Goal: Book appointment/travel/reservation

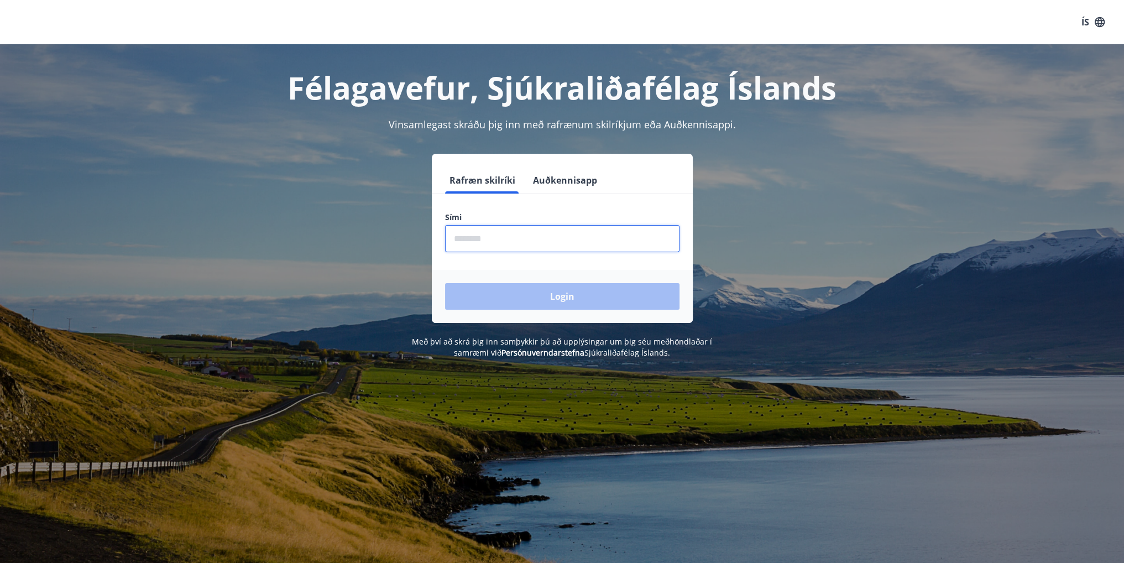
click at [564, 246] on input "phone" at bounding box center [562, 238] width 234 height 27
type input "********"
click at [523, 300] on button "Login" at bounding box center [562, 296] width 234 height 27
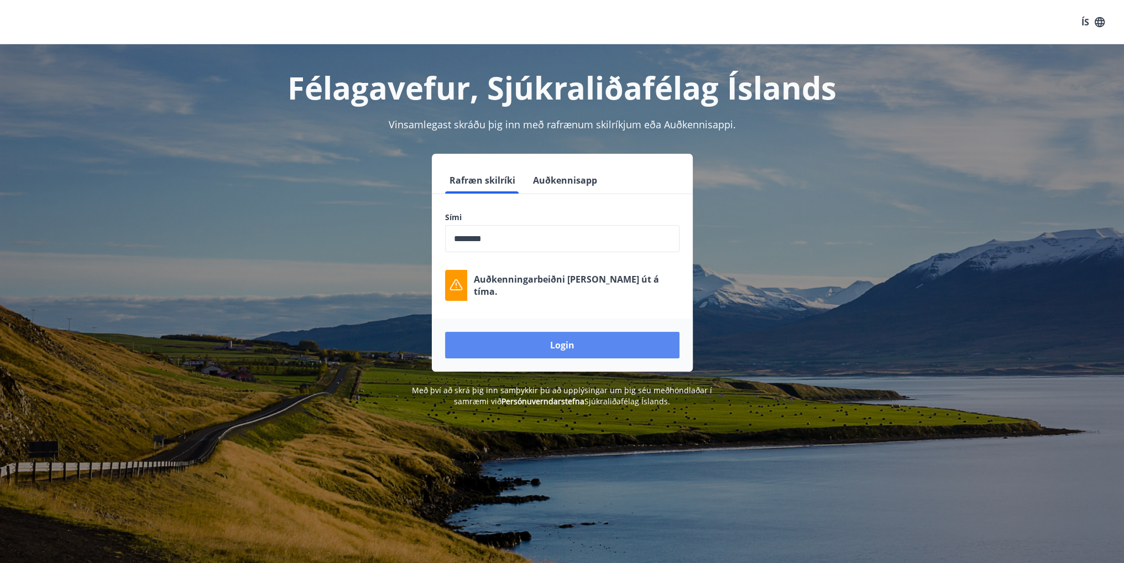
click at [564, 337] on button "Login" at bounding box center [562, 345] width 234 height 27
click at [577, 334] on button "Login" at bounding box center [562, 345] width 234 height 27
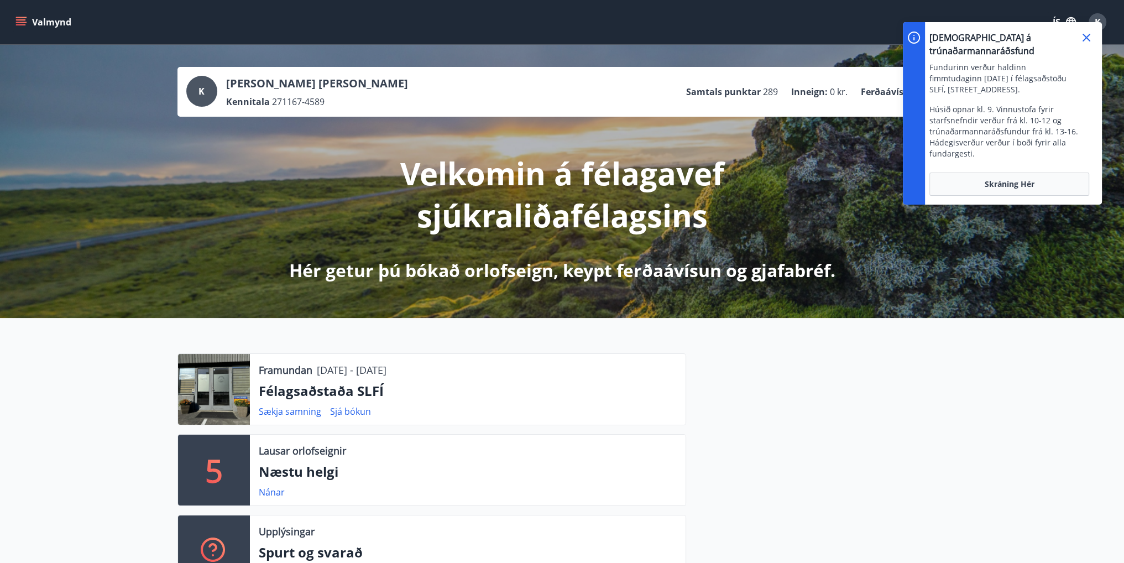
click at [1083, 41] on icon at bounding box center [1086, 37] width 13 height 13
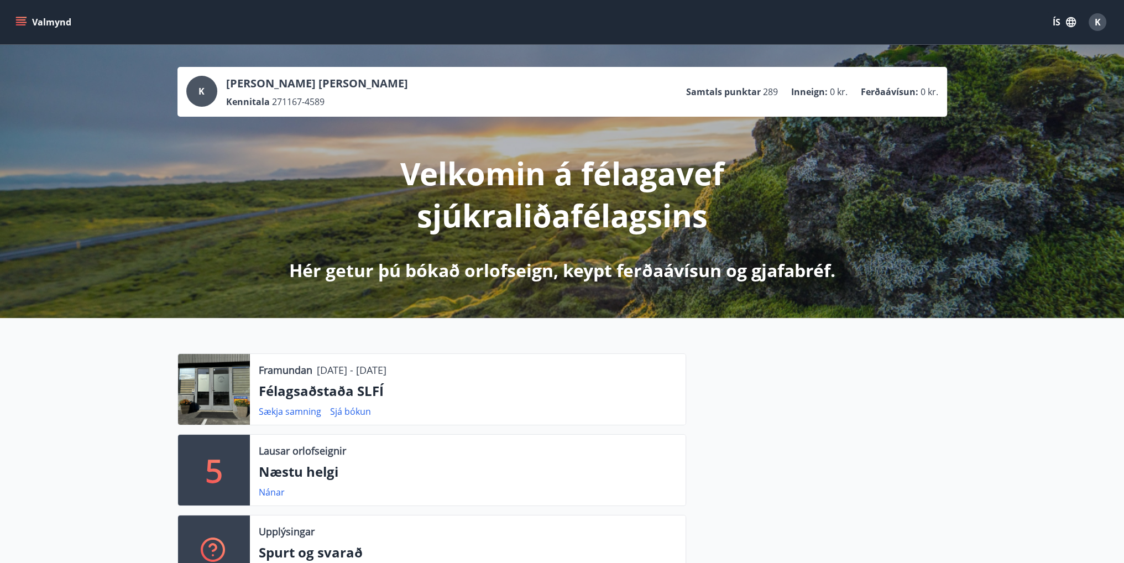
click at [13, 17] on button "Valmynd" at bounding box center [44, 22] width 62 height 20
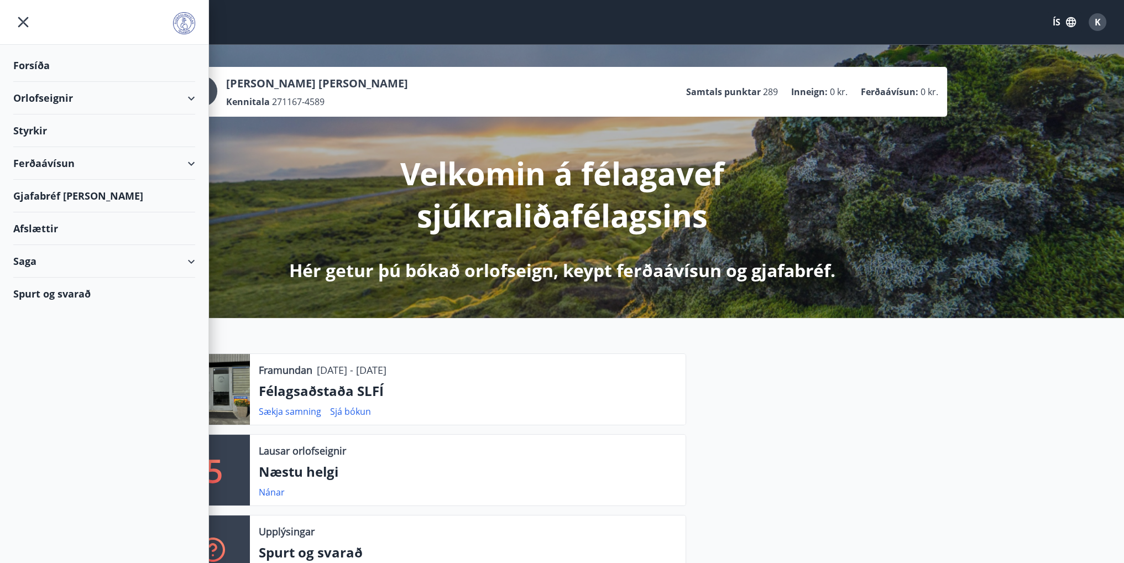
click at [46, 138] on div "Styrkir" at bounding box center [104, 130] width 182 height 33
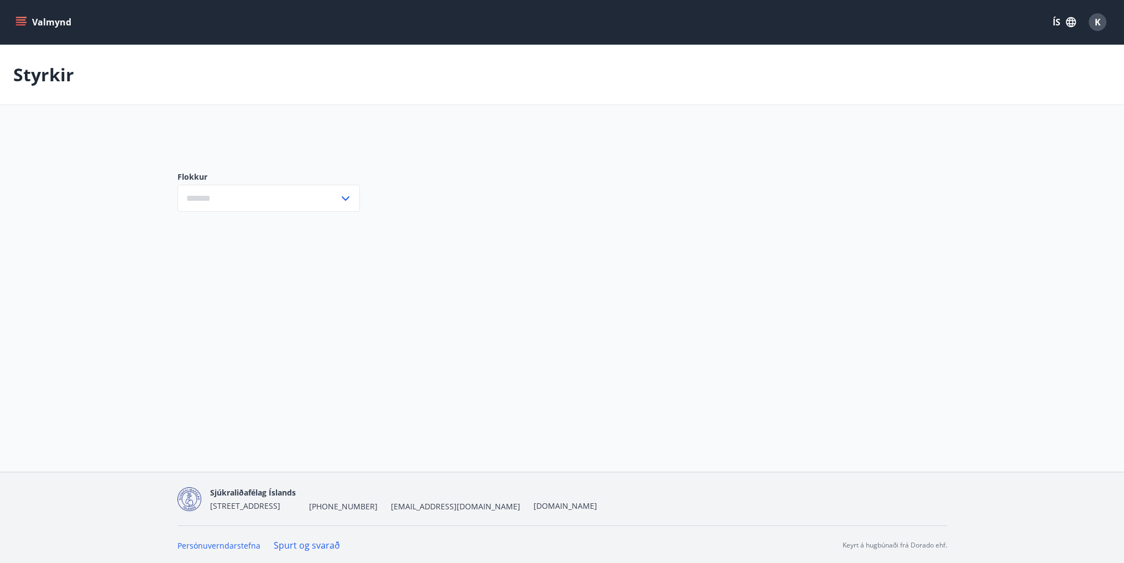
type input "***"
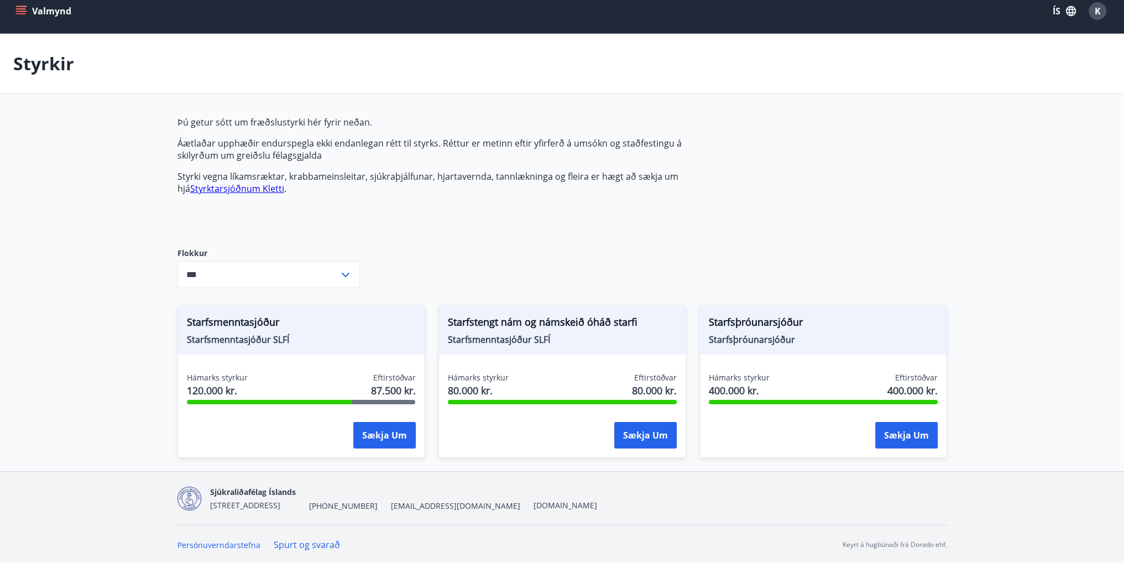
scroll to position [12, 0]
click at [12, 6] on div "Valmynd ÍS K" at bounding box center [562, 10] width 1124 height 44
click at [20, 10] on icon "menu" at bounding box center [22, 10] width 12 height 1
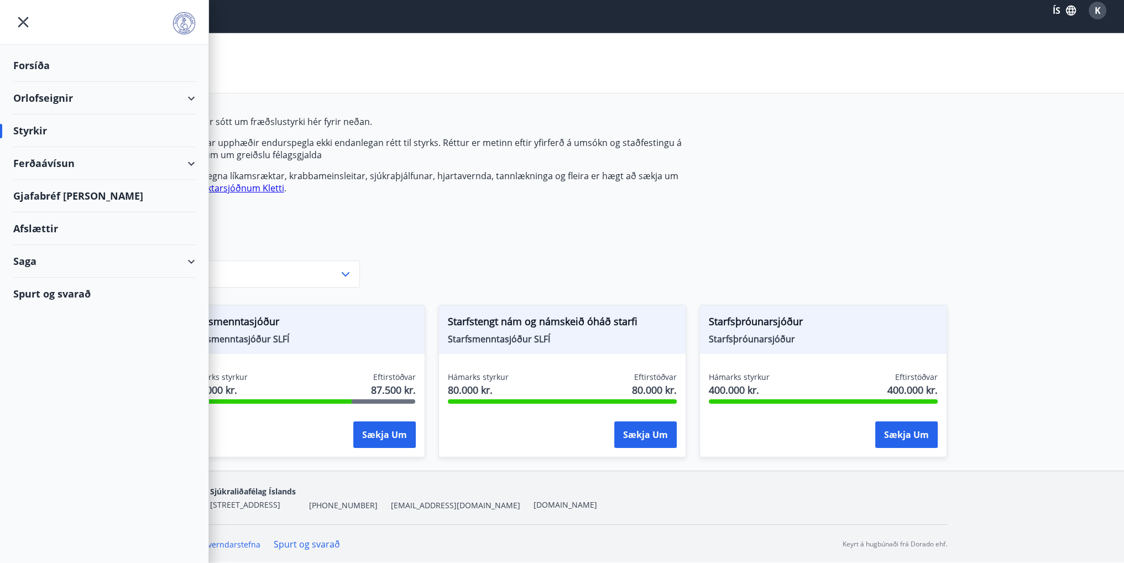
click at [31, 20] on icon "menu" at bounding box center [23, 22] width 20 height 20
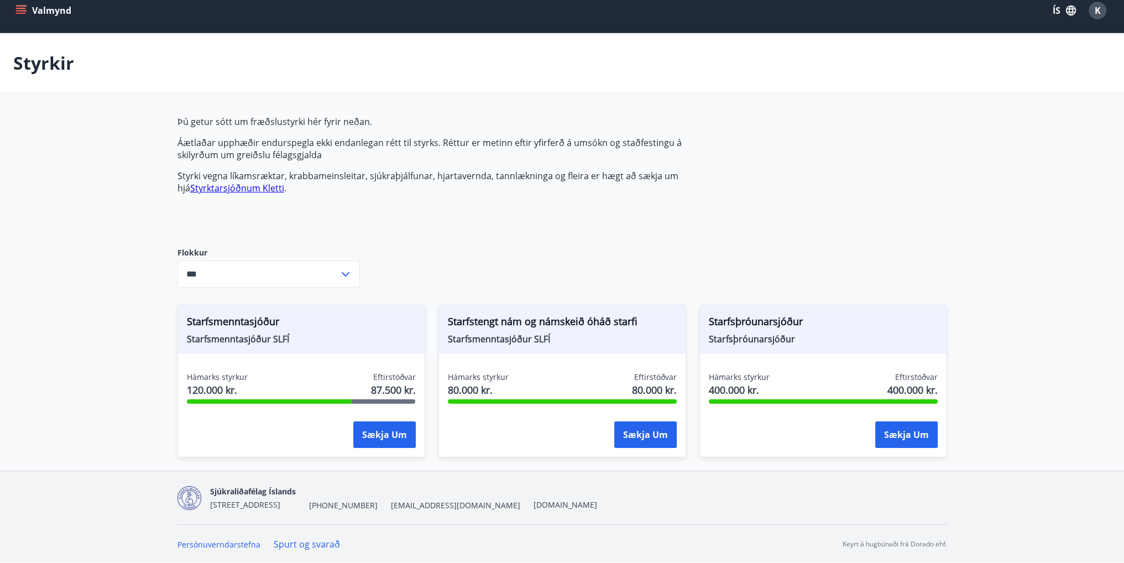
click at [22, 23] on div "Valmynd ÍS K" at bounding box center [561, 10] width 1097 height 27
click at [20, 11] on icon "menu" at bounding box center [20, 10] width 11 height 11
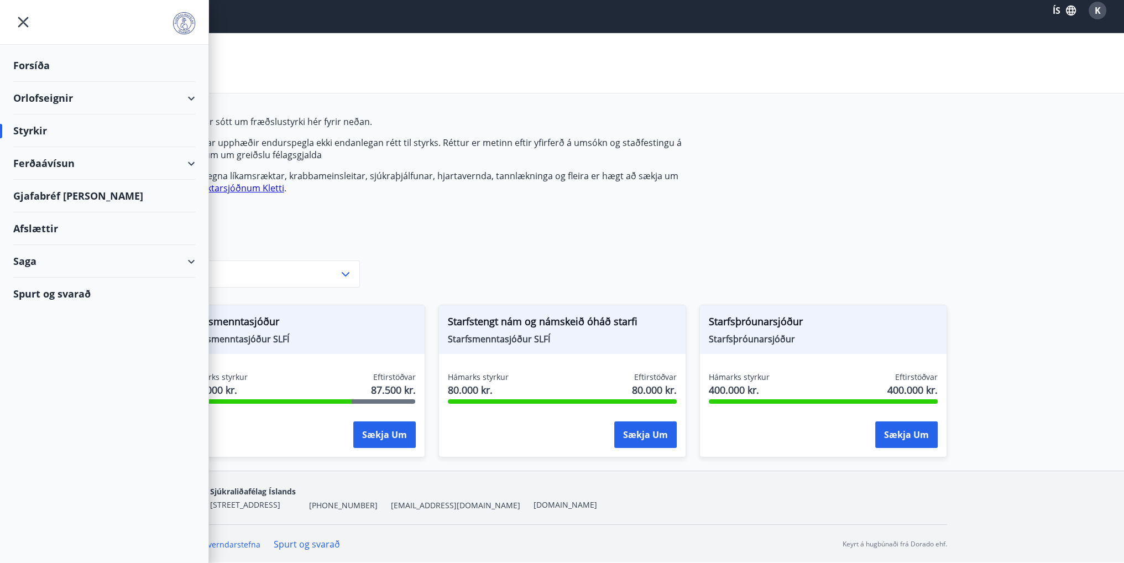
click at [170, 96] on div "Orlofseignir" at bounding box center [104, 98] width 182 height 33
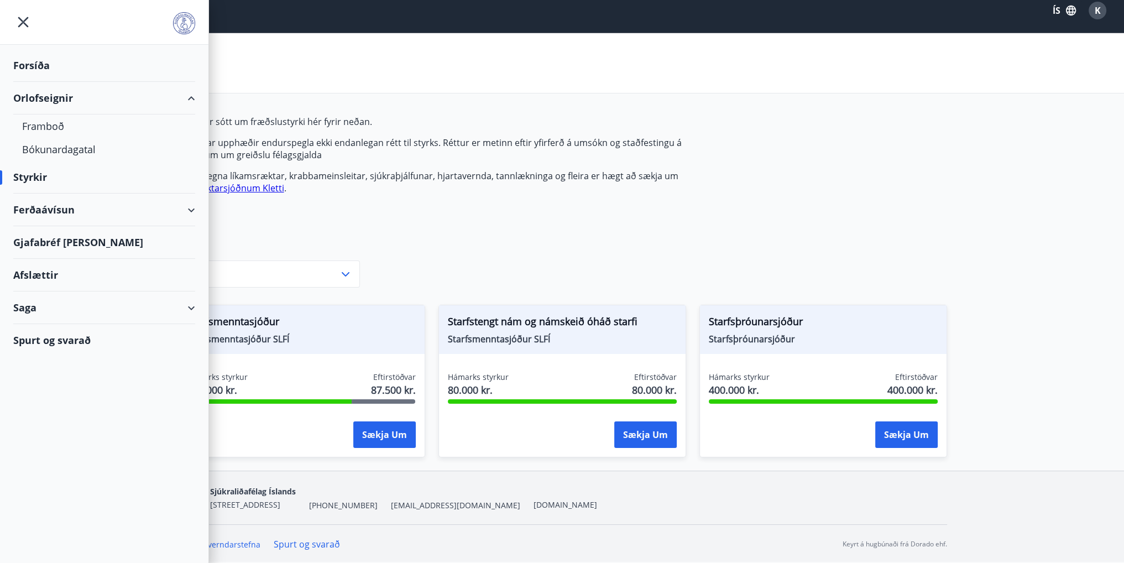
click at [57, 211] on div "Ferðaávísun" at bounding box center [104, 209] width 182 height 33
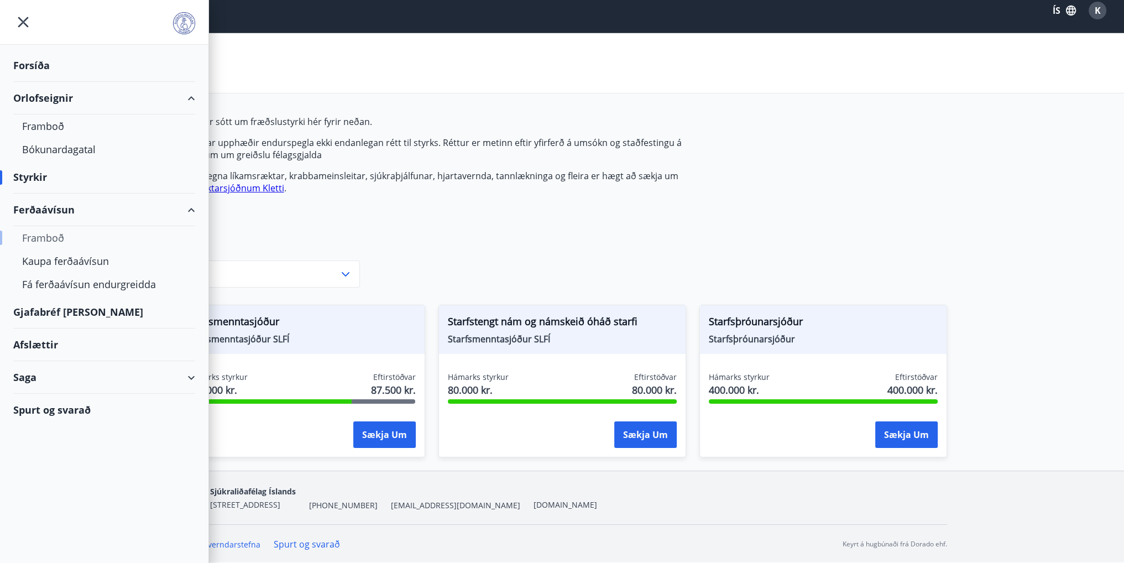
click at [61, 242] on div "Framboð" at bounding box center [104, 237] width 164 height 23
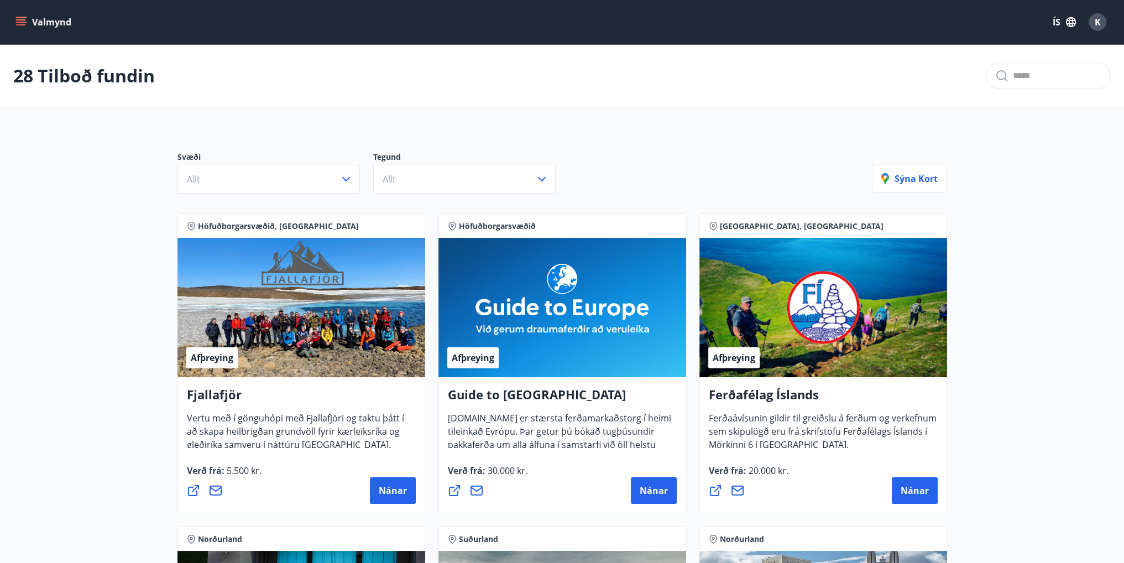
click at [534, 404] on h4 "Guide to Europe" at bounding box center [562, 398] width 229 height 25
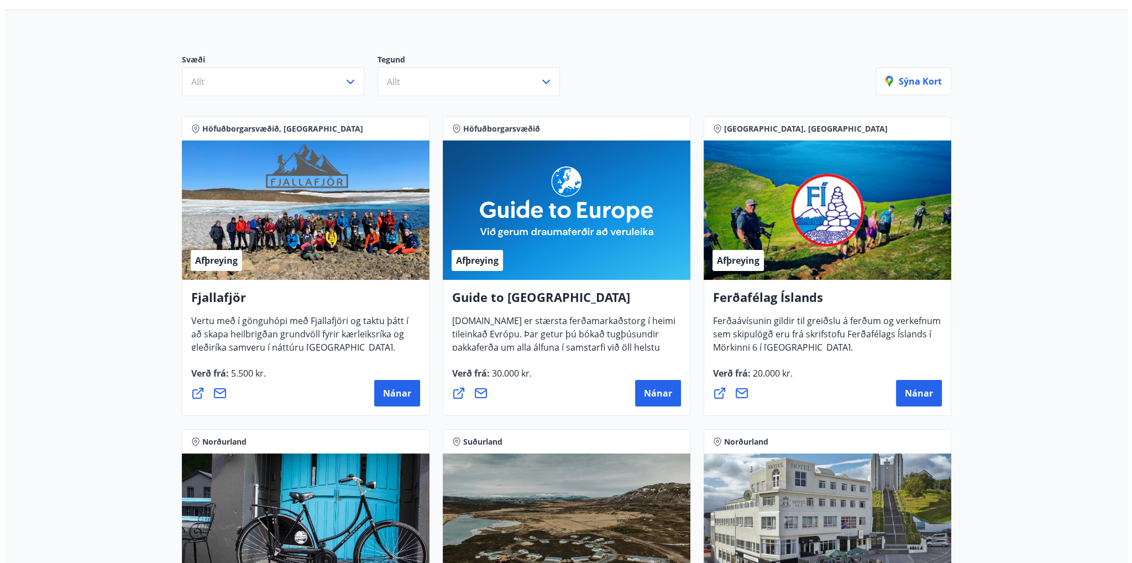
scroll to position [111, 0]
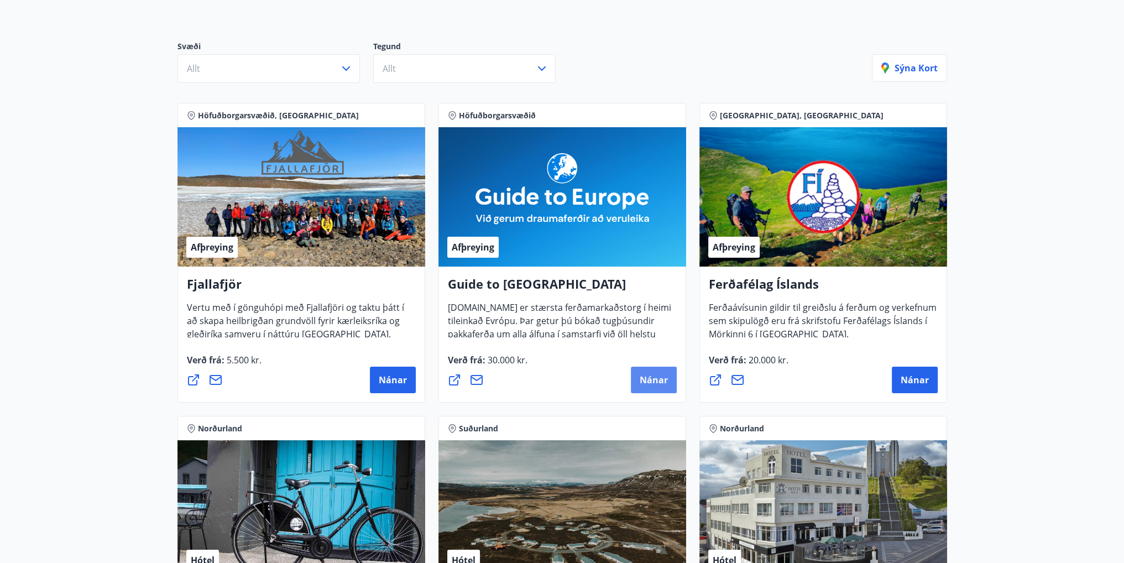
click at [657, 380] on span "Nánar" at bounding box center [654, 380] width 28 height 12
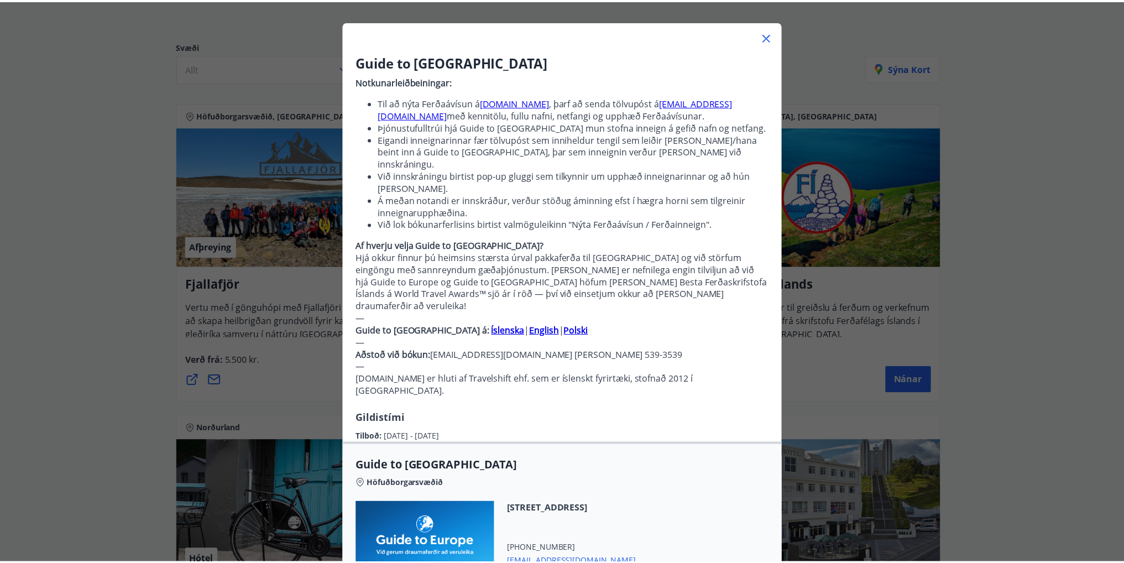
scroll to position [32, 0]
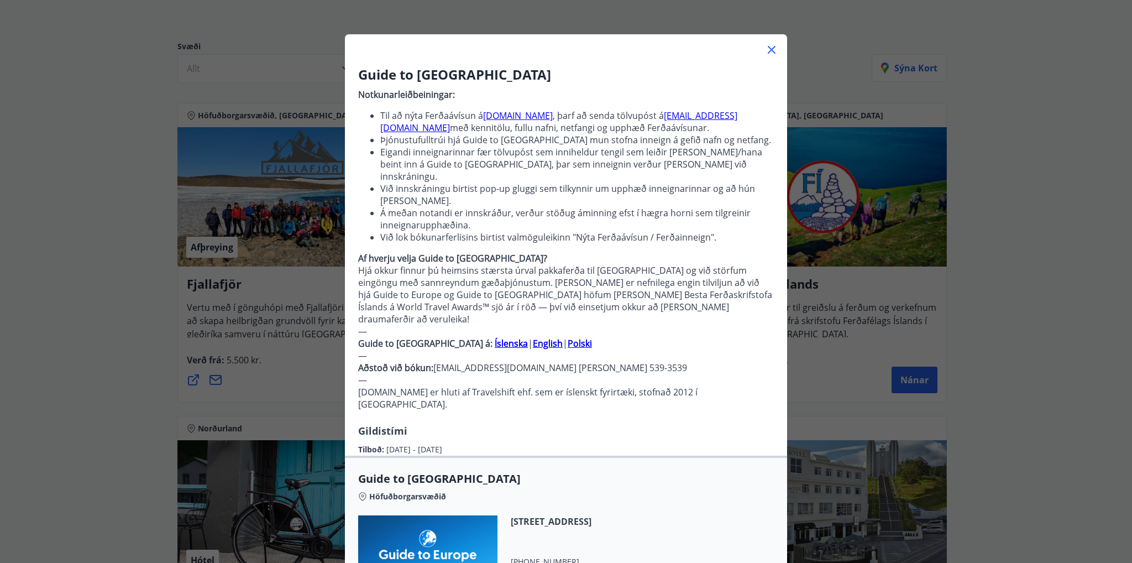
click at [765, 51] on icon at bounding box center [771, 49] width 13 height 13
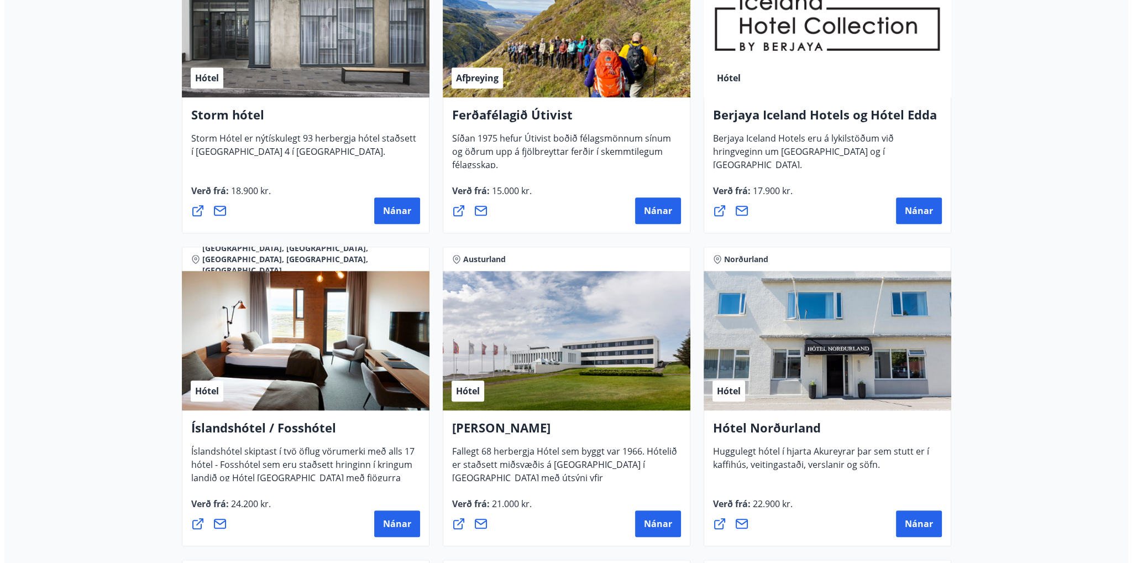
scroll to position [1216, 0]
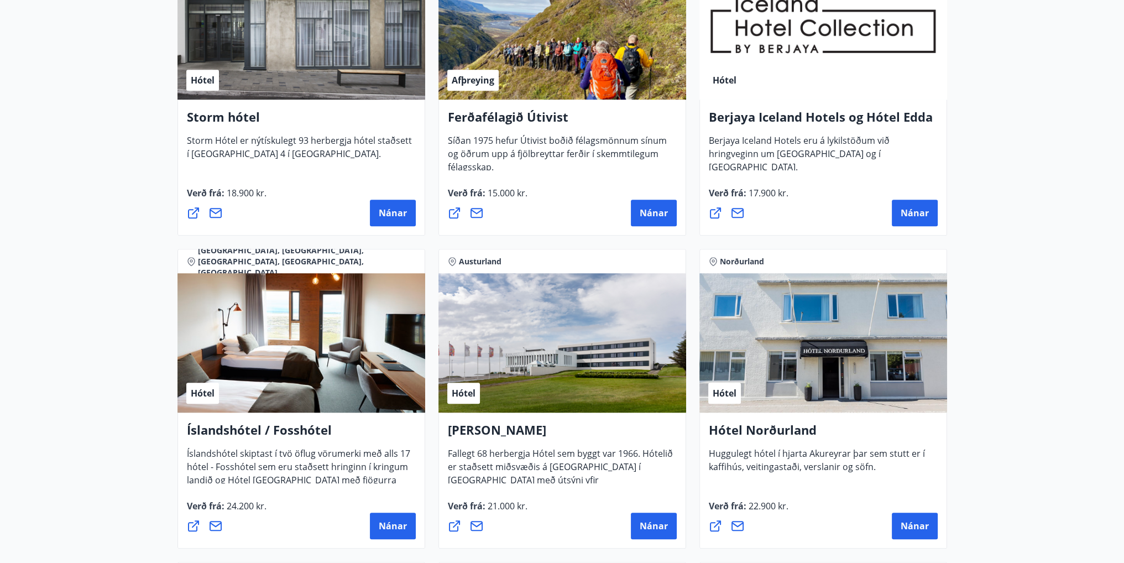
click at [246, 84] on div "Hótel" at bounding box center [301, 29] width 248 height 139
drag, startPoint x: 383, startPoint y: 229, endPoint x: 387, endPoint y: 218, distance: 11.9
click at [383, 228] on div "Storm hótel Storm Hótel er nýtískulegt 93 herbergja hótel staðsett í Þórunnartú…" at bounding box center [301, 168] width 248 height 136
click at [387, 218] on span "Nánar" at bounding box center [393, 213] width 28 height 12
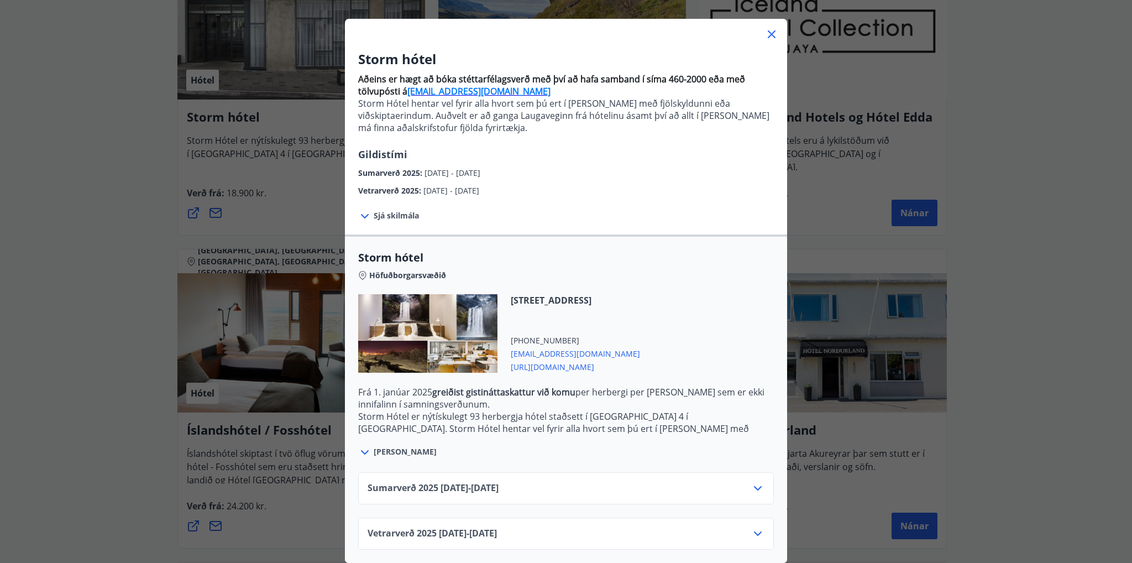
scroll to position [55, 0]
click at [724, 517] on div "Vetrarverð 2025 01.10.25 - 21.12.25" at bounding box center [566, 533] width 416 height 32
click at [759, 529] on icon at bounding box center [757, 533] width 13 height 13
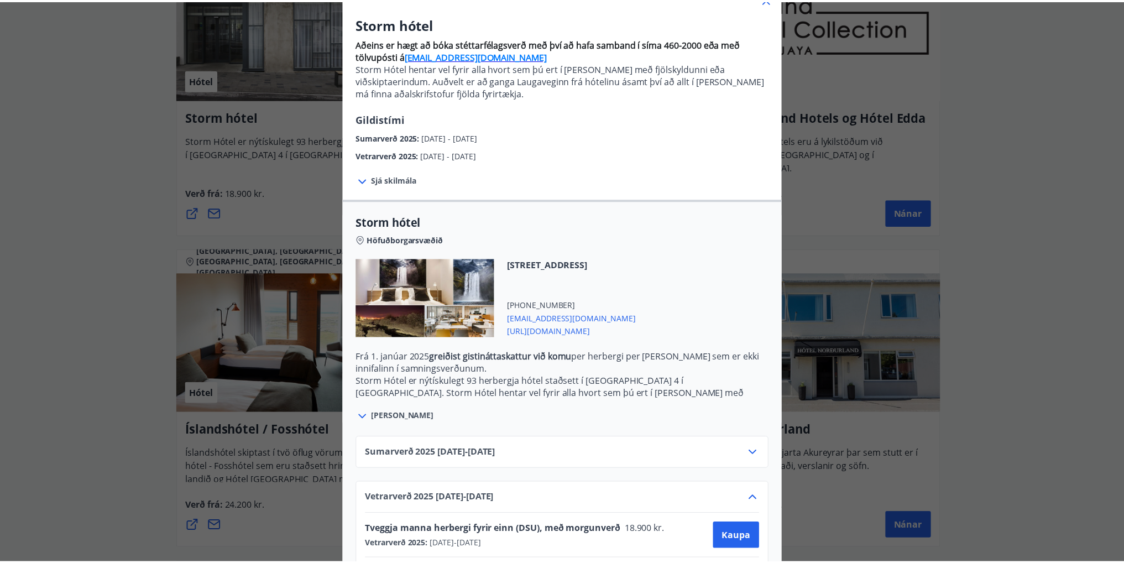
scroll to position [144, 0]
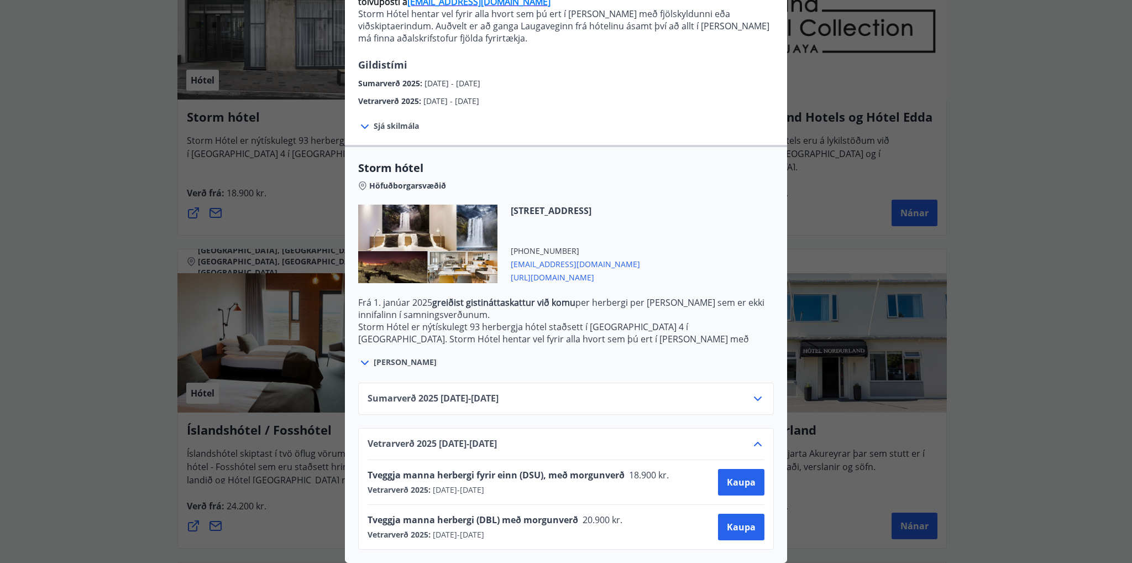
click at [1041, 195] on div "Storm hótel Aðeins er hægt að bóka stéttarfélagsverð með því að hafa samband í …" at bounding box center [566, 144] width 1132 height 563
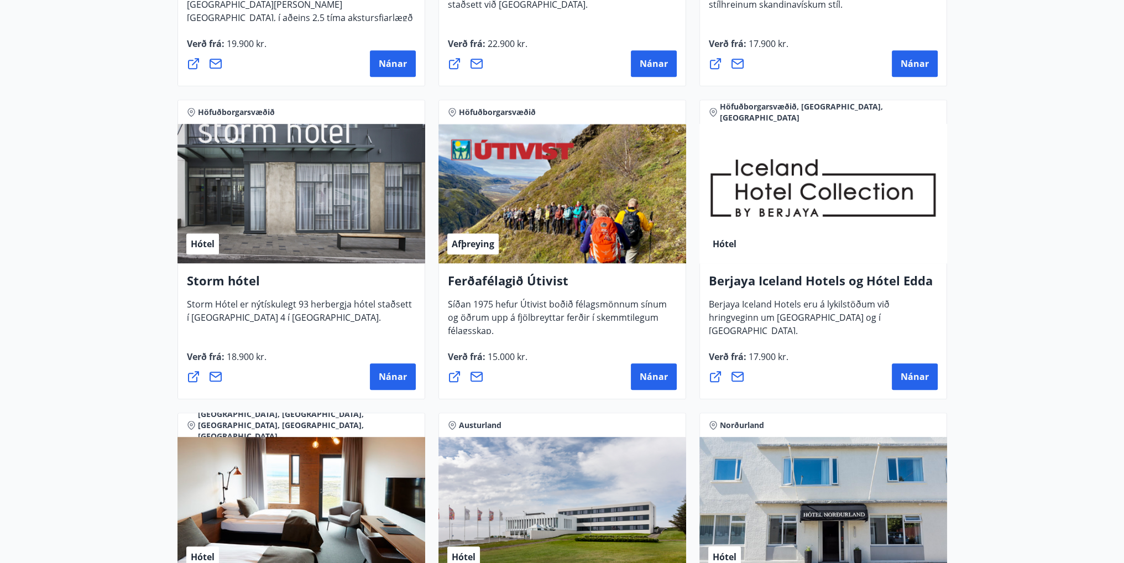
scroll to position [0, 0]
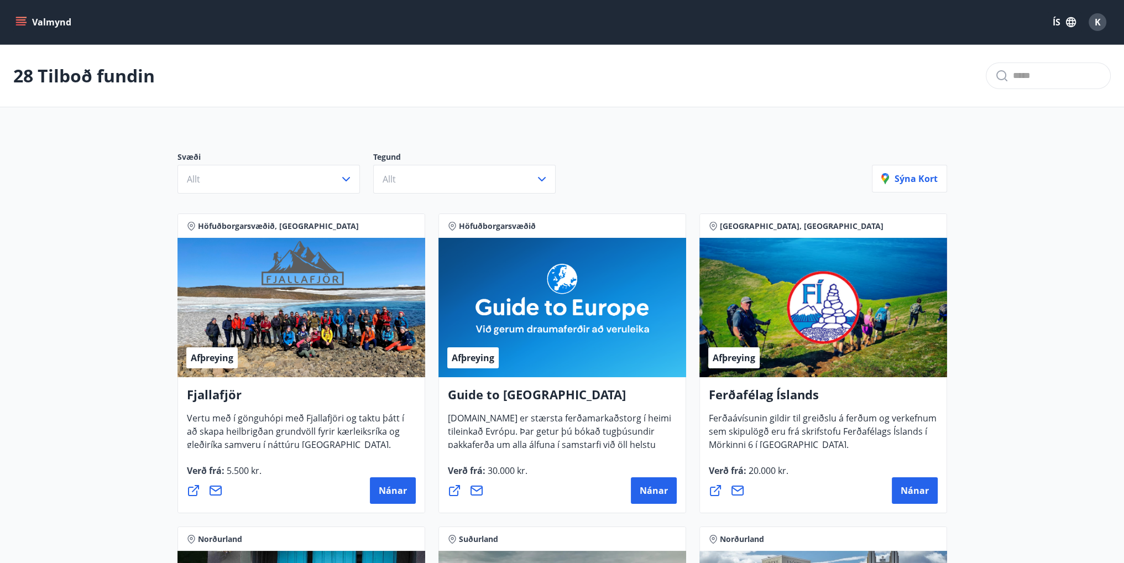
click at [18, 23] on icon "menu" at bounding box center [20, 22] width 11 height 11
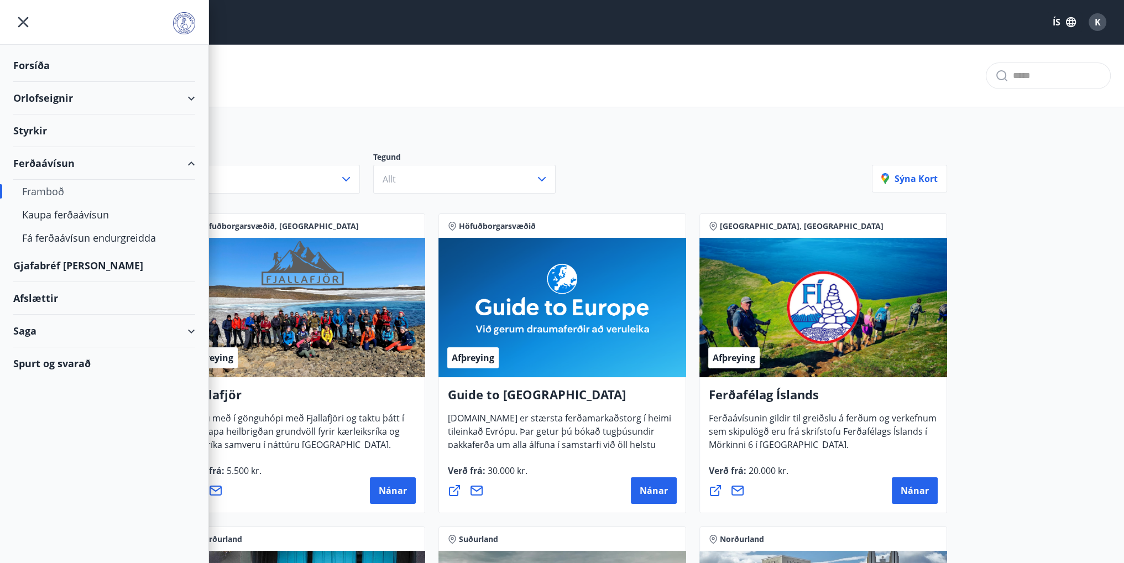
click at [97, 263] on div "Gjafabréf og kort" at bounding box center [104, 265] width 182 height 33
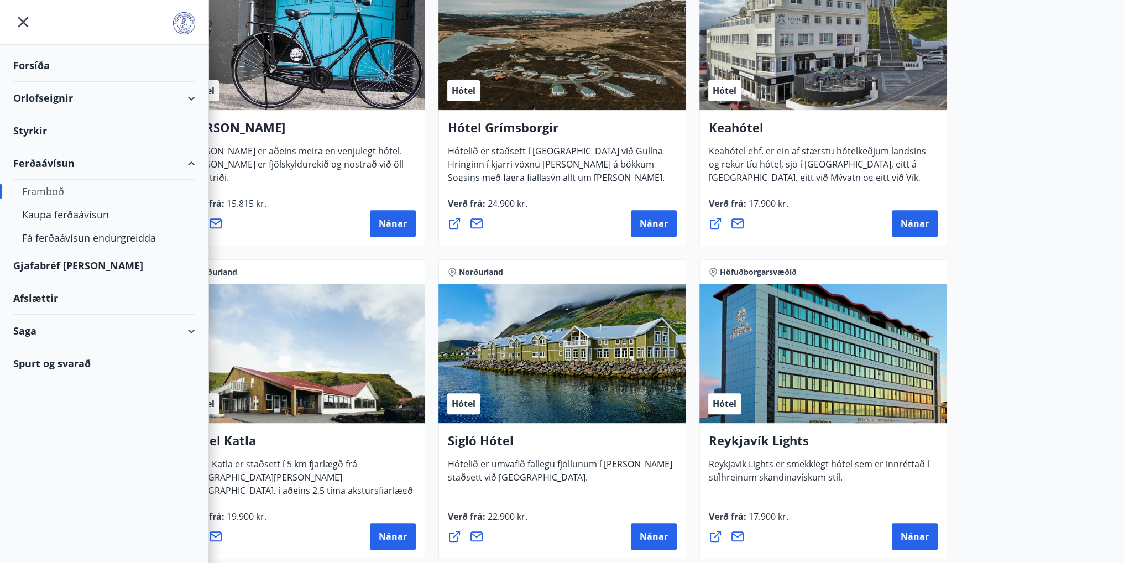
scroll to position [739, 0]
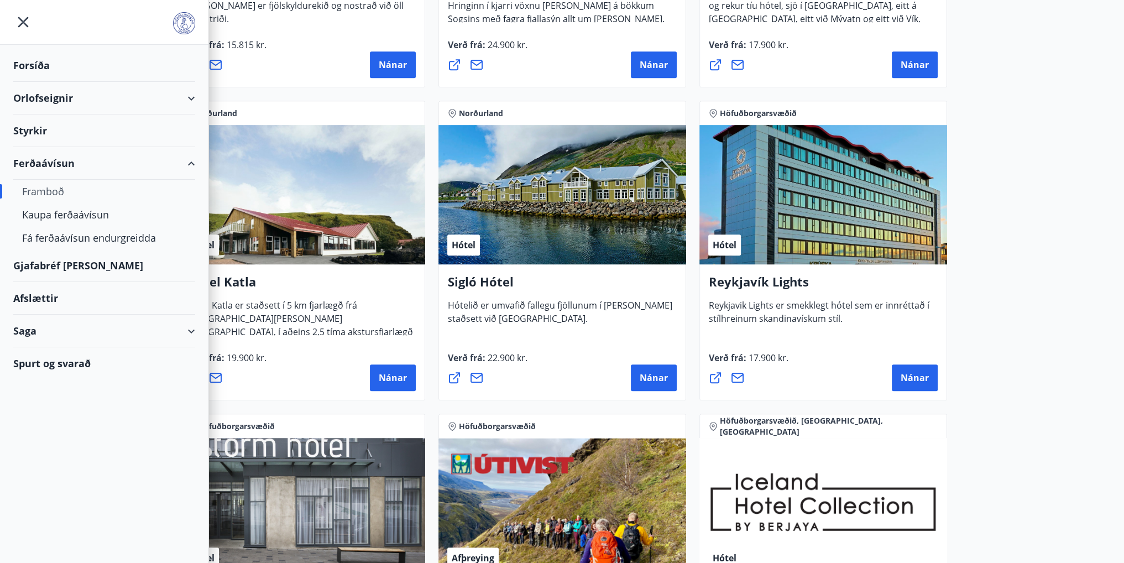
click at [24, 18] on icon "menu" at bounding box center [23, 22] width 20 height 20
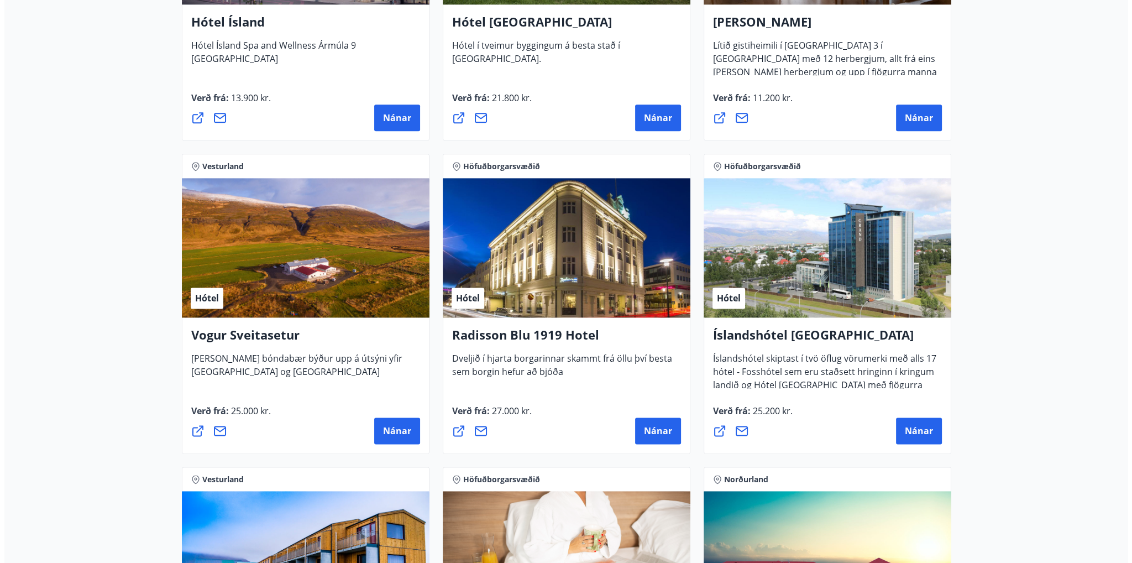
scroll to position [1941, 0]
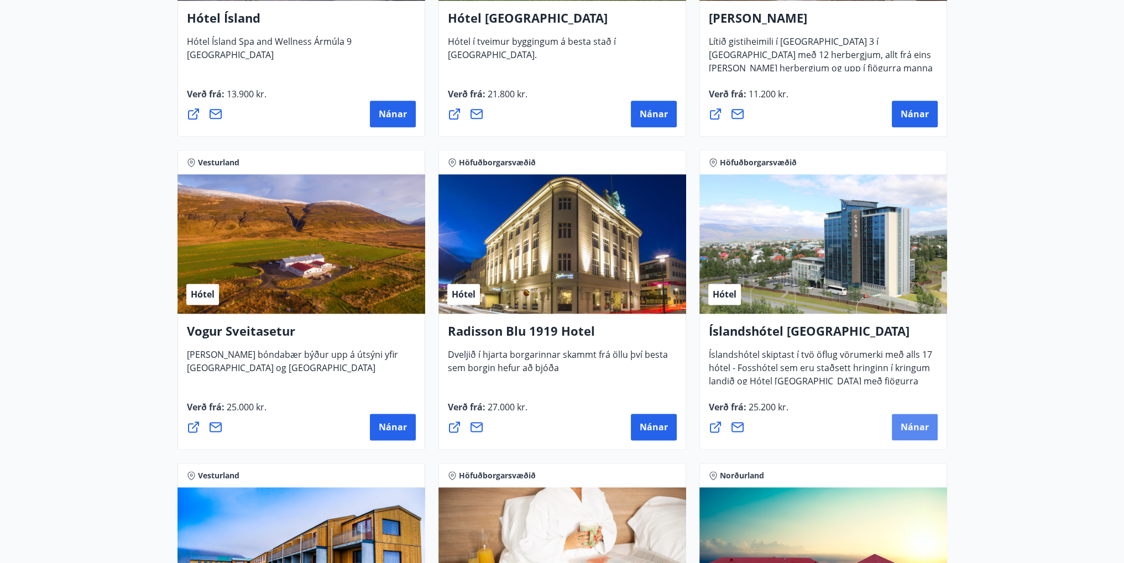
click at [924, 414] on button "Nánar" at bounding box center [915, 426] width 46 height 27
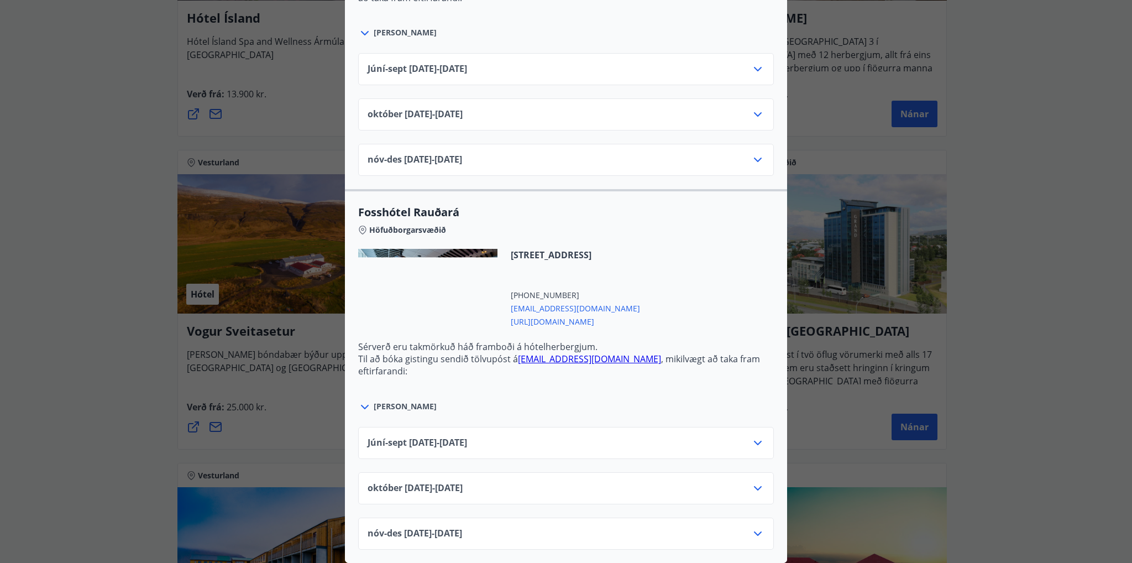
scroll to position [2444, 0]
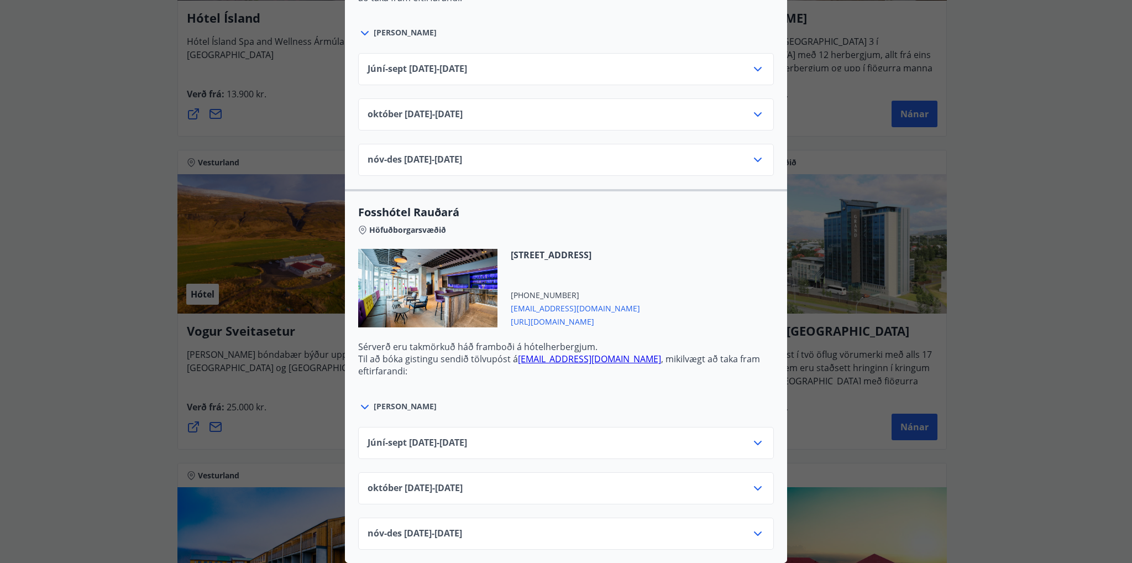
click at [654, 436] on div "Júní-sept 01.06.25 - 30.09.25" at bounding box center [566, 447] width 397 height 22
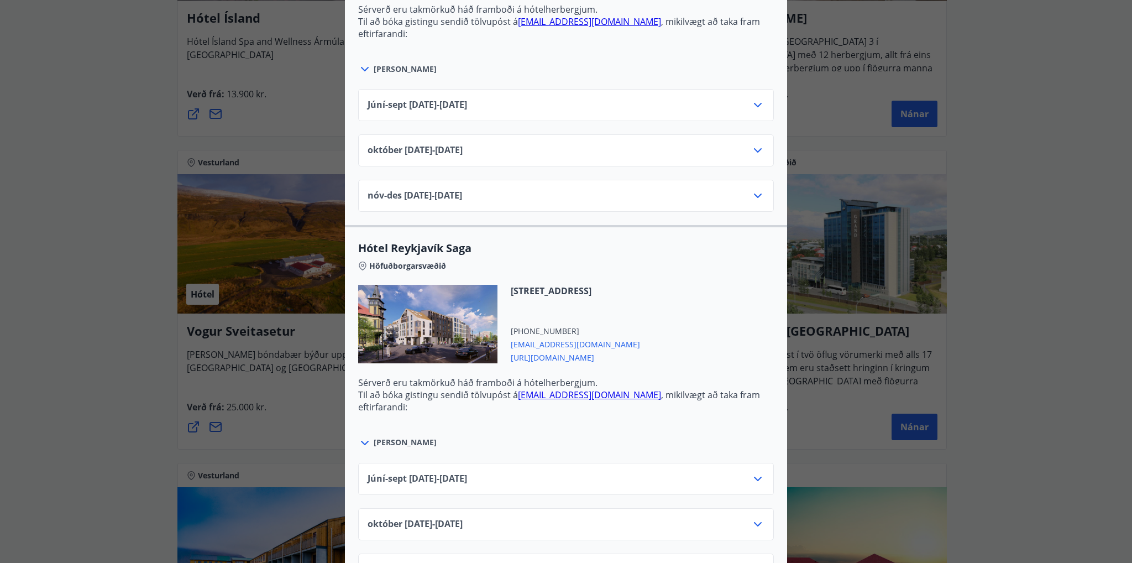
scroll to position [952, 0]
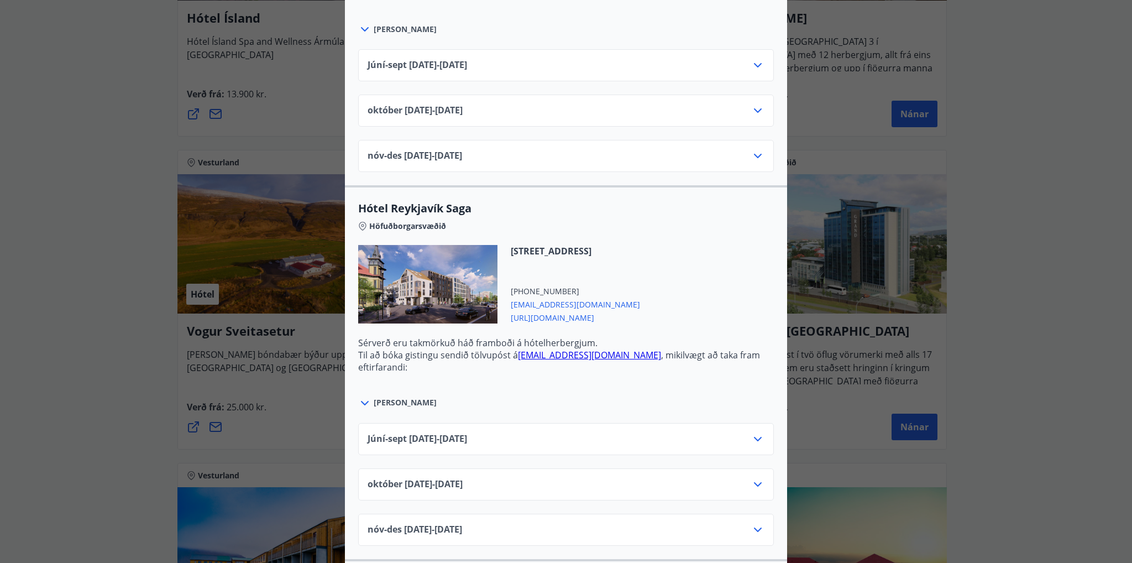
click at [407, 402] on div "Sjá meira" at bounding box center [566, 396] width 416 height 25
click at [394, 397] on span "Sjá meira" at bounding box center [405, 402] width 63 height 11
click at [359, 396] on icon at bounding box center [364, 402] width 13 height 13
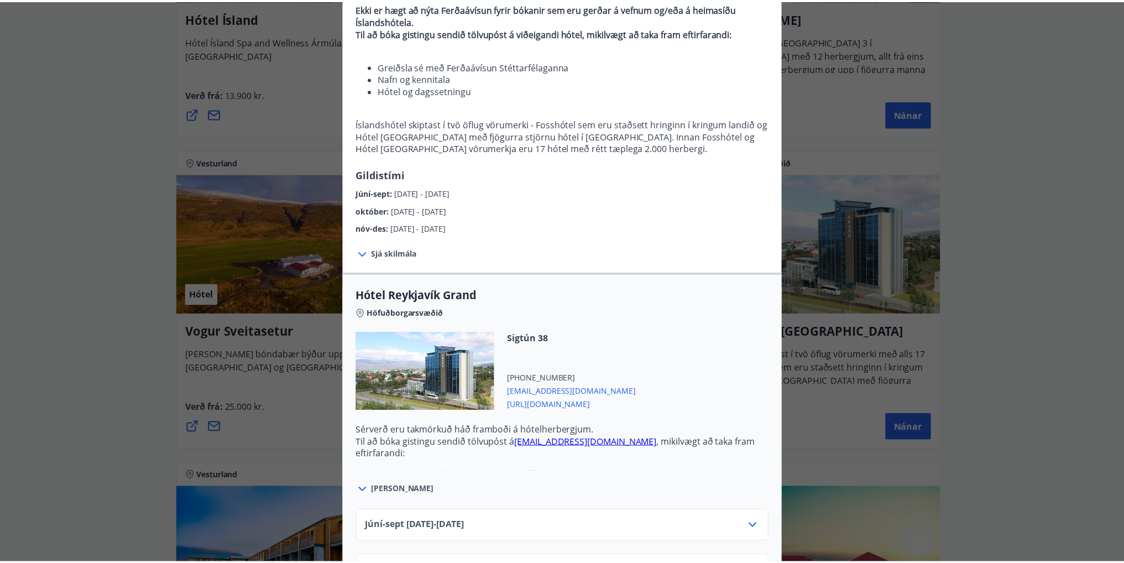
scroll to position [0, 0]
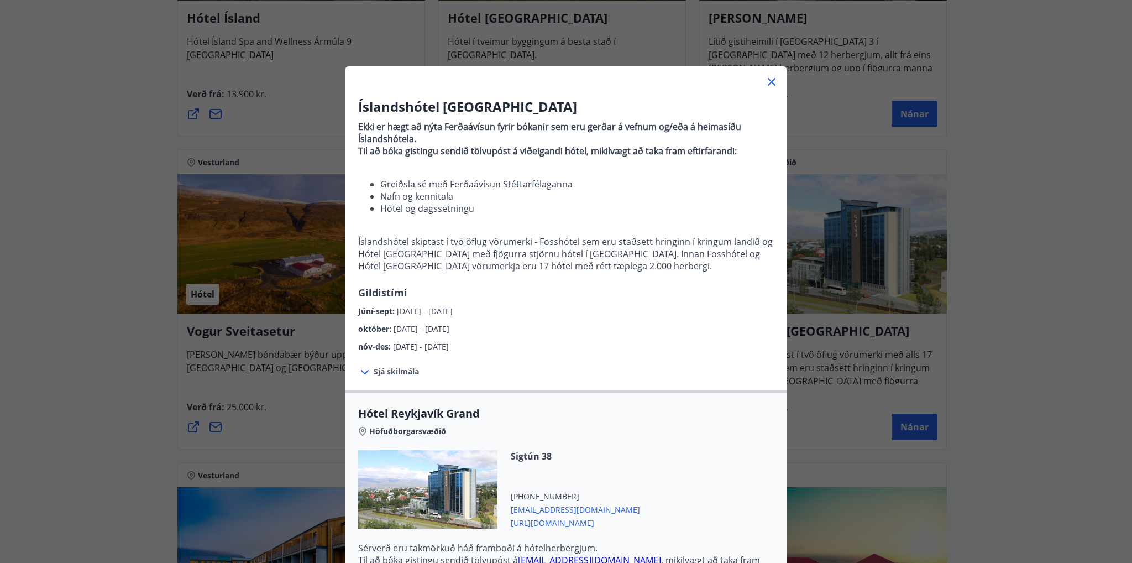
click at [765, 81] on icon at bounding box center [771, 81] width 13 height 13
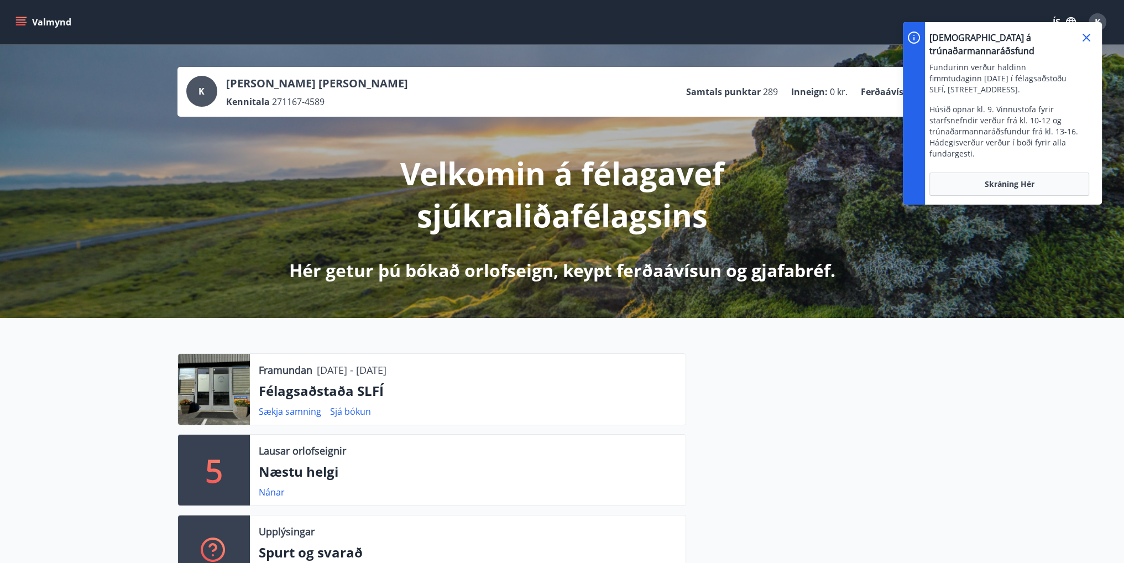
click at [1085, 34] on icon at bounding box center [1086, 37] width 13 height 13
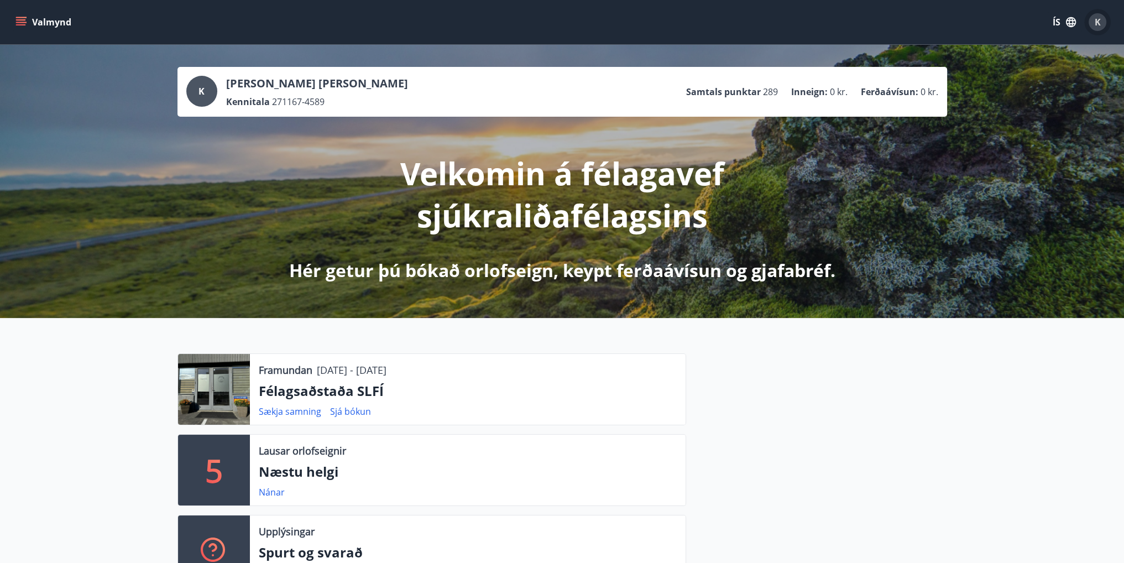
click at [1097, 28] on span "K" at bounding box center [1098, 22] width 6 height 12
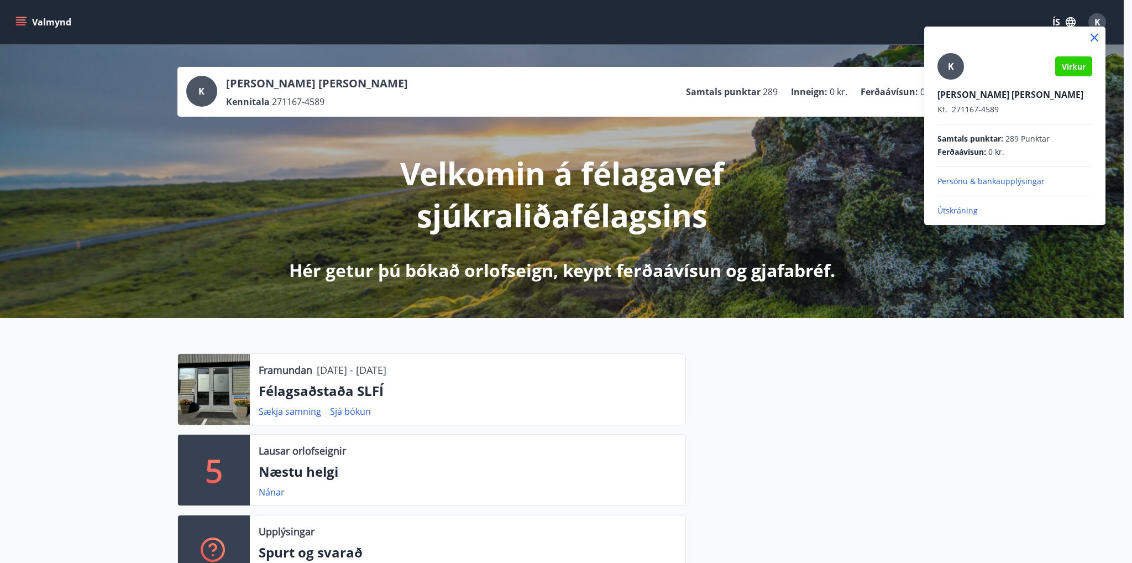
click at [862, 353] on div at bounding box center [566, 281] width 1132 height 563
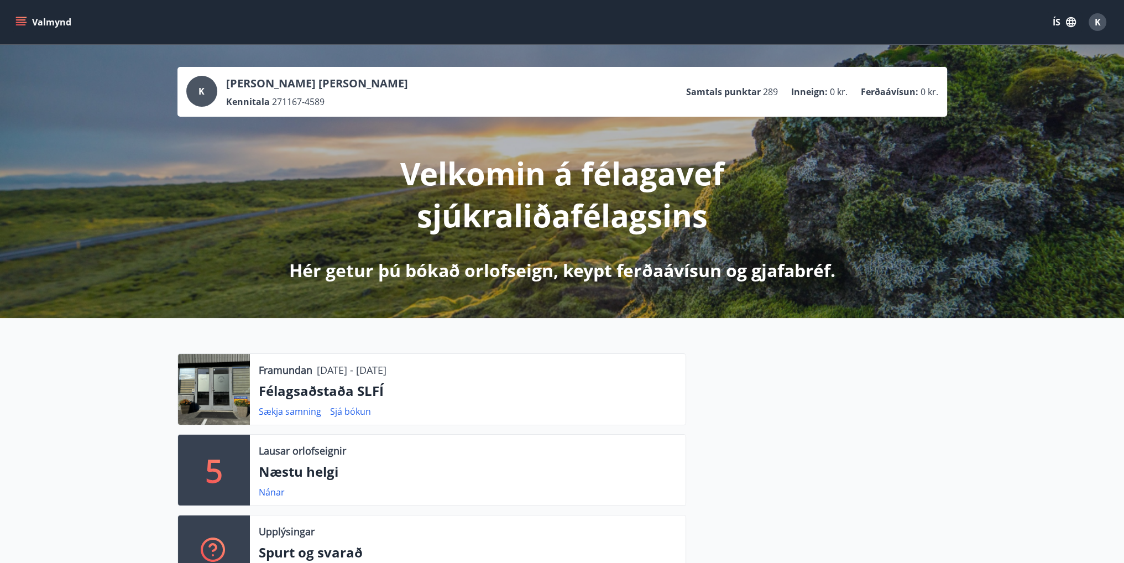
click at [22, 14] on button "Valmynd" at bounding box center [44, 22] width 62 height 20
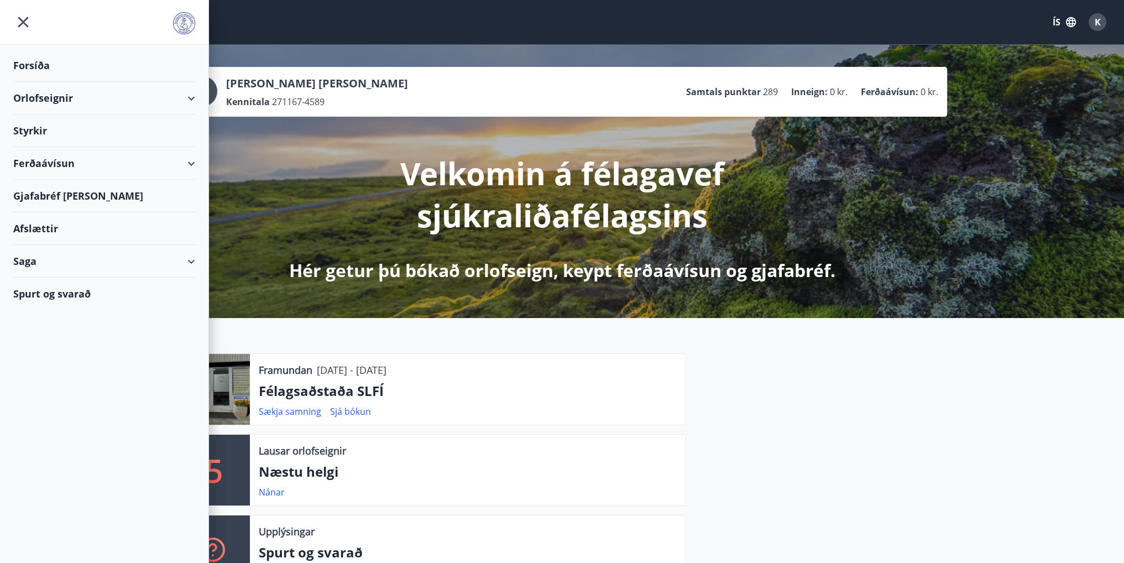
click at [189, 98] on div "Orlofseignir" at bounding box center [104, 98] width 182 height 33
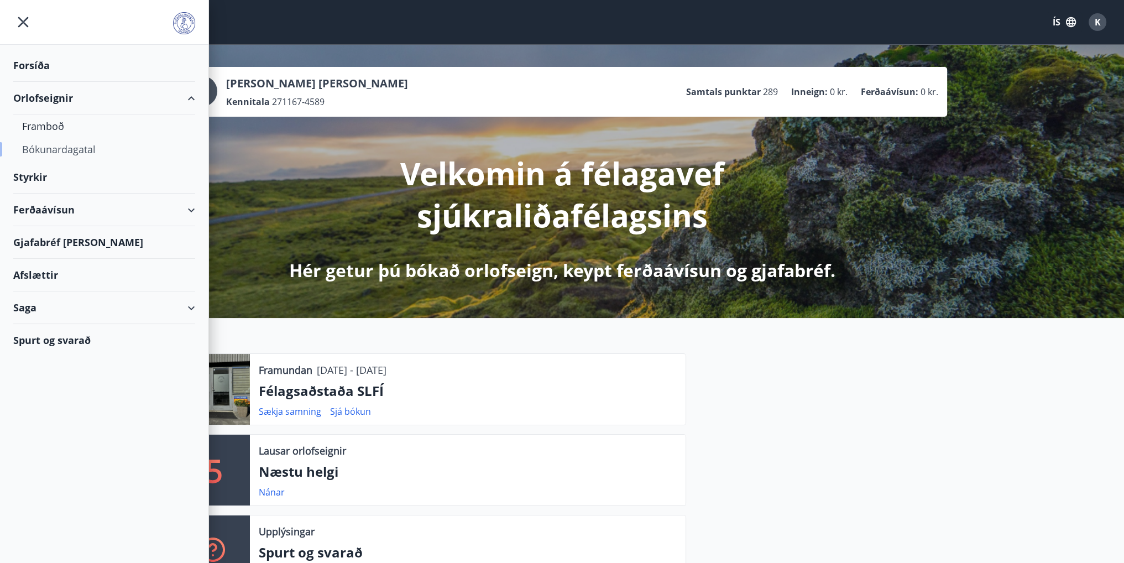
click at [83, 154] on div "Bókunardagatal" at bounding box center [104, 149] width 164 height 23
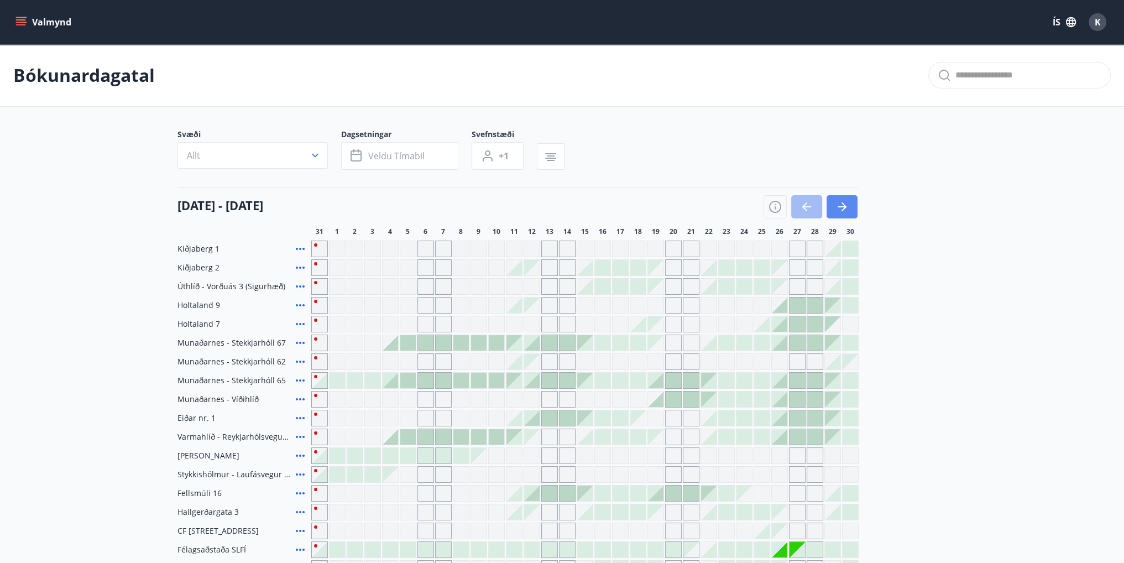
click at [838, 206] on icon "button" at bounding box center [841, 206] width 9 height 1
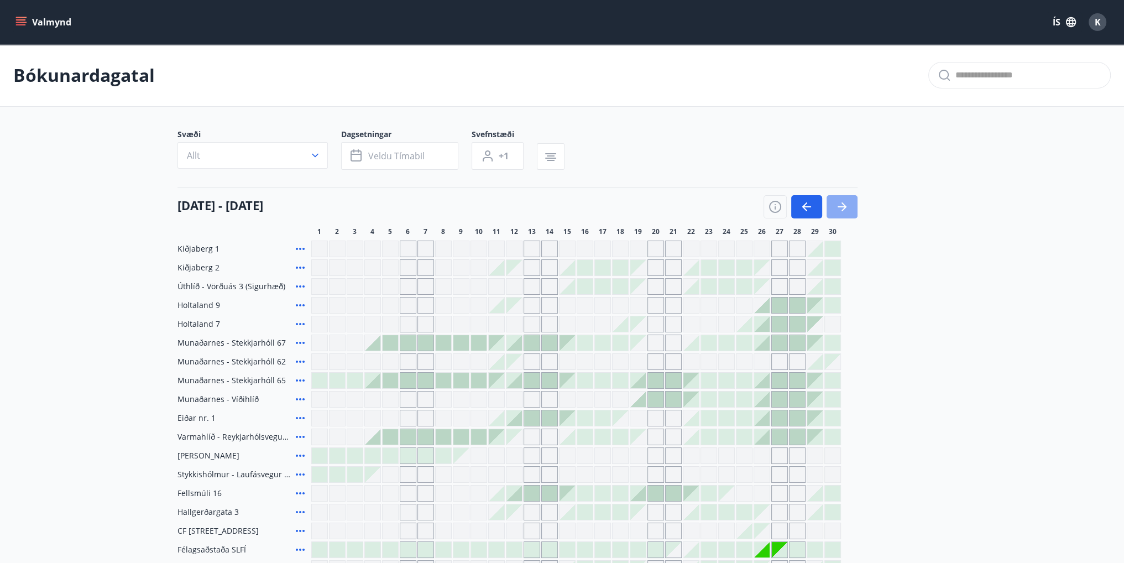
click at [838, 206] on icon "button" at bounding box center [841, 206] width 9 height 1
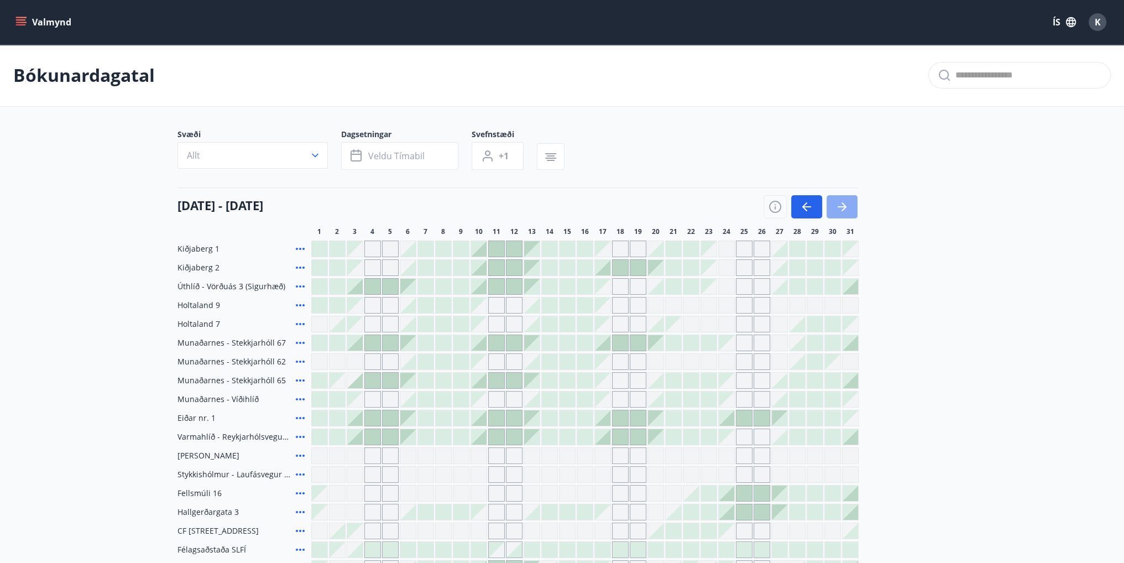
click at [838, 206] on icon "button" at bounding box center [841, 206] width 9 height 1
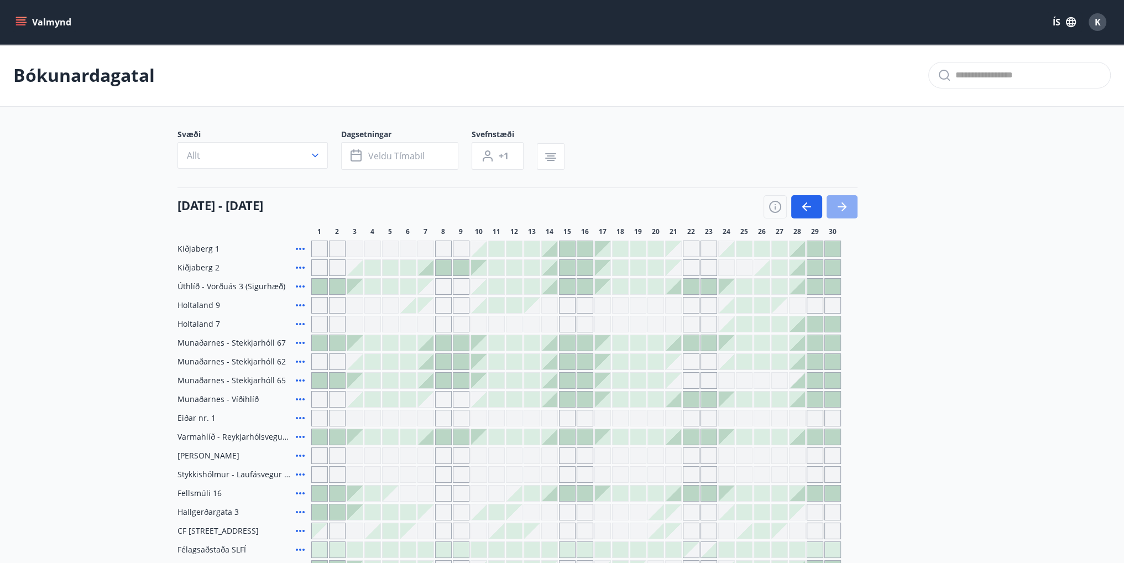
click at [838, 206] on icon "button" at bounding box center [841, 206] width 9 height 1
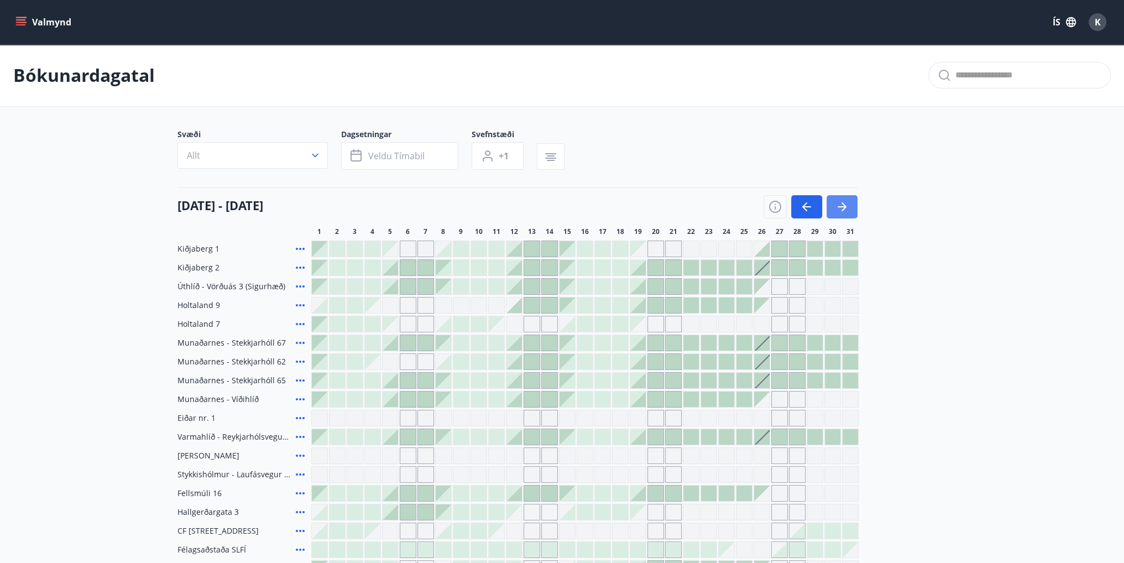
click at [838, 206] on icon "button" at bounding box center [841, 206] width 9 height 1
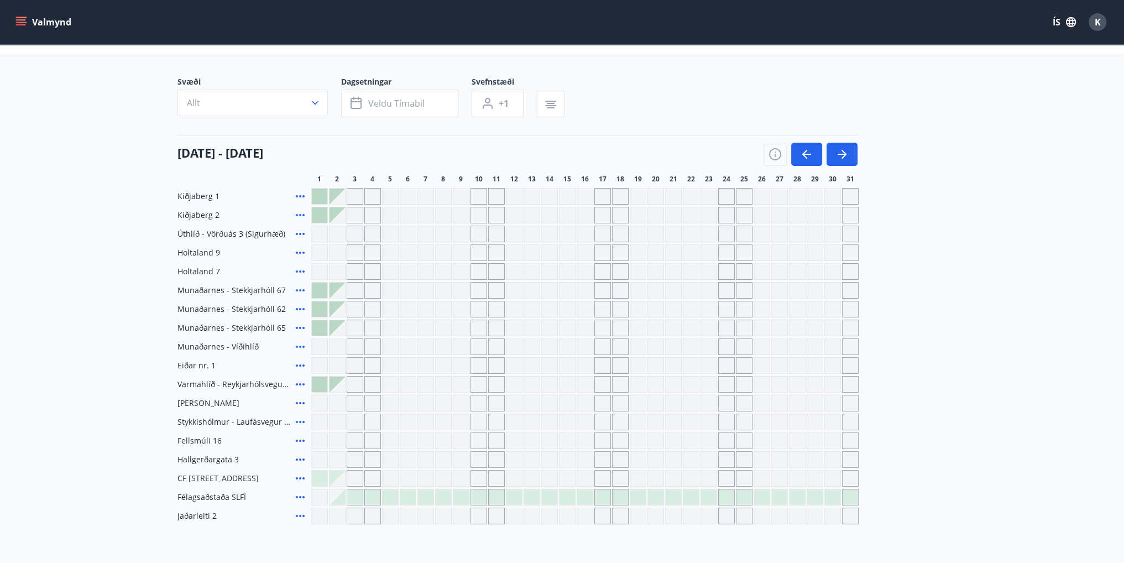
scroll to position [55, 0]
click at [807, 144] on button "button" at bounding box center [806, 151] width 31 height 23
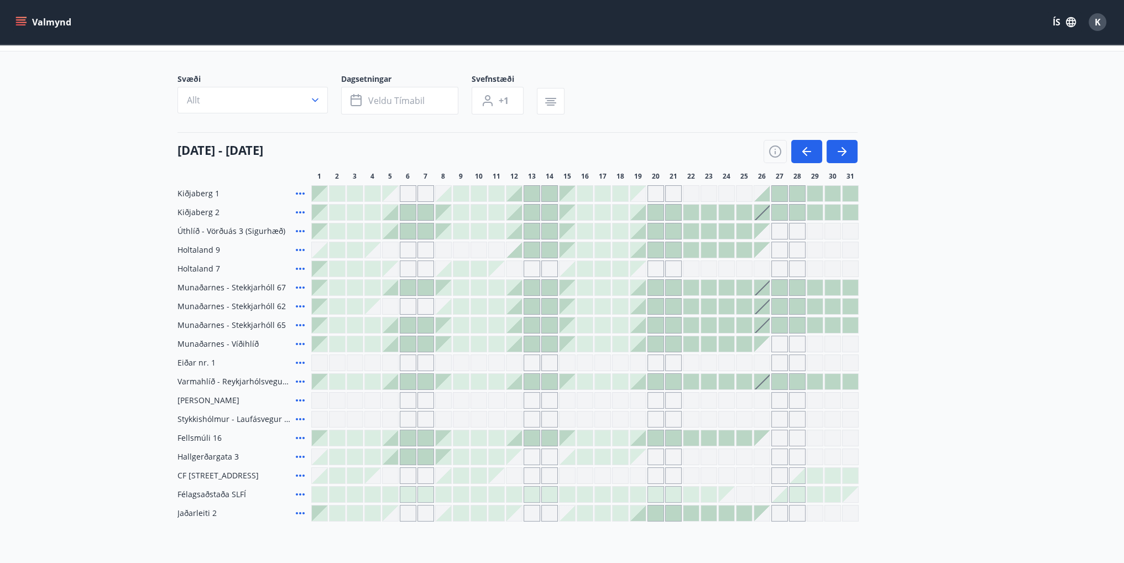
drag, startPoint x: 842, startPoint y: 379, endPoint x: 916, endPoint y: 470, distance: 117.1
click at [916, 470] on div "Kiðjaberg 1 Kiðjaberg 2 Úthlíð - Vörðuás 3 (Sigurhæð) Holtaland 9 Holtaland 7 M…" at bounding box center [561, 353] width 769 height 336
click at [814, 193] on div at bounding box center [814, 193] width 15 height 15
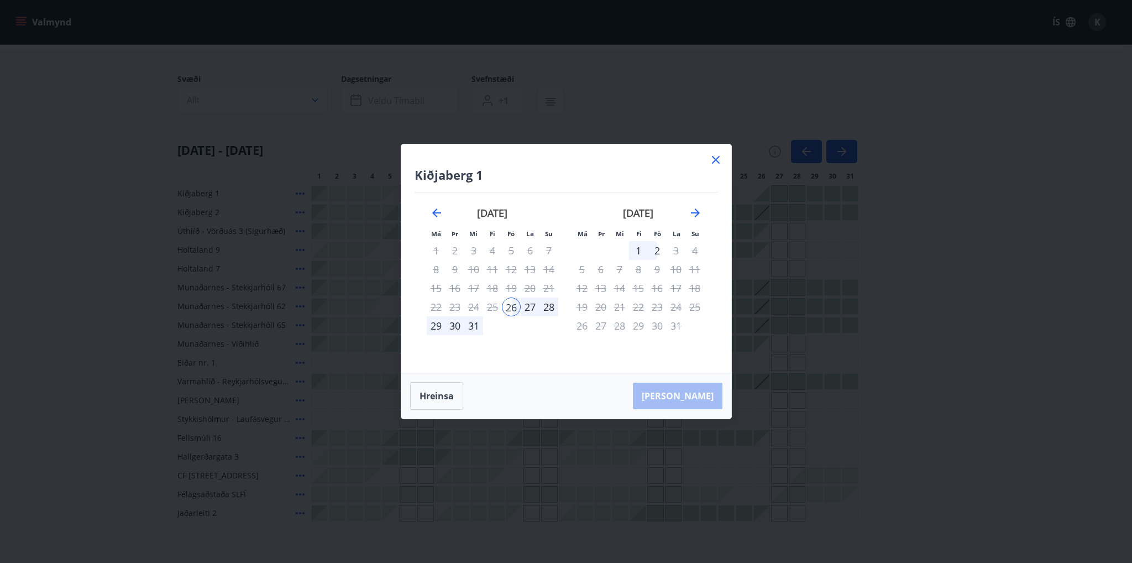
click at [718, 158] on icon at bounding box center [716, 160] width 8 height 8
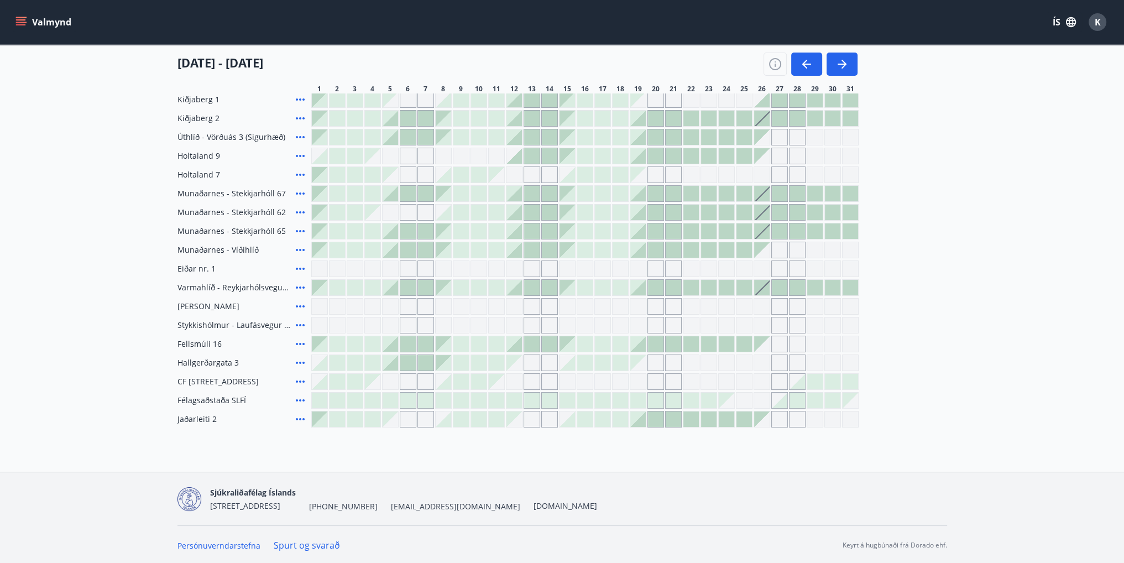
scroll to position [150, 0]
drag, startPoint x: 826, startPoint y: 342, endPoint x: 951, endPoint y: 428, distance: 151.0
click at [951, 428] on div "Bókunardagatal Svæði Allt Dagsetningar Veldu tímabil Svefnstæði +1 01 desember …" at bounding box center [562, 182] width 1124 height 577
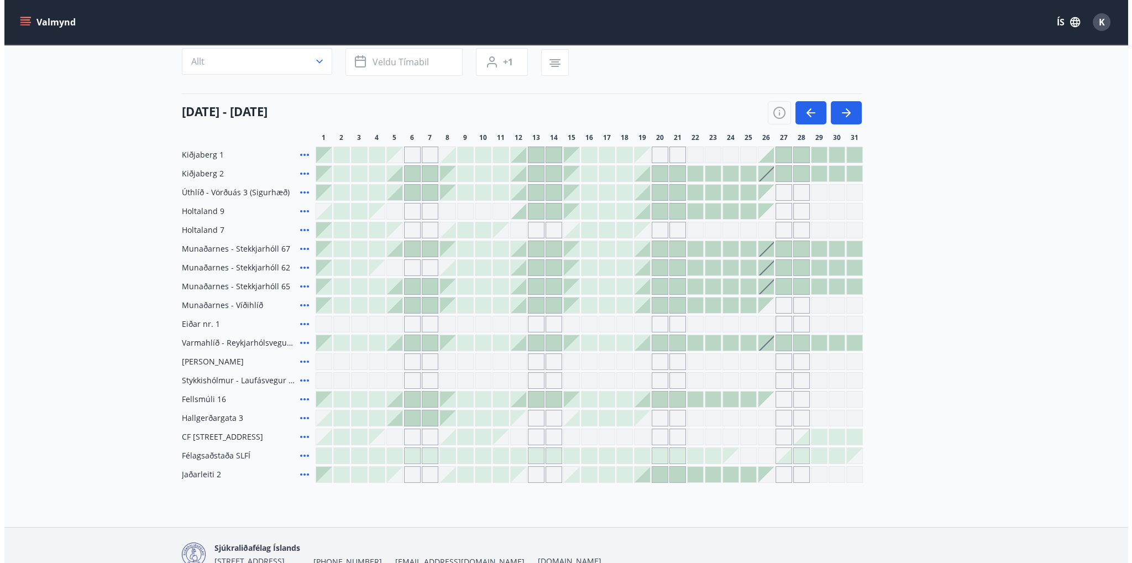
scroll to position [95, 0]
click at [300, 154] on icon at bounding box center [300, 153] width 13 height 13
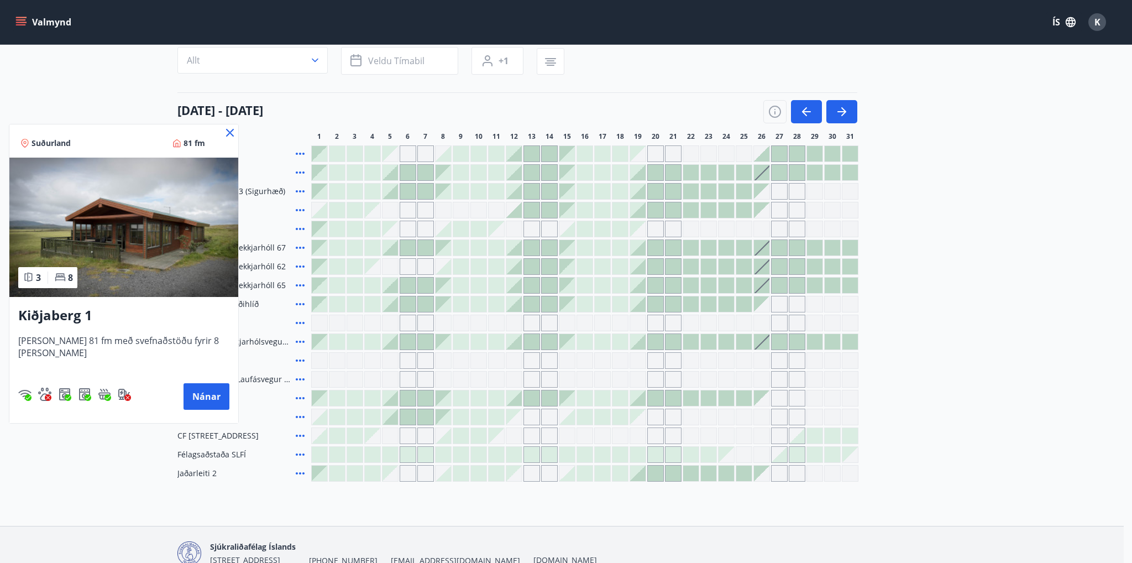
click at [301, 170] on div at bounding box center [566, 281] width 1132 height 563
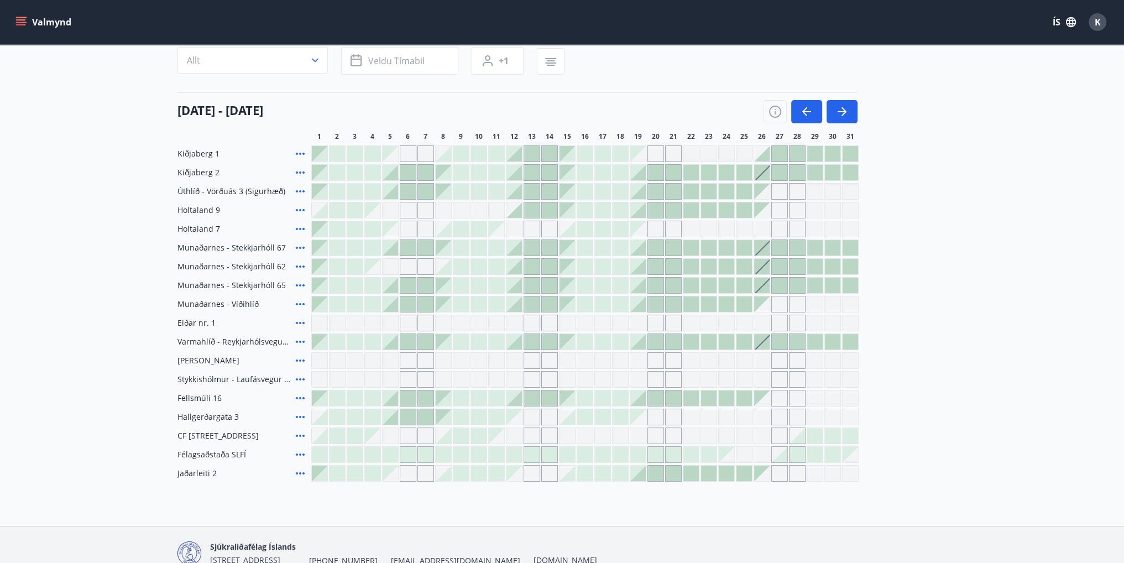
click at [303, 173] on icon at bounding box center [300, 172] width 13 height 13
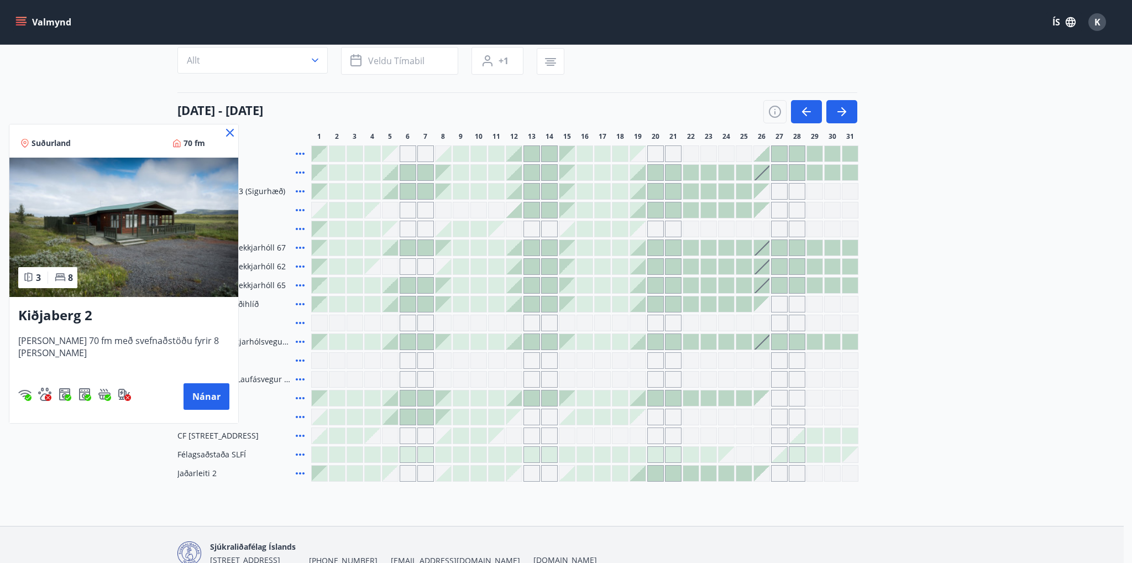
click at [223, 130] on icon at bounding box center [229, 132] width 13 height 13
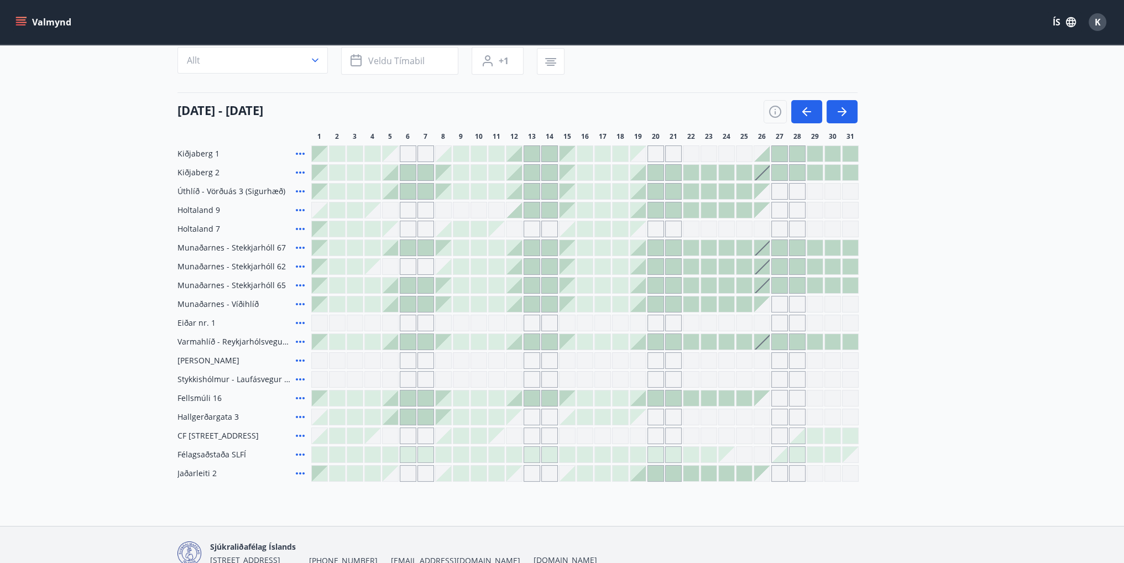
click at [297, 151] on icon at bounding box center [300, 153] width 13 height 13
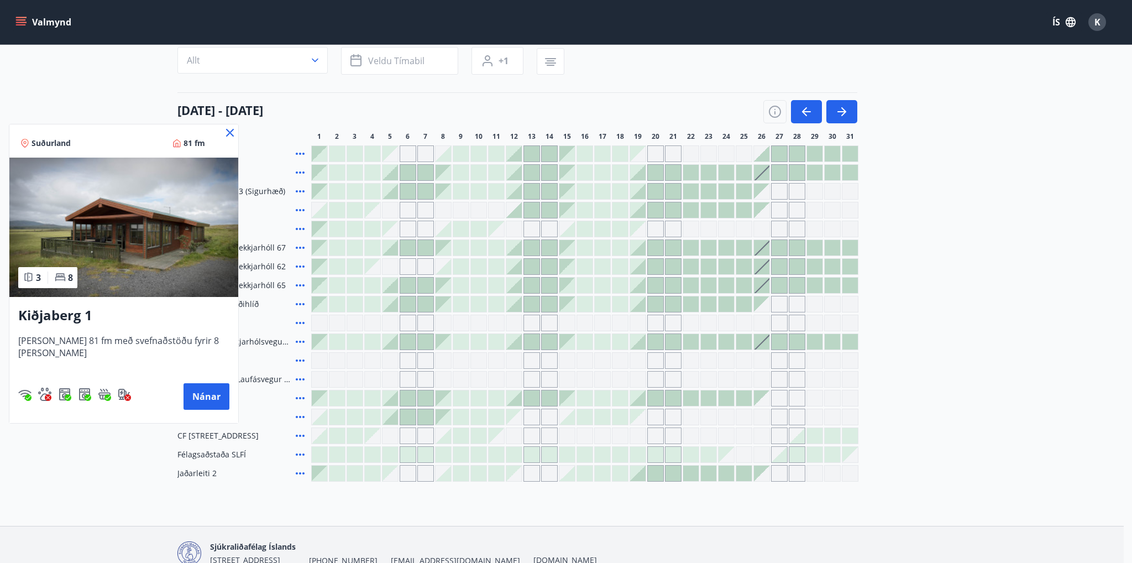
click at [223, 130] on icon at bounding box center [229, 132] width 13 height 13
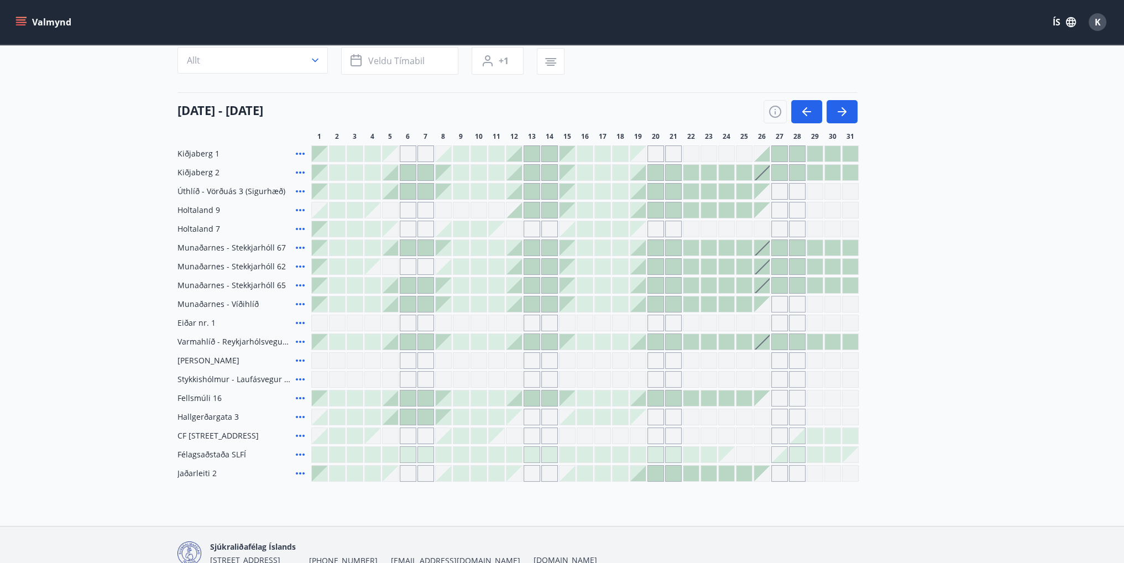
click at [302, 192] on icon at bounding box center [300, 191] width 13 height 13
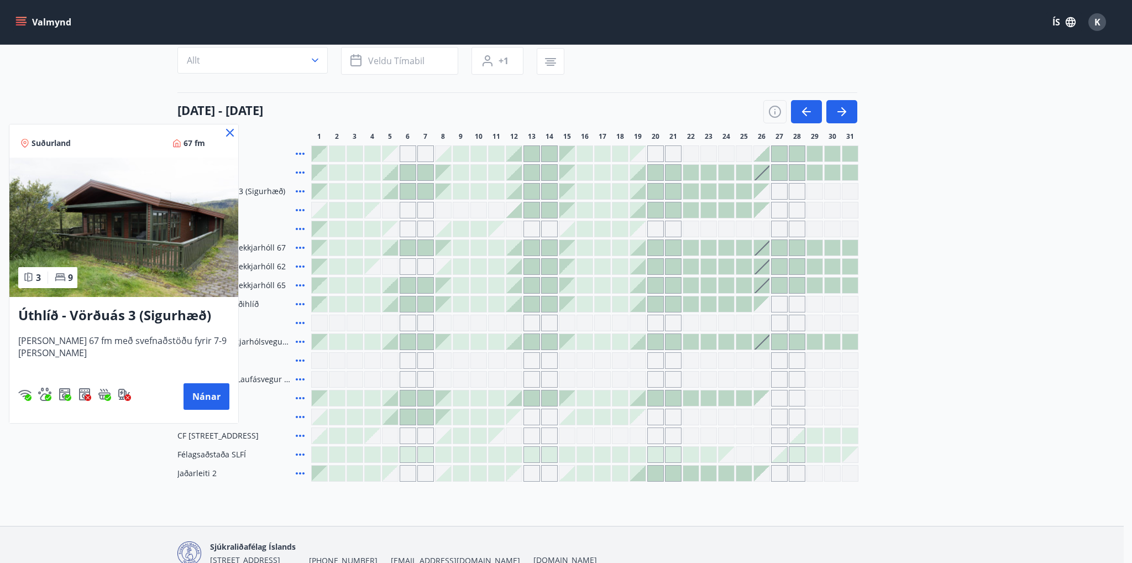
click at [227, 130] on icon at bounding box center [229, 132] width 13 height 13
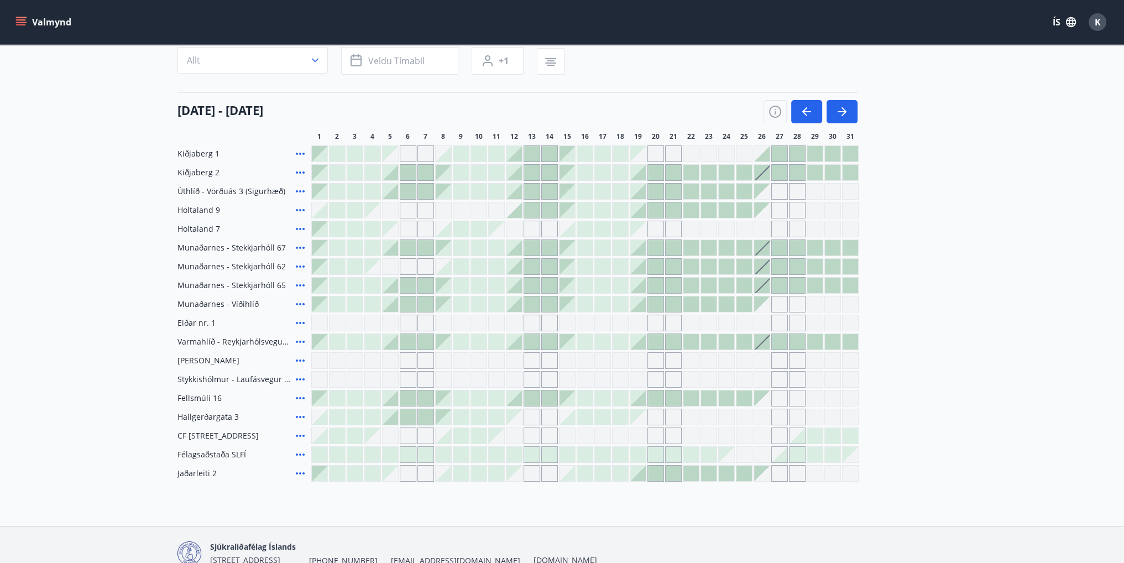
click at [765, 150] on div at bounding box center [761, 153] width 15 height 15
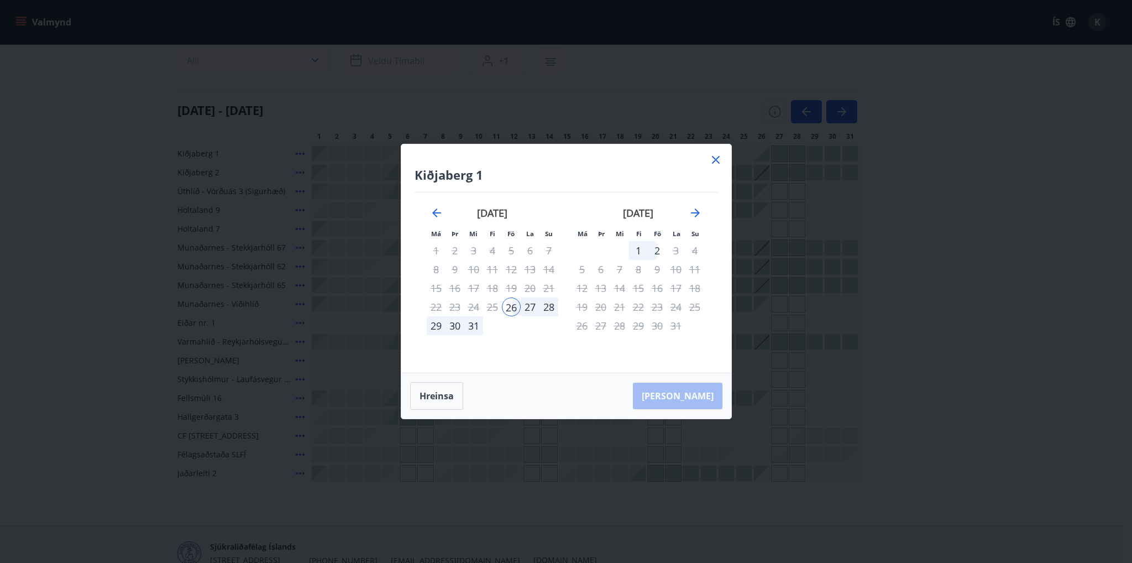
click at [711, 159] on icon at bounding box center [715, 159] width 13 height 13
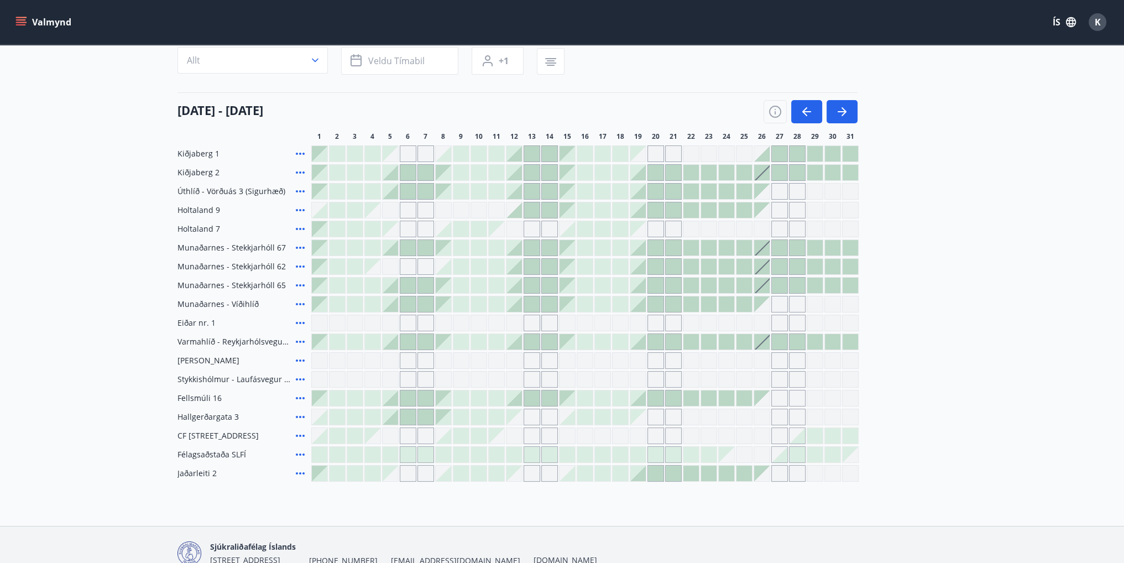
click at [868, 415] on div "Kiðjaberg 1 Kiðjaberg 2 Úthlíð - Vörðuás 3 (Sigurhæð) Holtaland 9 Holtaland 7 M…" at bounding box center [561, 313] width 769 height 336
drag, startPoint x: 826, startPoint y: 334, endPoint x: 936, endPoint y: 496, distance: 195.0
click at [936, 496] on div "Bókunardagatal Svæði Allt Dagsetningar Veldu tímabil Svefnstæði +1 01 desember …" at bounding box center [562, 237] width 1124 height 577
click at [302, 414] on icon at bounding box center [300, 416] width 13 height 13
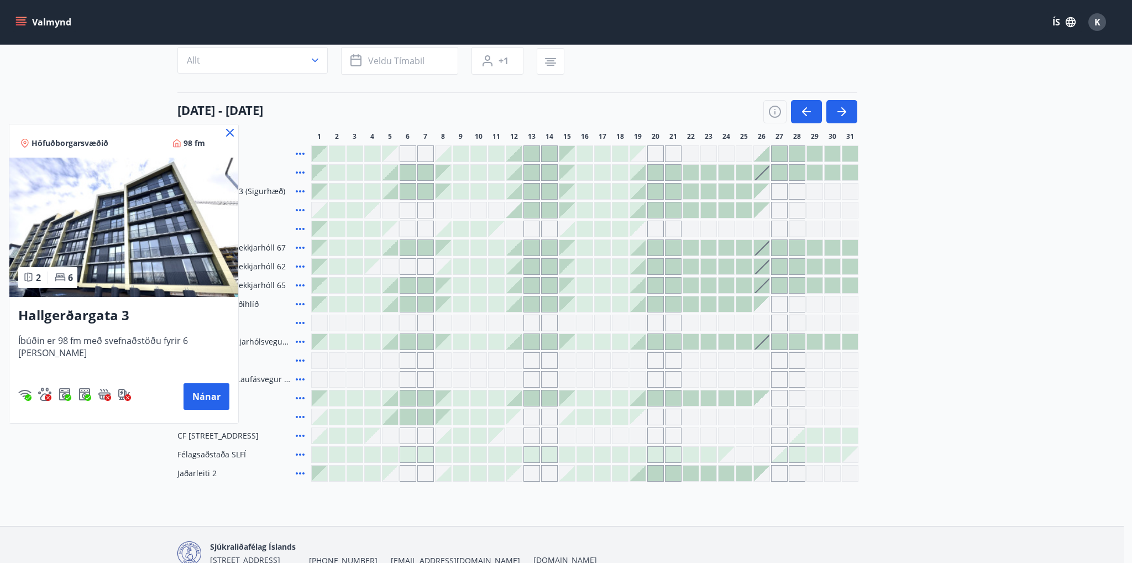
click at [223, 138] on icon at bounding box center [229, 132] width 13 height 13
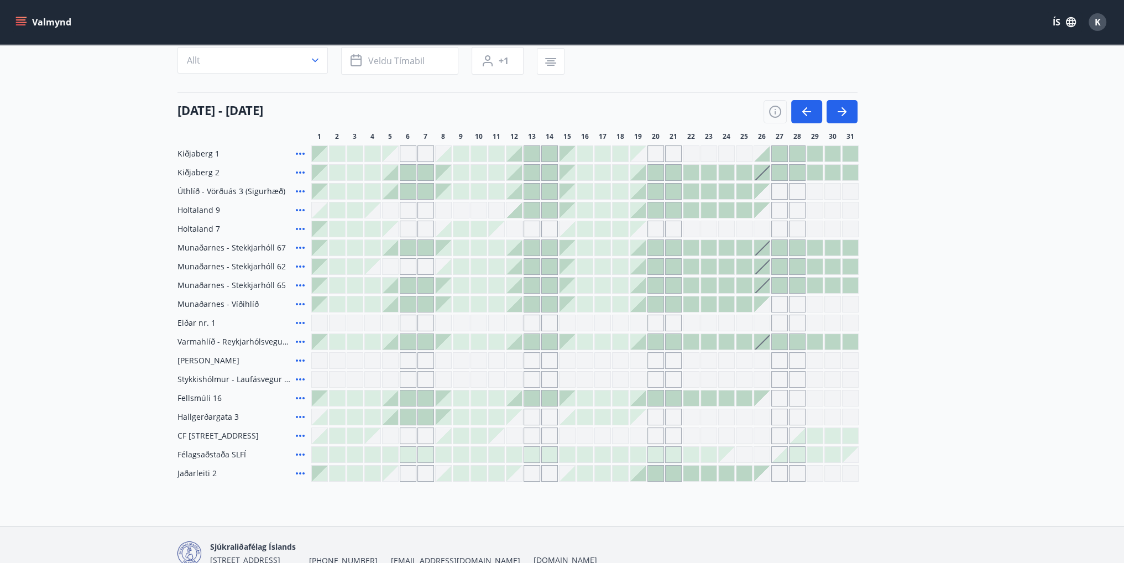
click at [299, 476] on icon at bounding box center [300, 473] width 13 height 13
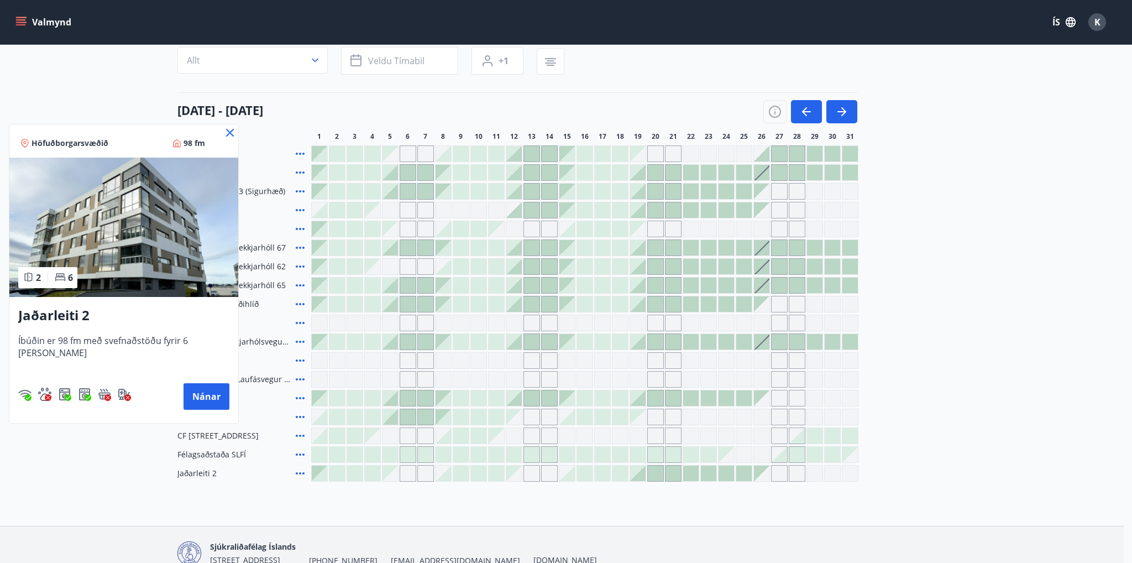
click at [226, 129] on icon at bounding box center [230, 133] width 8 height 8
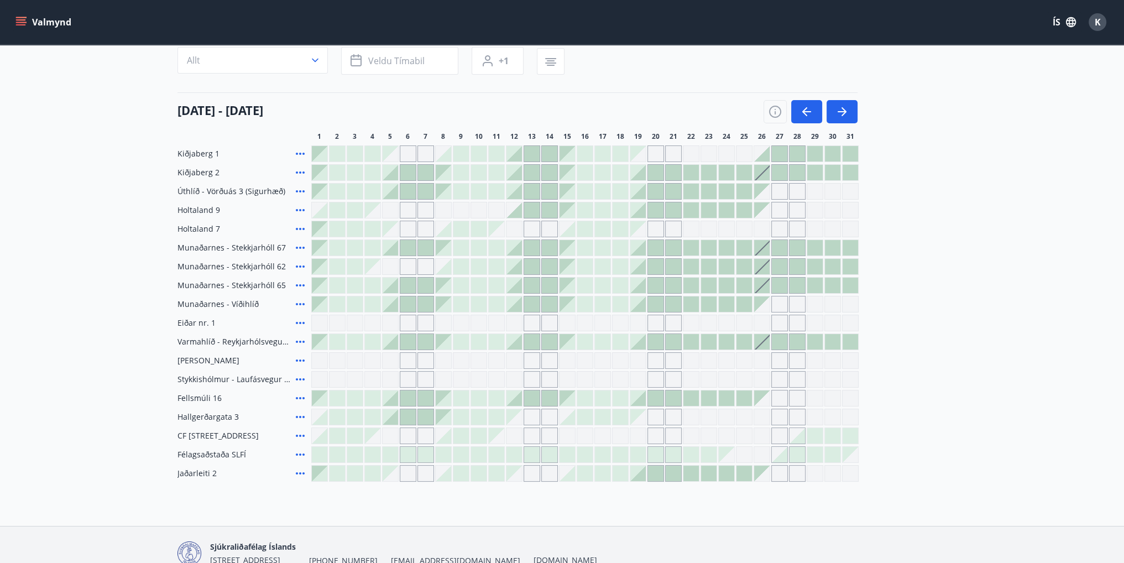
click at [296, 231] on icon at bounding box center [300, 228] width 13 height 13
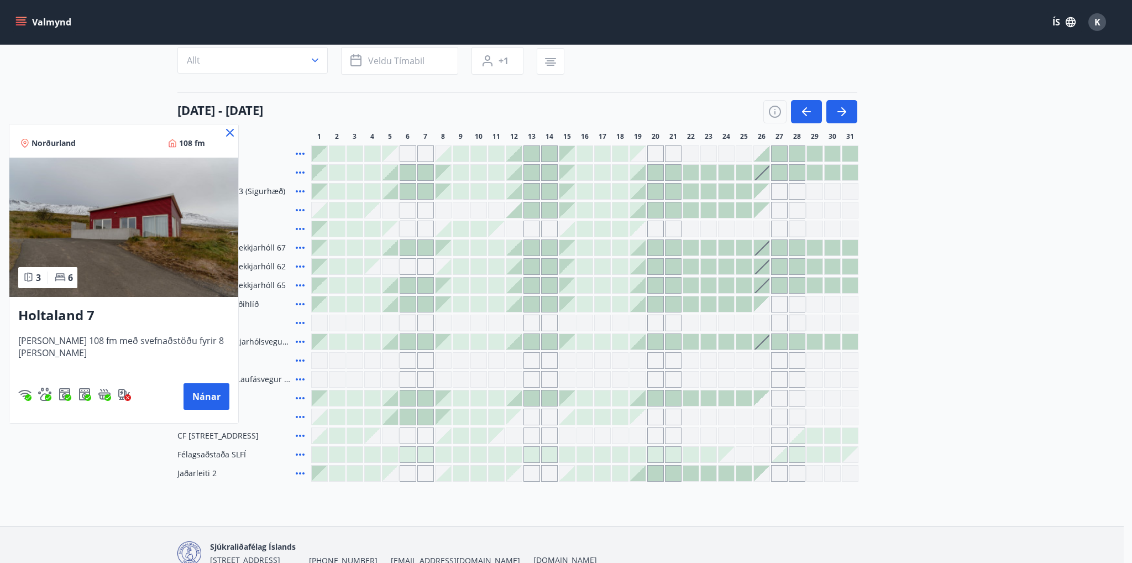
click at [223, 133] on icon at bounding box center [229, 132] width 13 height 13
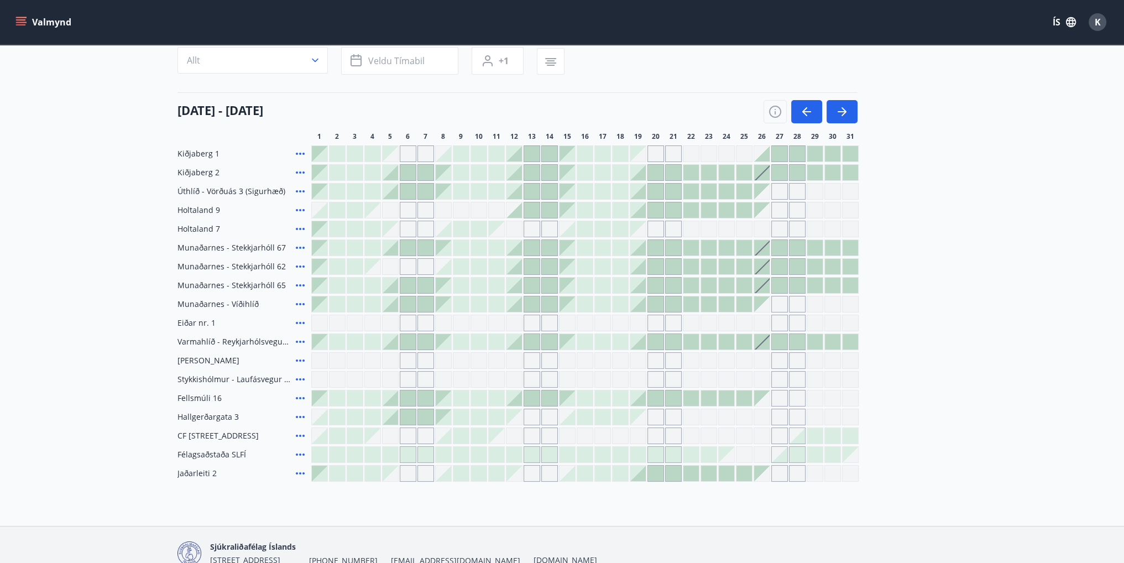
click at [299, 307] on icon at bounding box center [300, 303] width 13 height 13
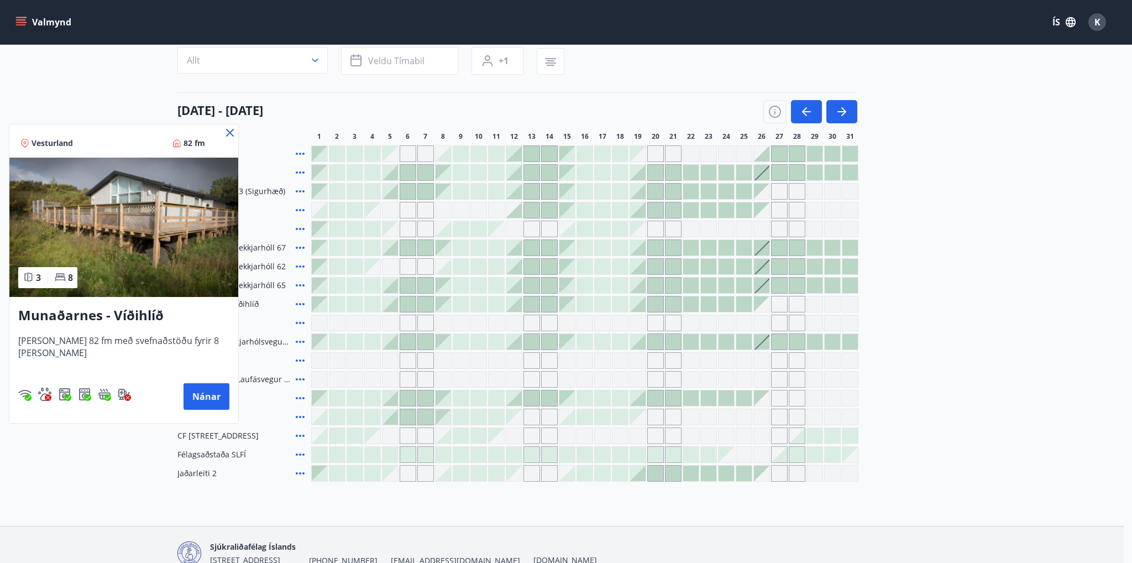
click at [223, 127] on icon at bounding box center [229, 132] width 13 height 13
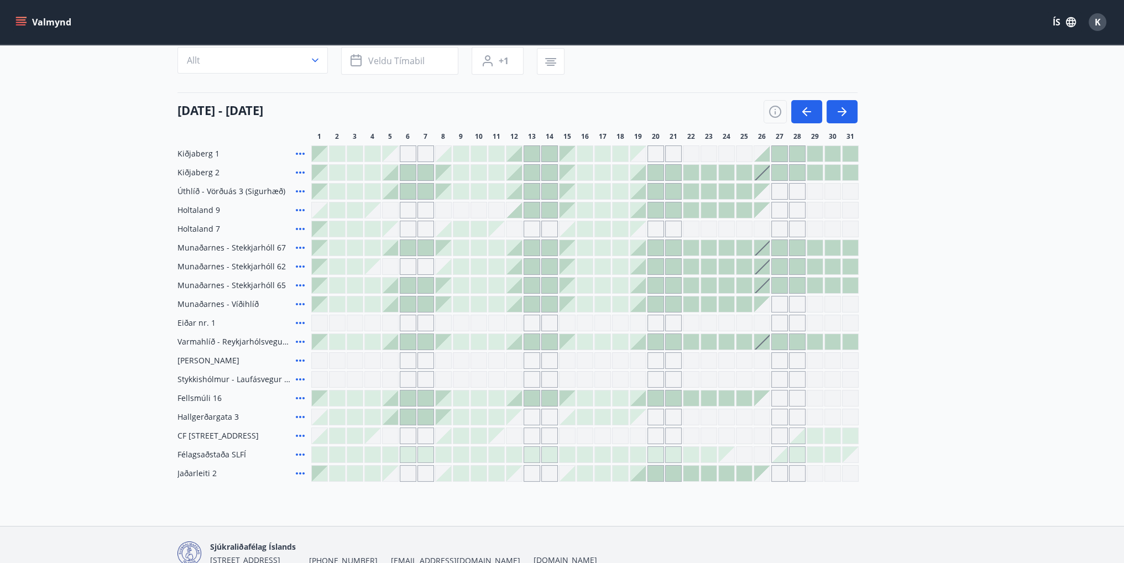
click at [298, 157] on icon at bounding box center [300, 153] width 13 height 13
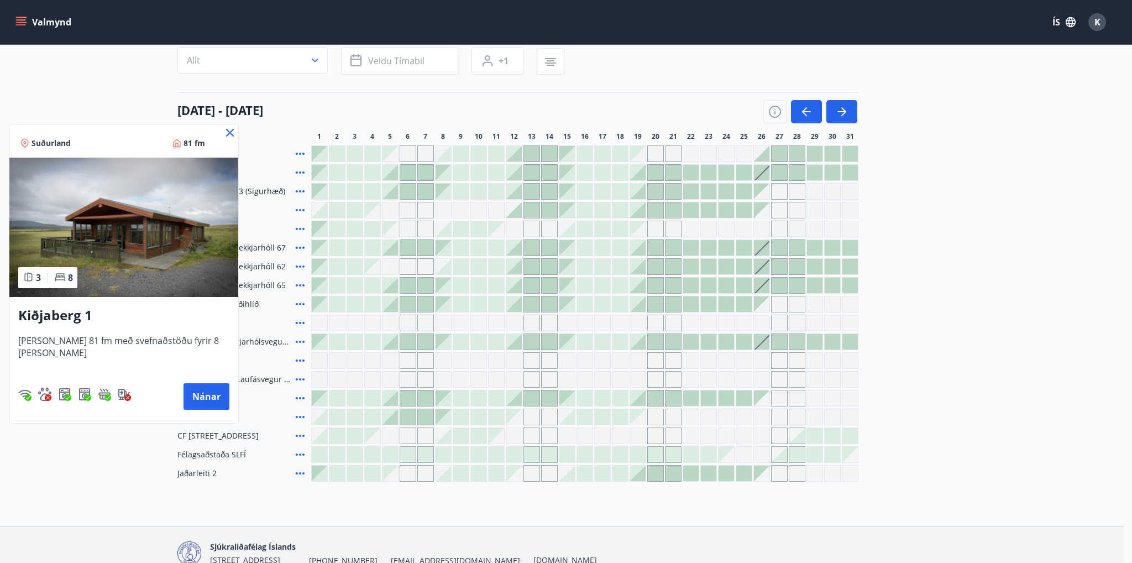
click at [223, 132] on icon at bounding box center [229, 132] width 13 height 13
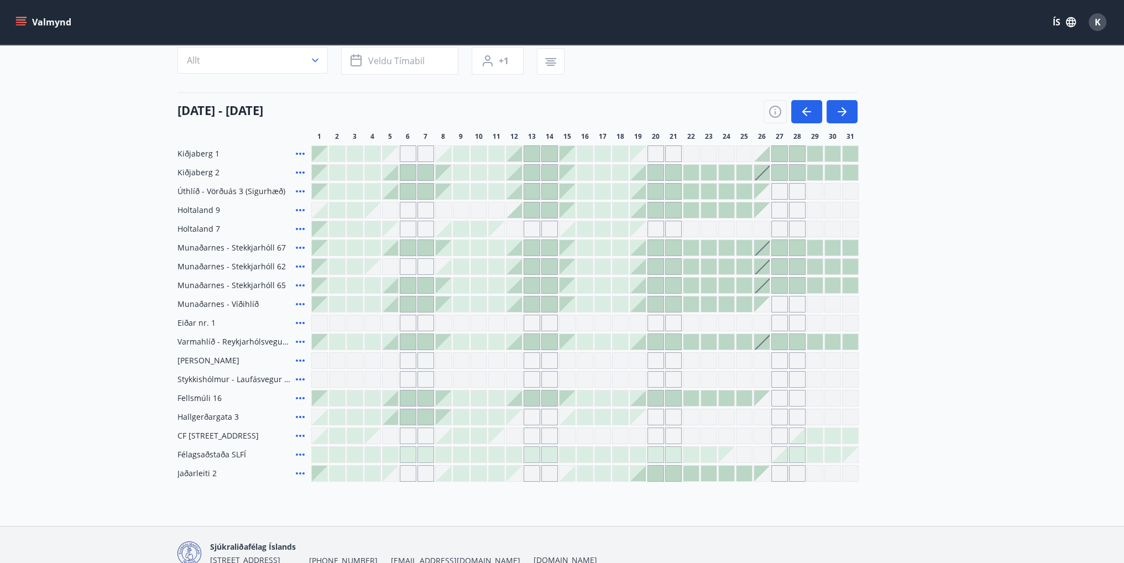
click at [298, 154] on icon at bounding box center [300, 153] width 13 height 13
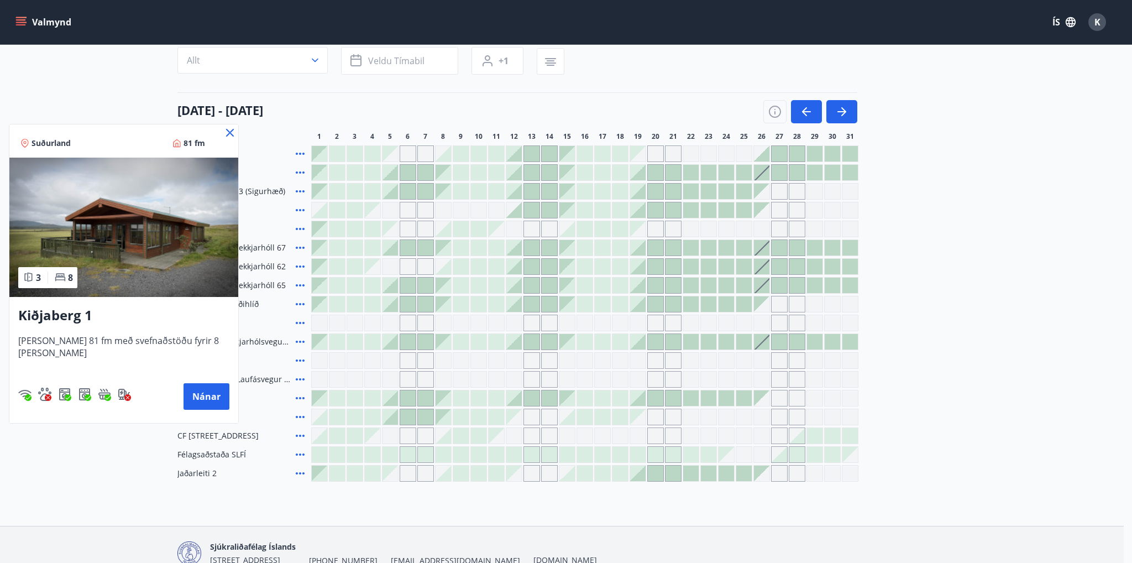
click at [223, 129] on icon at bounding box center [229, 132] width 13 height 13
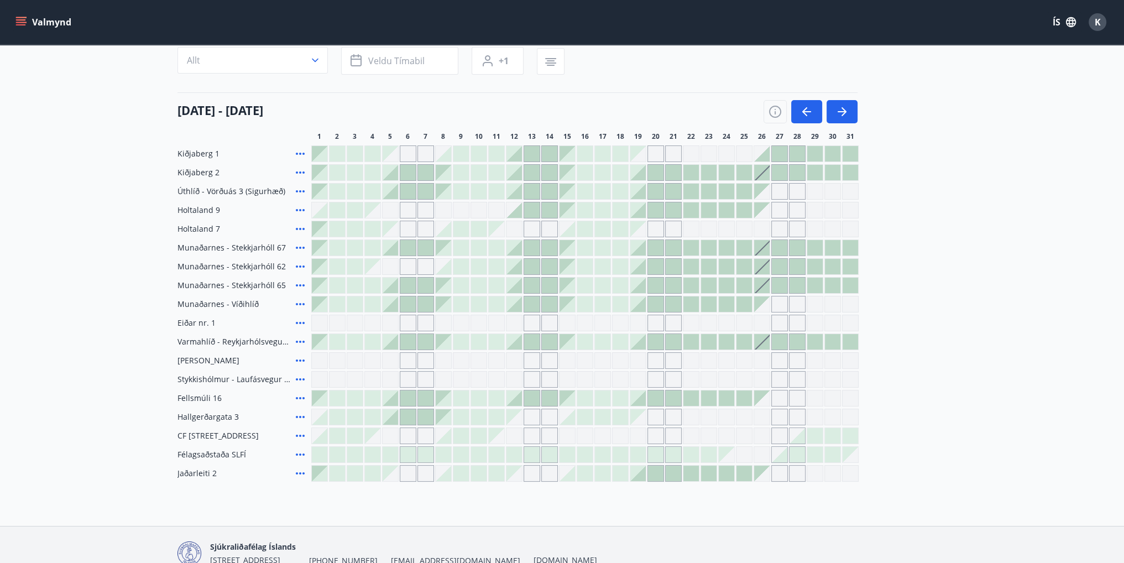
click at [297, 154] on icon at bounding box center [300, 153] width 13 height 13
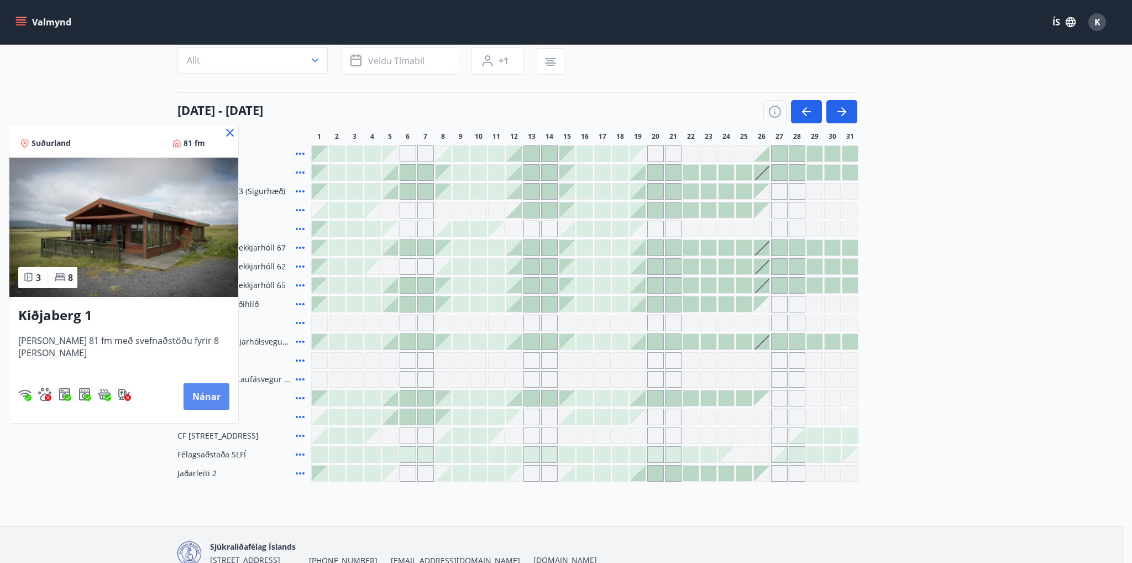
click at [184, 391] on button "Nánar" at bounding box center [207, 396] width 46 height 27
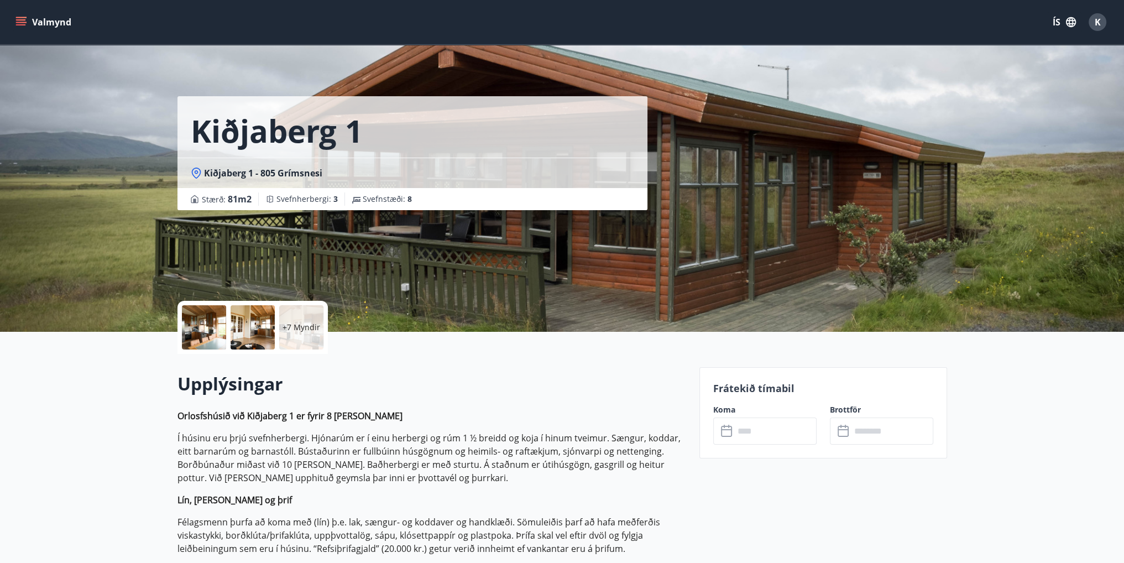
click at [19, 12] on button "Valmynd" at bounding box center [44, 22] width 62 height 20
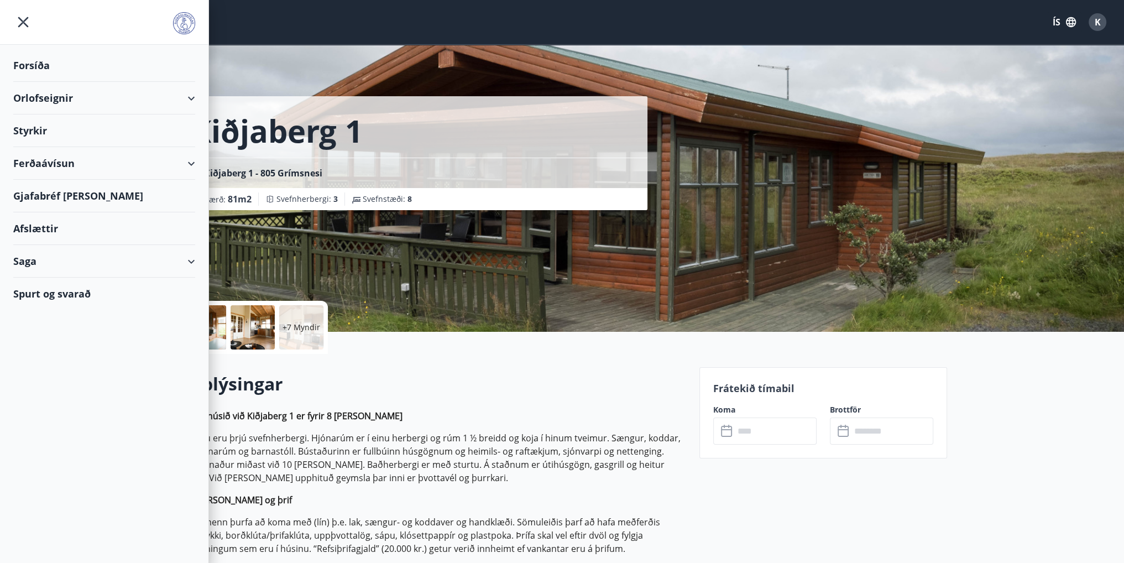
click at [53, 73] on div "Forsíða" at bounding box center [104, 65] width 182 height 33
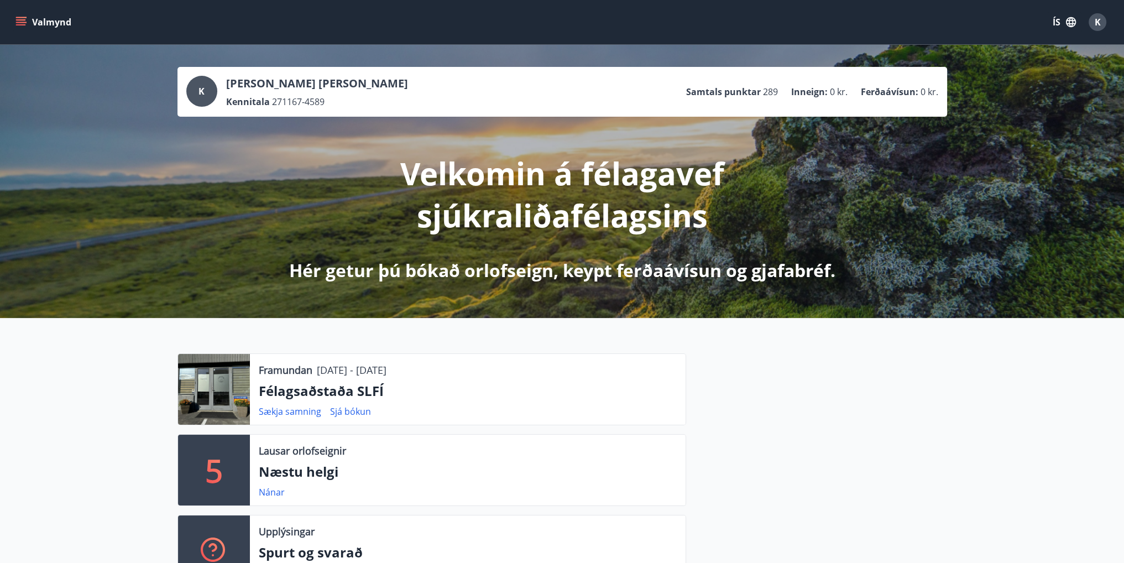
click at [11, 23] on div "Valmynd ÍS K" at bounding box center [562, 22] width 1124 height 44
click at [19, 23] on icon "menu" at bounding box center [20, 22] width 11 height 11
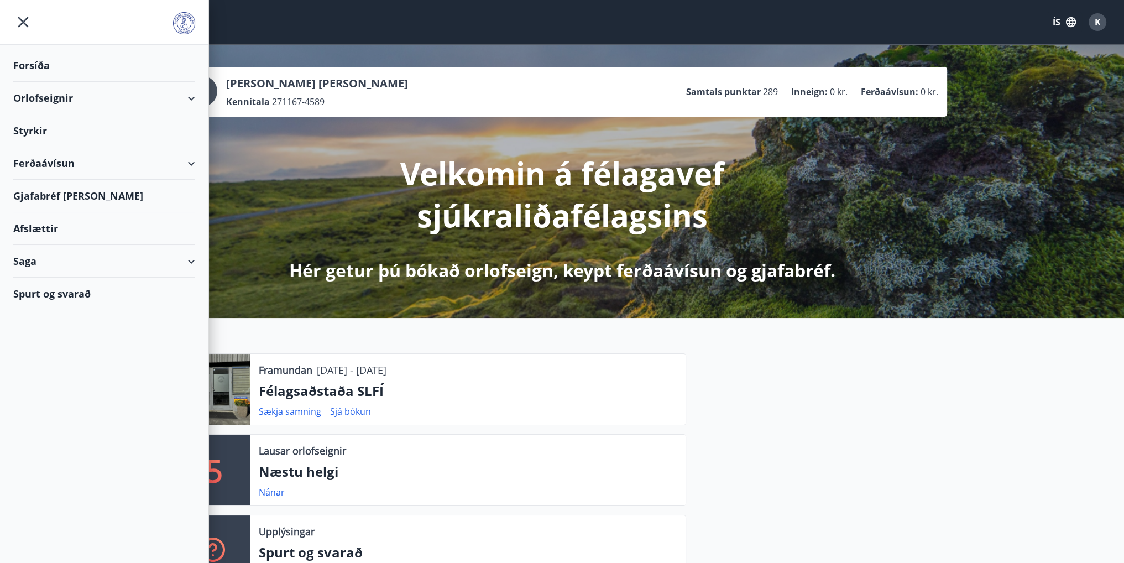
click at [192, 98] on div "Orlofseignir" at bounding box center [104, 98] width 182 height 33
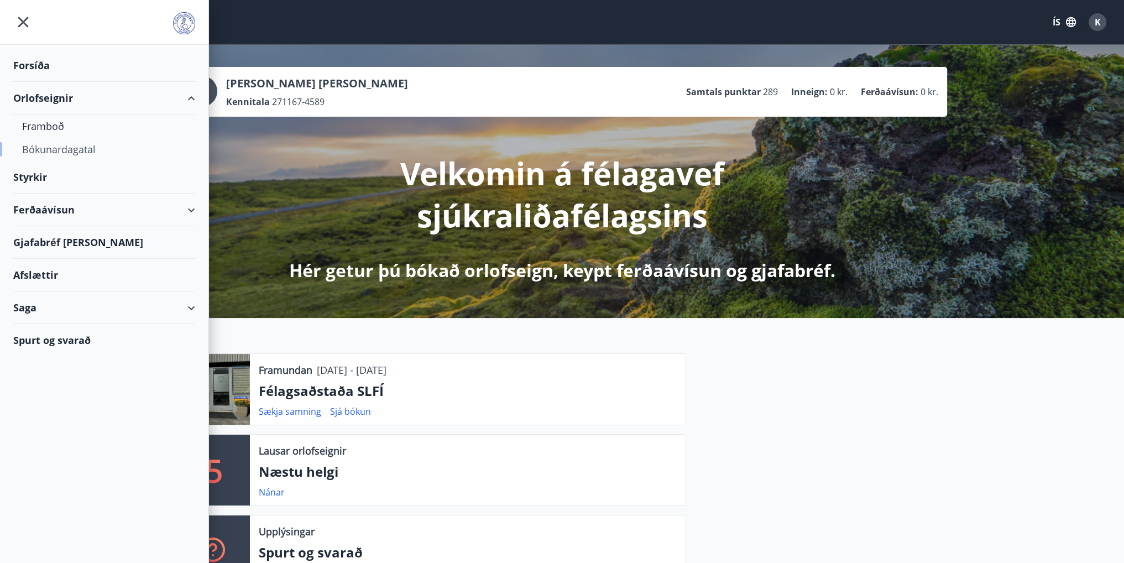
click at [57, 148] on div "Bókunardagatal" at bounding box center [104, 149] width 164 height 23
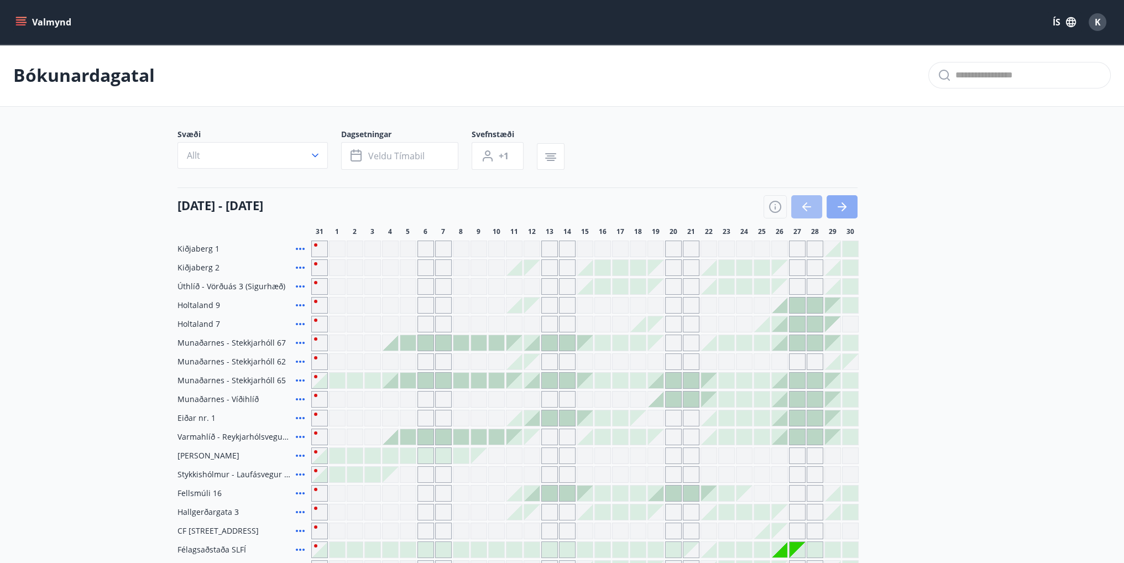
click at [839, 208] on icon "button" at bounding box center [841, 206] width 13 height 13
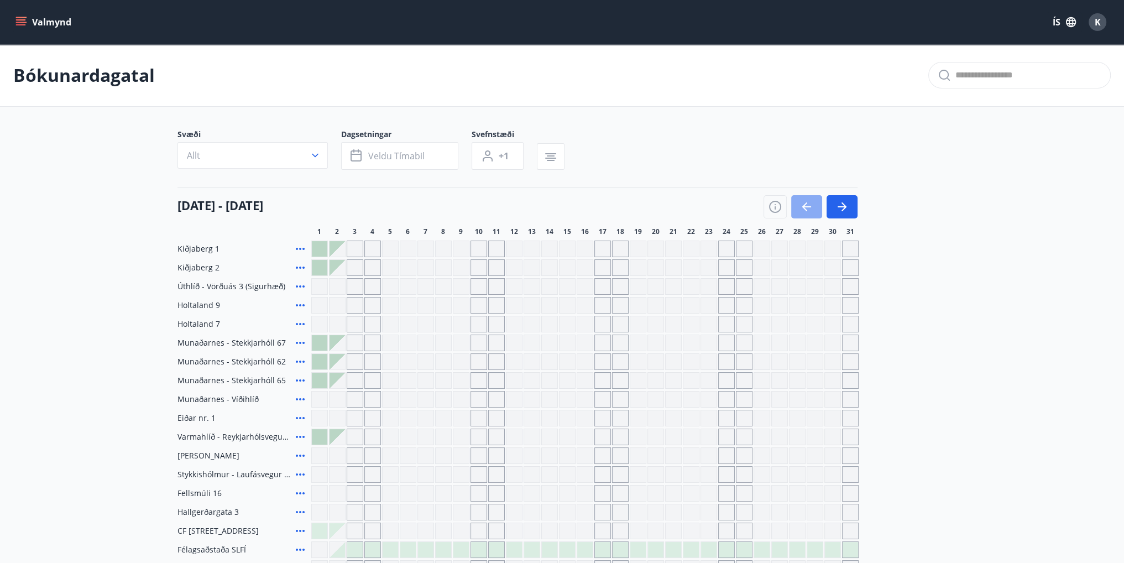
click at [807, 207] on icon "button" at bounding box center [806, 206] width 9 height 1
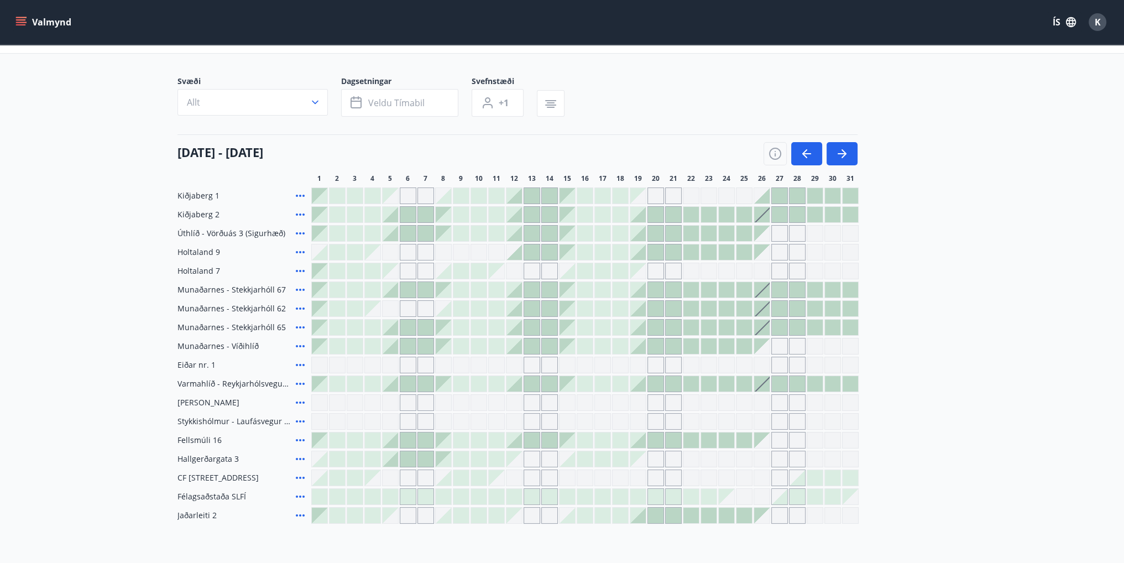
scroll to position [55, 0]
click at [297, 214] on icon at bounding box center [300, 212] width 13 height 13
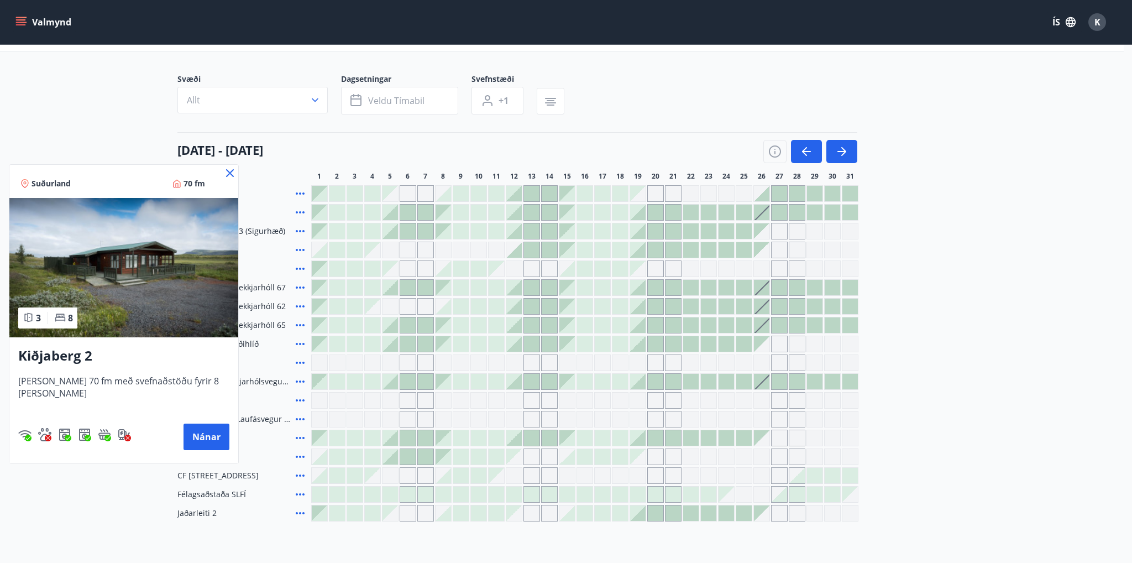
drag, startPoint x: 193, startPoint y: 431, endPoint x: 210, endPoint y: 175, distance: 256.5
click at [718, 163] on div at bounding box center [566, 281] width 1132 height 563
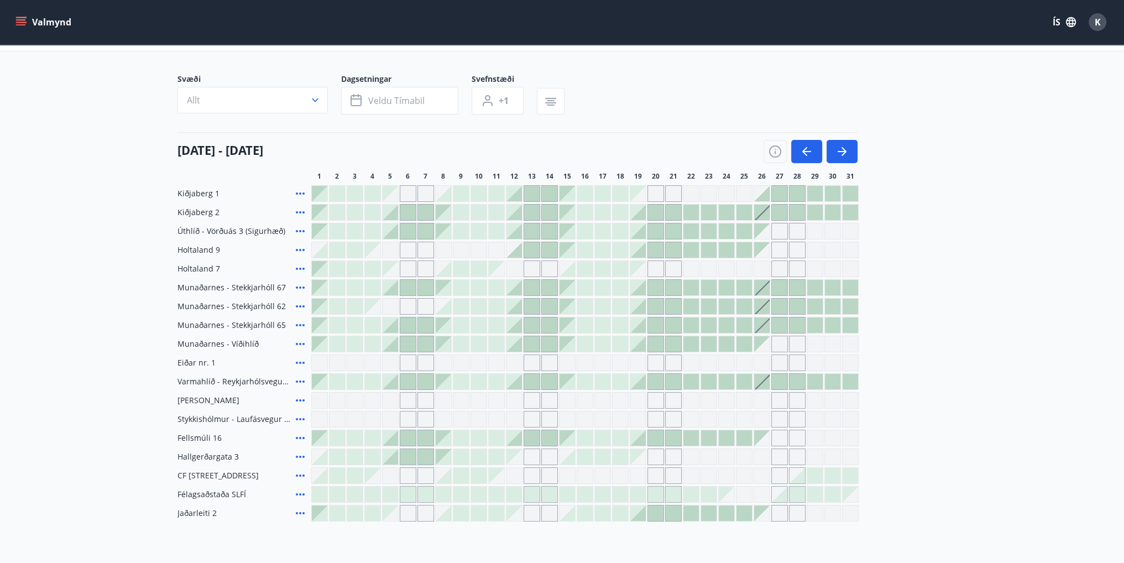
click at [210, 175] on div "01 desember - 31 desember 1 2 3 4 5 6 7 8 9 10 11 12 13 14 15 16 17 18 19 20 21…" at bounding box center [561, 156] width 769 height 49
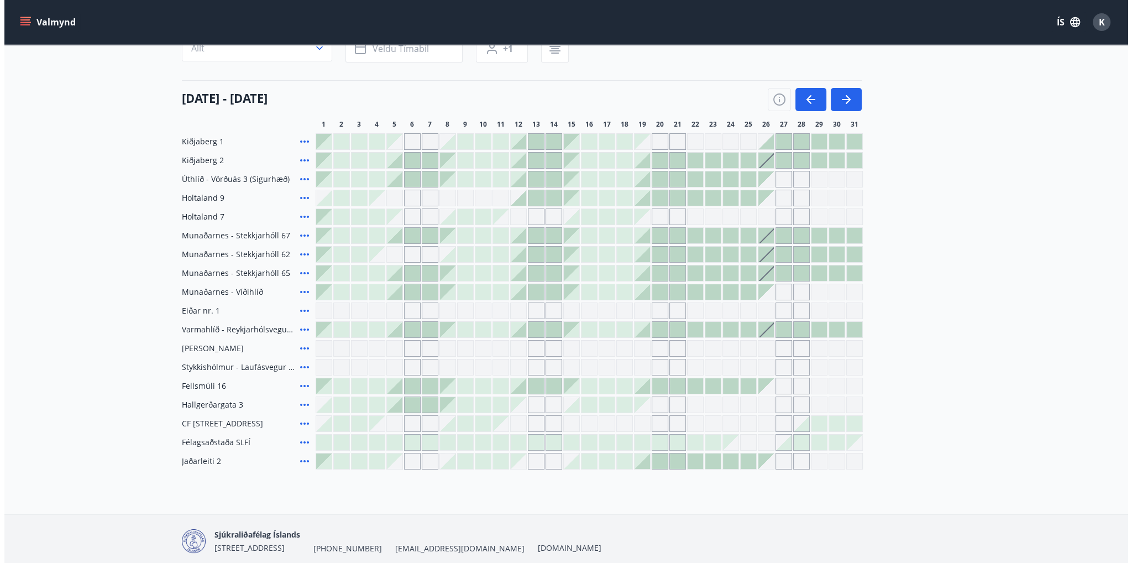
scroll to position [111, 0]
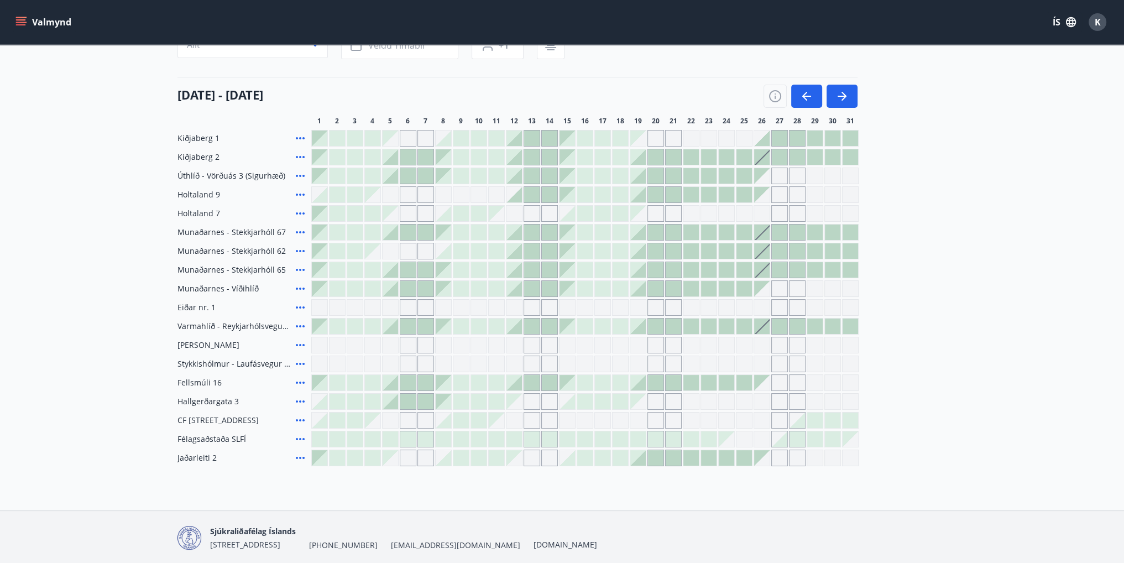
drag, startPoint x: 299, startPoint y: 233, endPoint x: 157, endPoint y: 226, distance: 141.7
click at [157, 226] on main "Bókunardagatal Svæði Allt Dagsetningar Veldu tímabil Svefnstæði +1 01 desember …" at bounding box center [562, 200] width 1124 height 532
click at [305, 325] on icon at bounding box center [300, 326] width 13 height 13
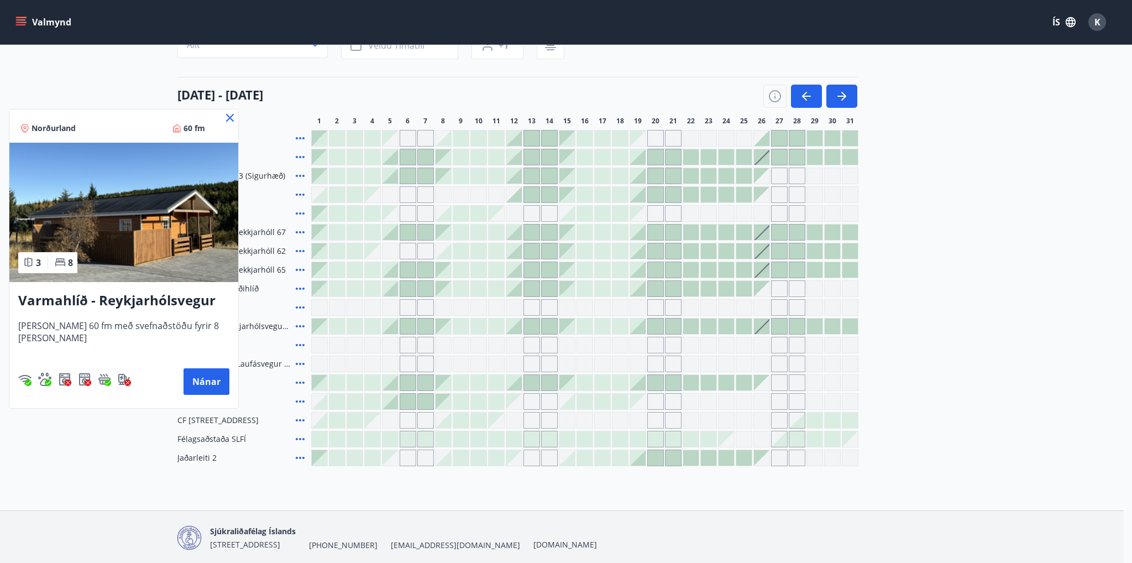
drag, startPoint x: 241, startPoint y: 116, endPoint x: 259, endPoint y: 154, distance: 42.0
click at [240, 116] on div at bounding box center [566, 281] width 1132 height 563
click at [237, 116] on div "01 desember - 31 desember 1 2 3 4 5 6 7 8 9 10 11 12 13 14 15 16 17 18 19 20 21…" at bounding box center [561, 101] width 769 height 49
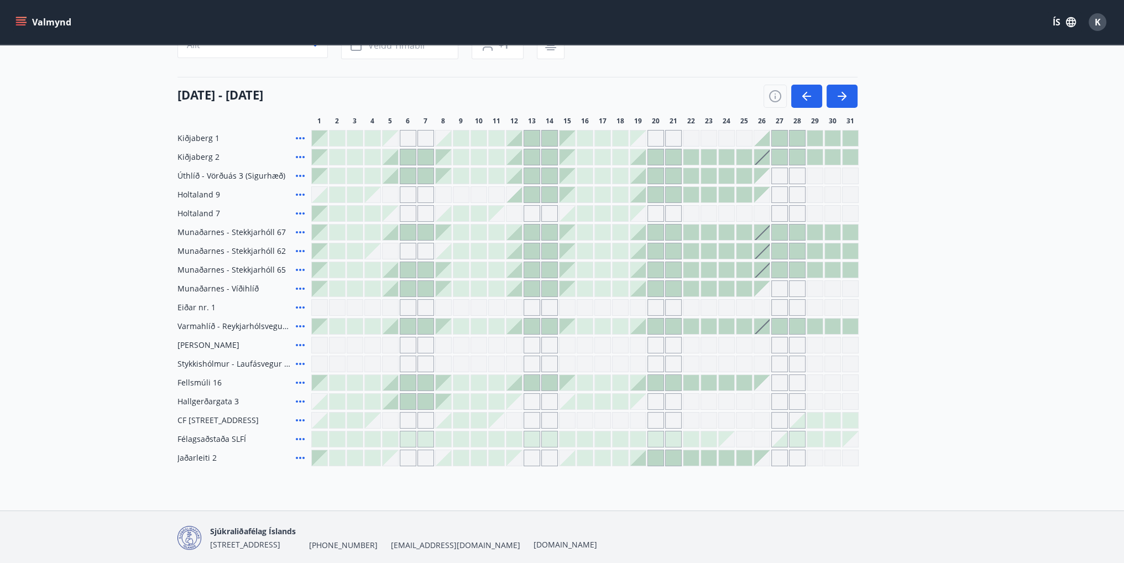
click at [302, 156] on icon at bounding box center [300, 157] width 9 height 2
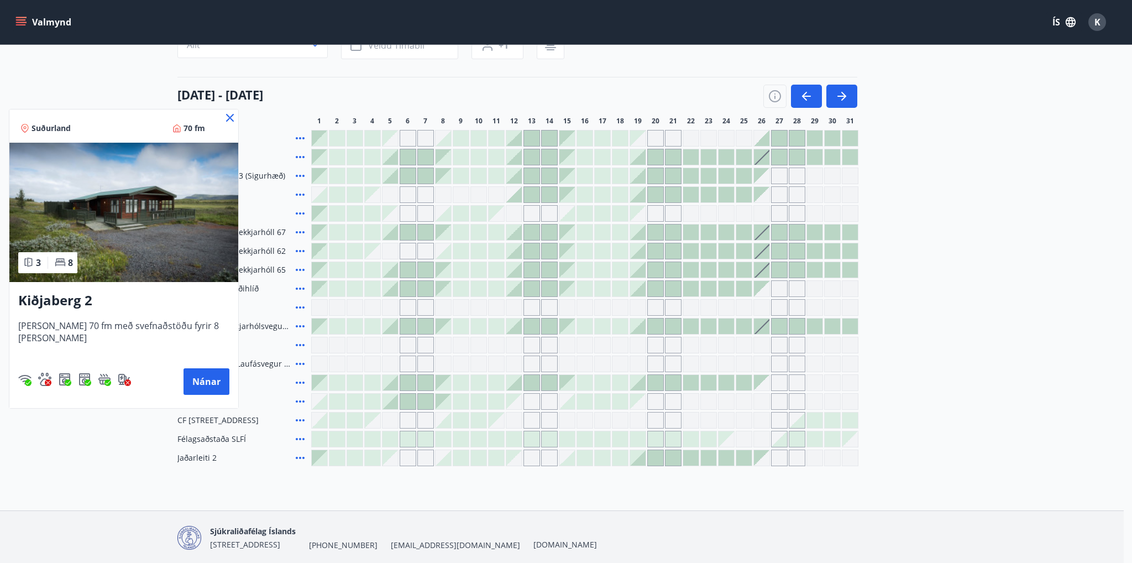
click at [223, 116] on icon at bounding box center [229, 117] width 13 height 13
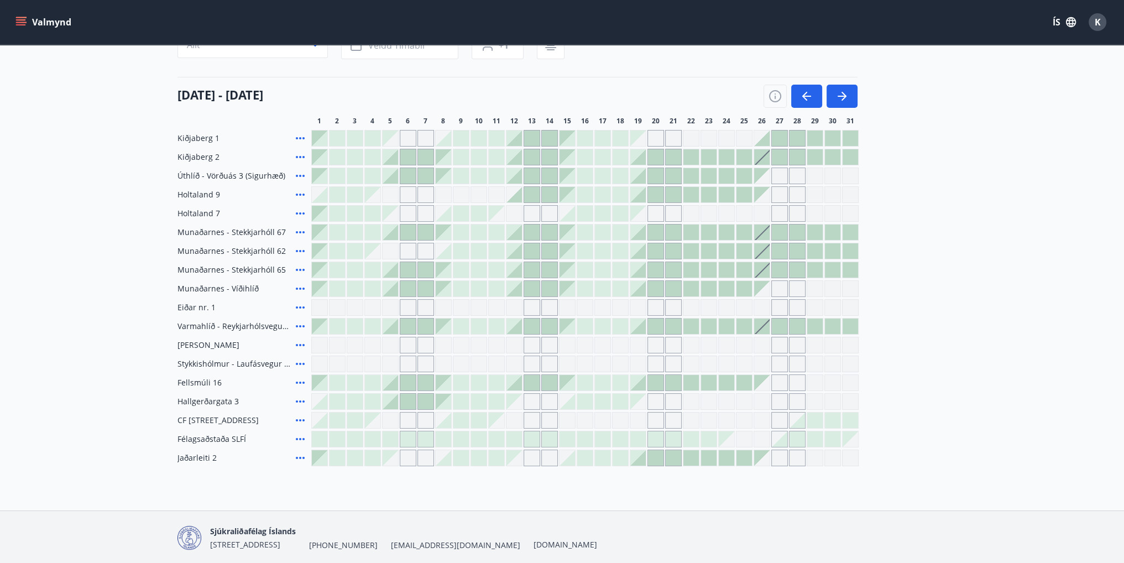
click at [784, 158] on div at bounding box center [779, 156] width 15 height 15
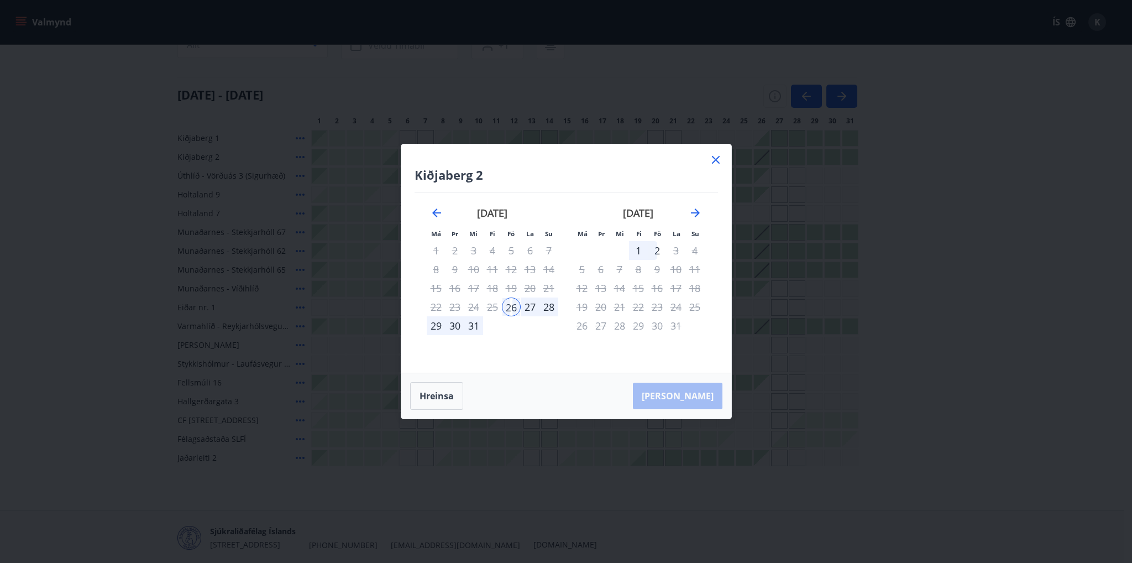
click at [873, 292] on div "Kiðjaberg 2 Má Þr Mi Fi Fö La Su Má Þr Mi Fi Fö La Su nóvember 2025 1 2 3 4 5 6…" at bounding box center [566, 281] width 1132 height 563
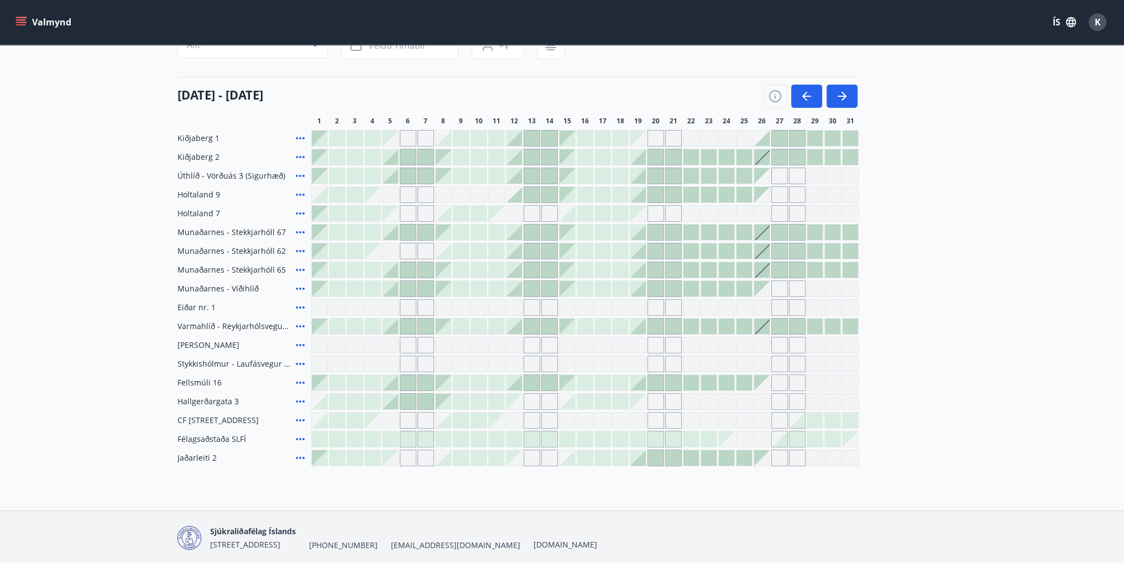
click at [708, 154] on div at bounding box center [708, 156] width 15 height 15
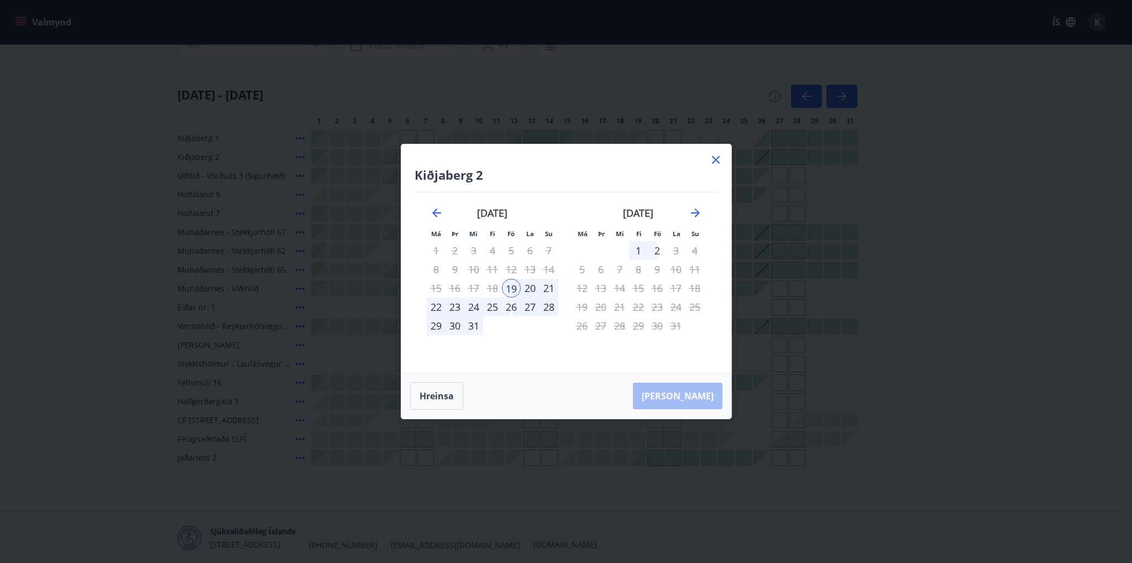
click at [719, 157] on icon at bounding box center [716, 160] width 8 height 8
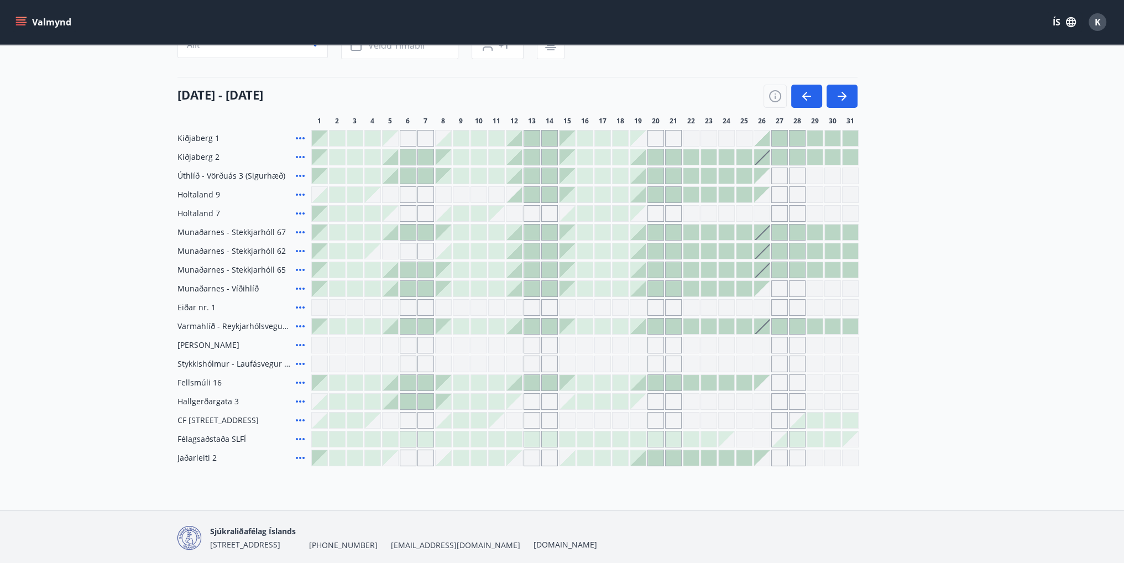
click at [762, 160] on div at bounding box center [761, 156] width 15 height 15
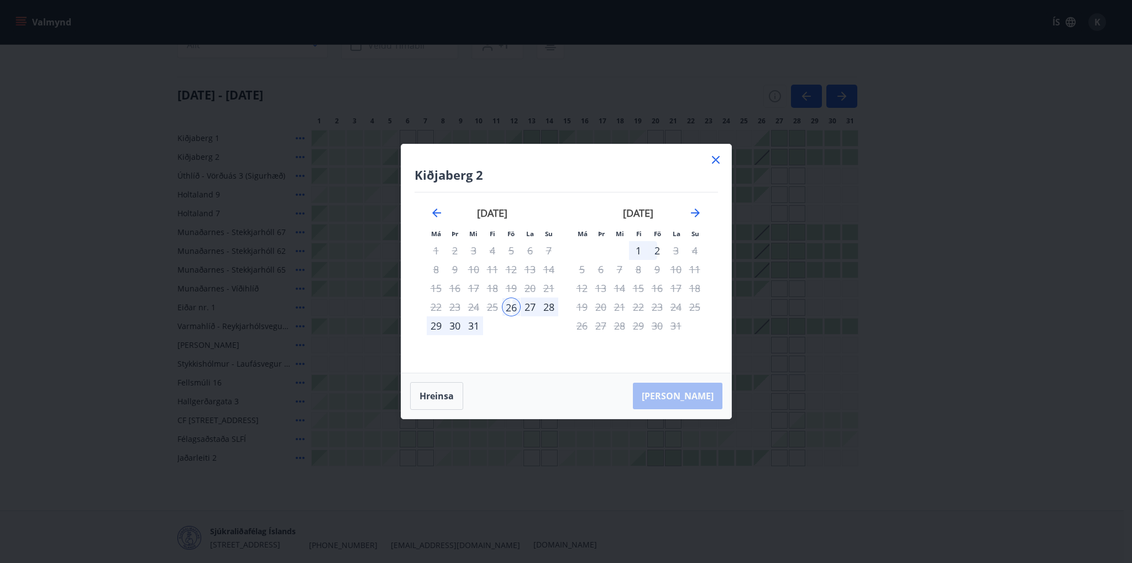
click at [514, 305] on div "26" at bounding box center [511, 306] width 19 height 19
click at [661, 253] on div "2" at bounding box center [657, 250] width 19 height 19
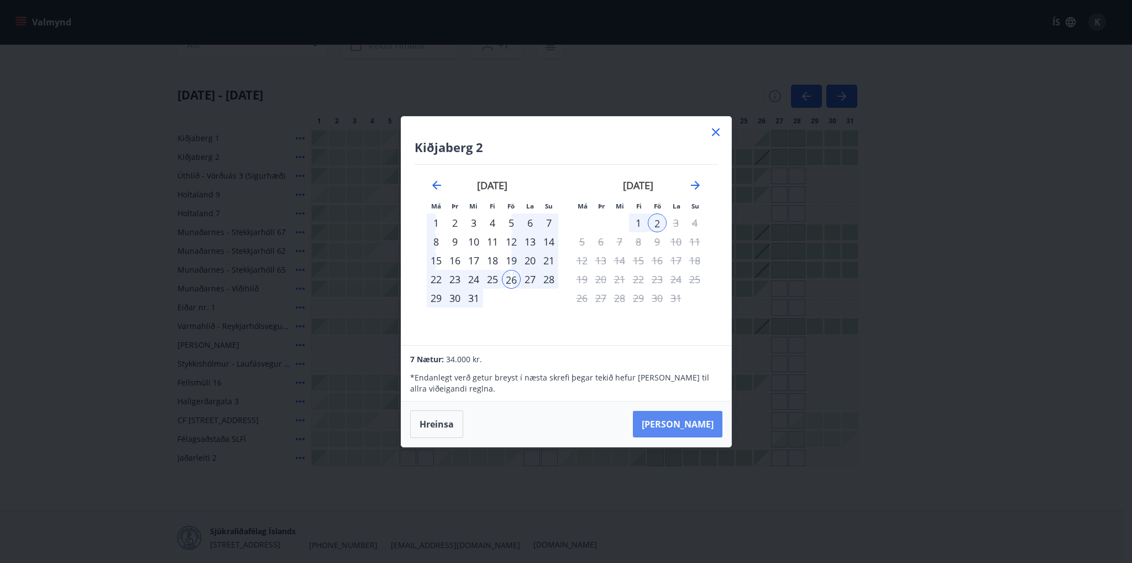
click at [699, 422] on button "Taka Frá" at bounding box center [678, 424] width 90 height 27
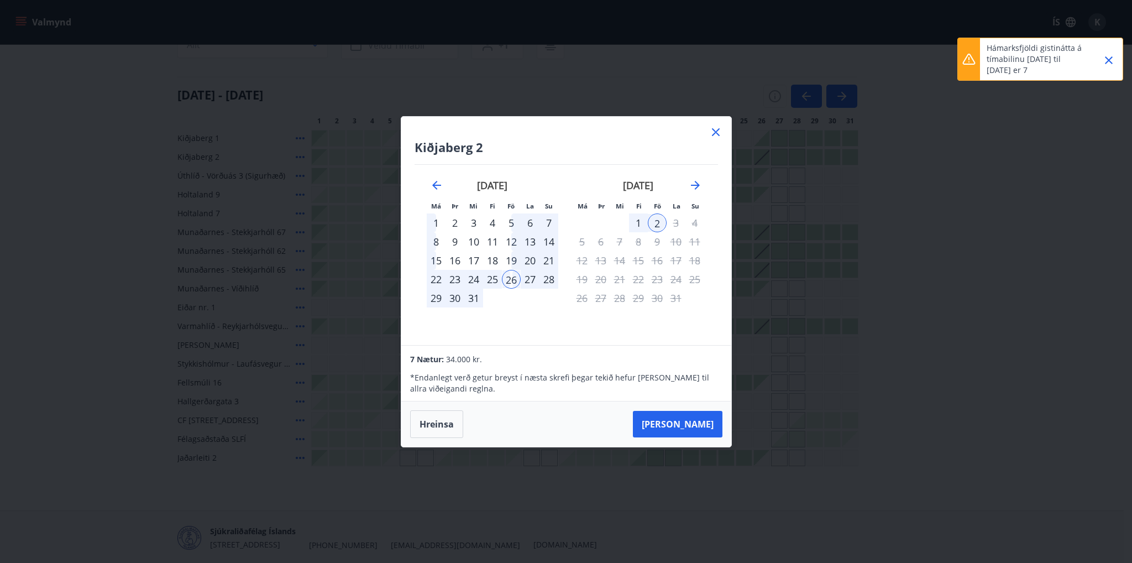
click at [512, 277] on div "26" at bounding box center [511, 279] width 19 height 19
click at [641, 223] on div "1" at bounding box center [638, 222] width 19 height 19
click at [636, 221] on div "1" at bounding box center [638, 222] width 19 height 19
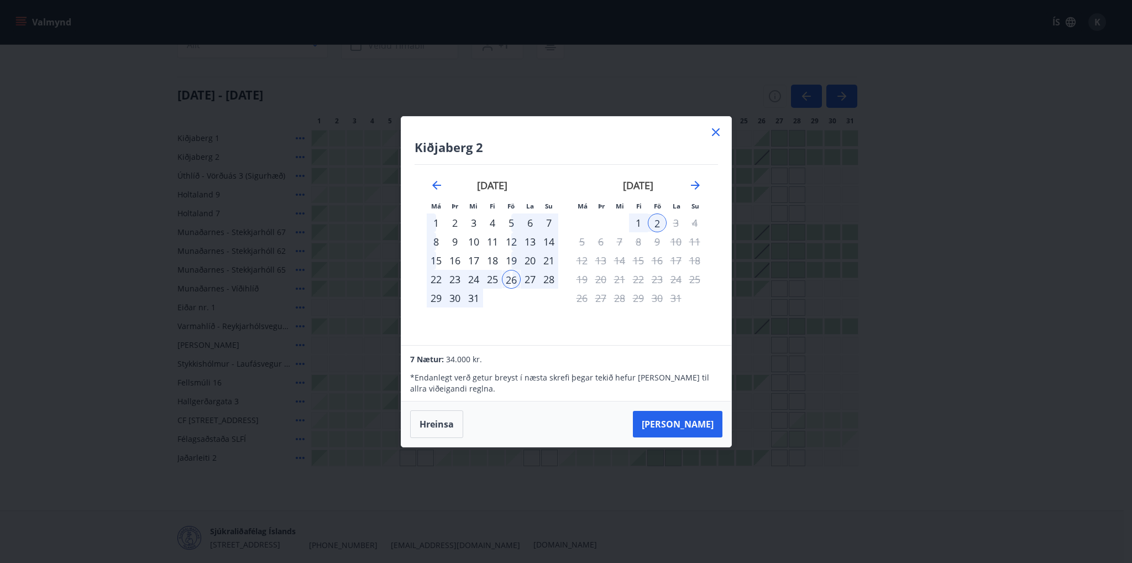
click at [509, 277] on div "26" at bounding box center [511, 279] width 19 height 19
click at [437, 419] on button "Hreinsa" at bounding box center [436, 424] width 53 height 28
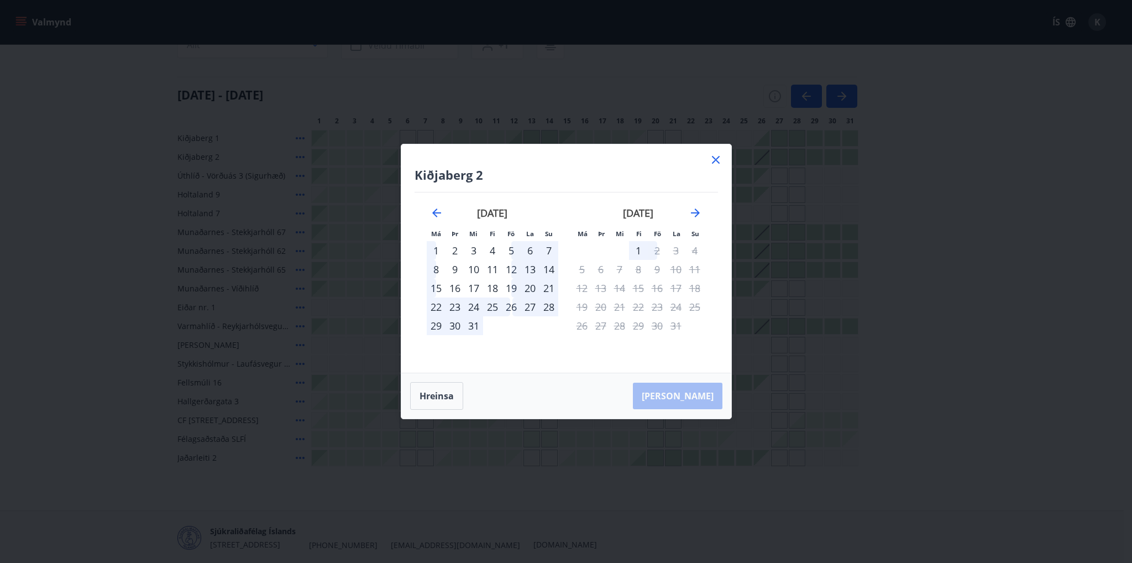
click at [511, 310] on div "26" at bounding box center [511, 306] width 19 height 19
click at [641, 250] on div "1" at bounding box center [638, 250] width 19 height 19
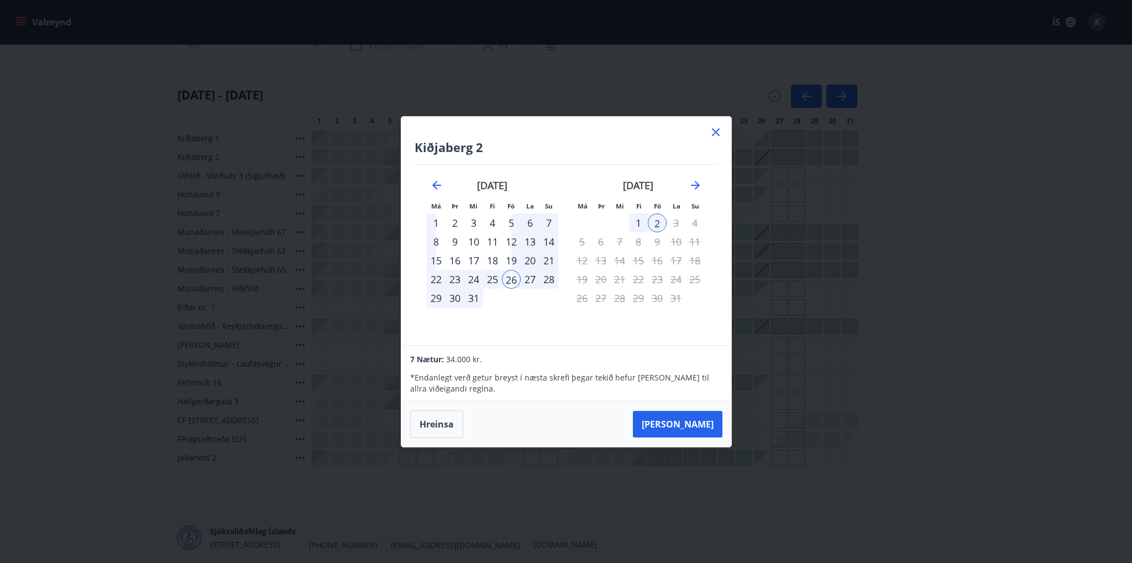
click at [518, 281] on div "26" at bounding box center [511, 279] width 19 height 19
click at [515, 281] on div "26" at bounding box center [511, 279] width 19 height 19
click at [510, 279] on div "26" at bounding box center [511, 279] width 19 height 19
click at [686, 421] on button "Taka Frá" at bounding box center [678, 424] width 90 height 27
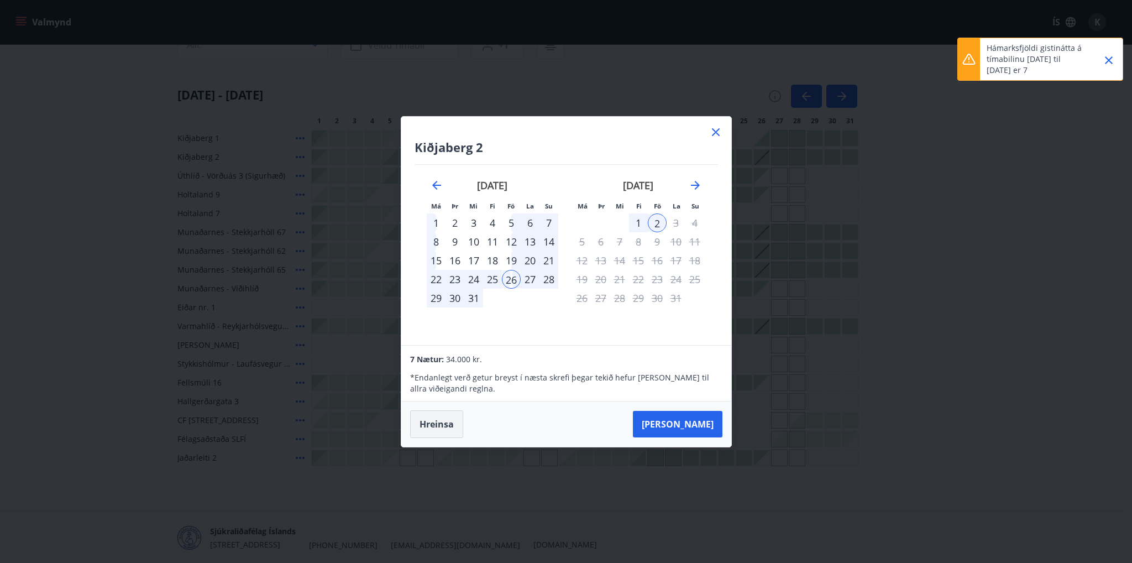
click at [440, 421] on button "Hreinsa" at bounding box center [436, 424] width 53 height 28
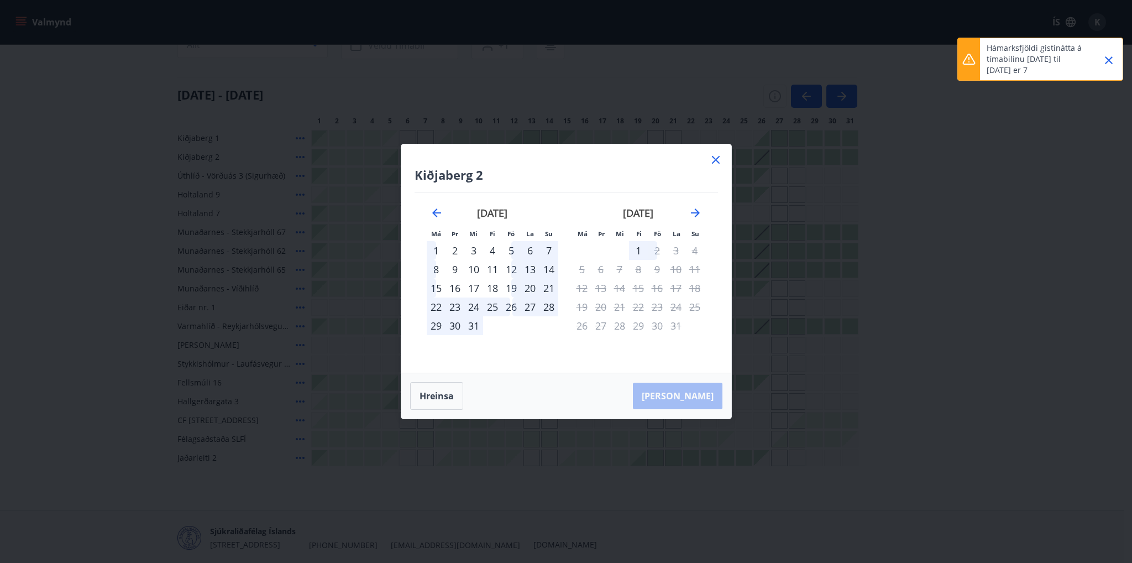
click at [512, 305] on div "26" at bounding box center [511, 306] width 19 height 19
click at [631, 248] on div "1" at bounding box center [638, 250] width 19 height 19
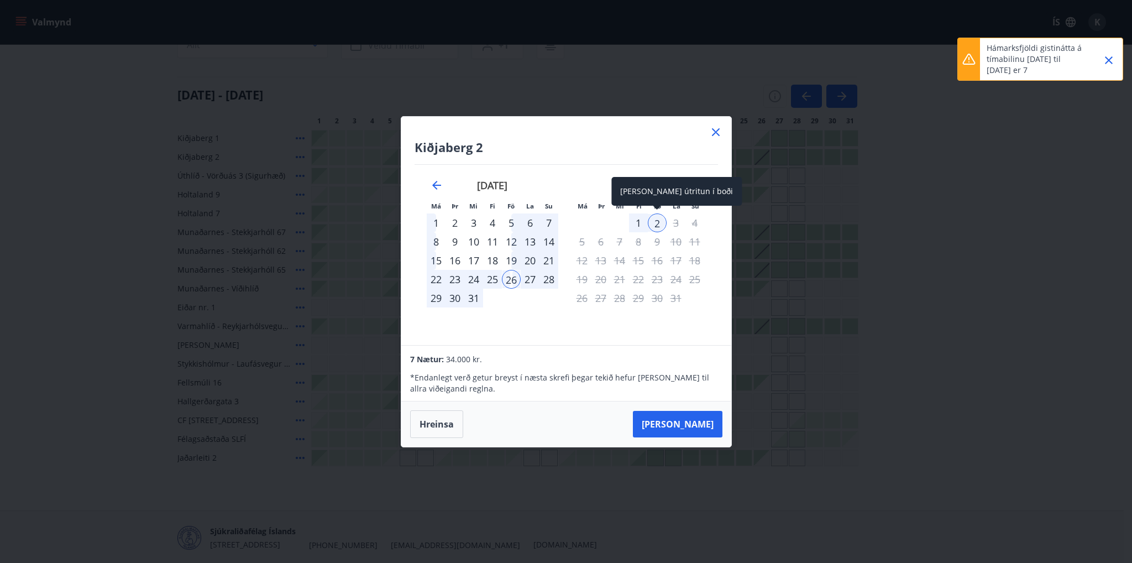
drag, startPoint x: 657, startPoint y: 226, endPoint x: 644, endPoint y: 224, distance: 12.9
click at [644, 224] on tr "1 2 3 4" at bounding box center [639, 222] width 132 height 19
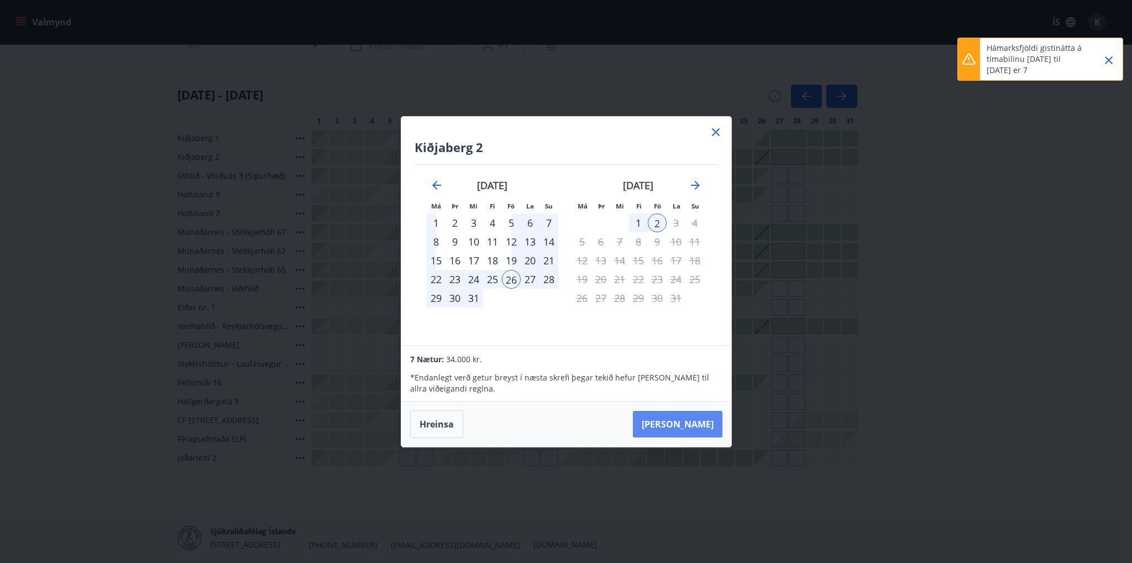
click at [675, 418] on button "Taka Frá" at bounding box center [678, 424] width 90 height 27
click at [524, 278] on div "27" at bounding box center [530, 279] width 19 height 19
click at [441, 411] on button "Hreinsa" at bounding box center [436, 424] width 53 height 28
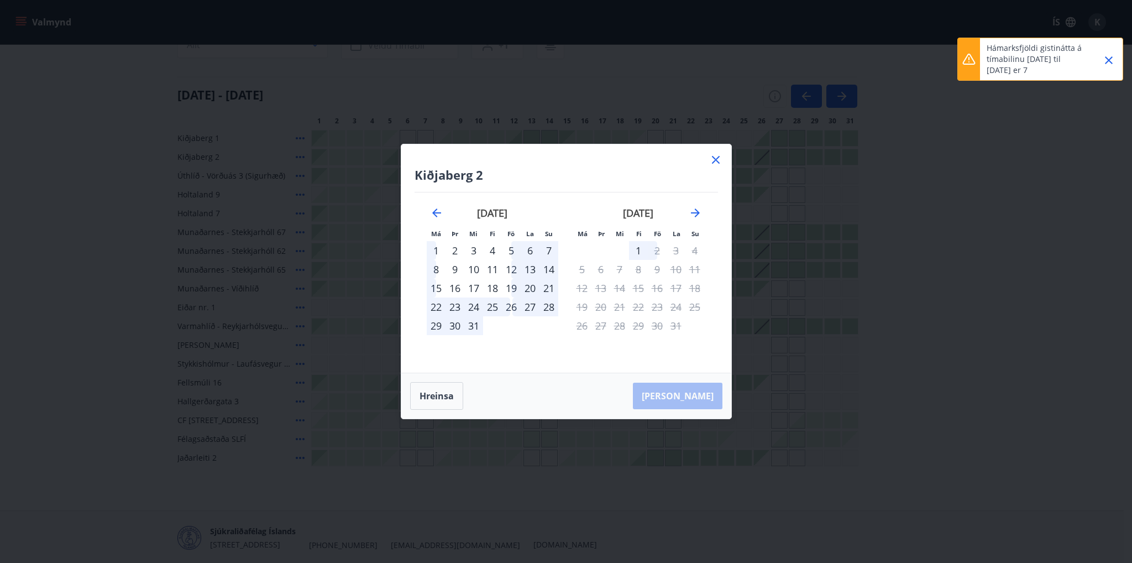
click at [526, 303] on div "27" at bounding box center [530, 306] width 19 height 19
click at [640, 249] on div "1" at bounding box center [638, 250] width 19 height 19
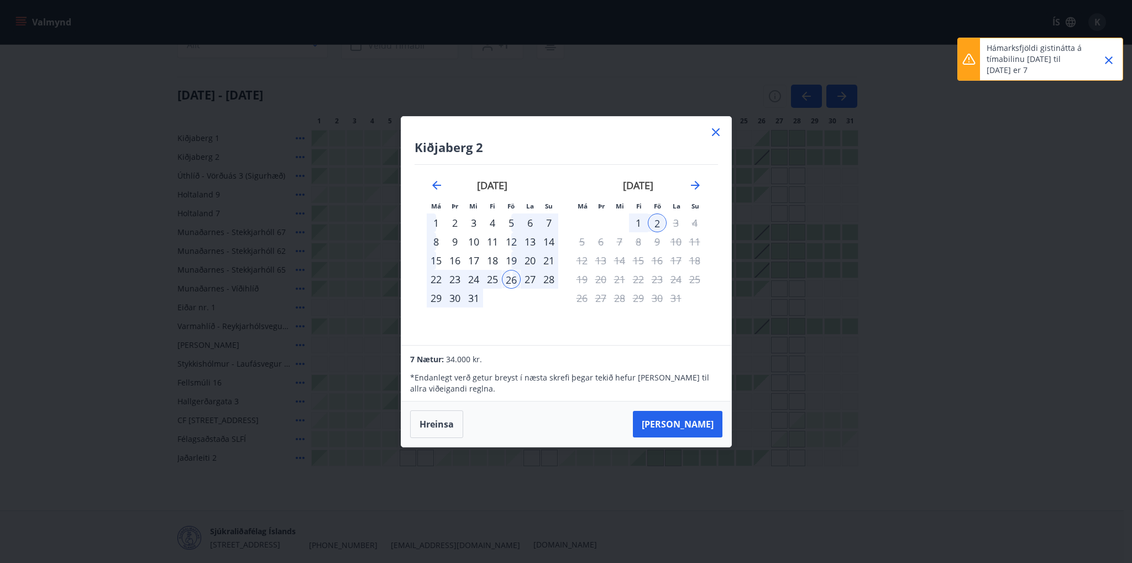
click at [685, 455] on div "Kiðjaberg 2 Má Þr Mi Fi Fö La Su Má Þr Mi Fi Fö La Su nóvember 2025 1 2 3 4 5 6…" at bounding box center [566, 281] width 1132 height 563
click at [684, 434] on div at bounding box center [690, 438] width 15 height 15
click at [685, 420] on div "Gráir dagar eru ekki bókanlegir" at bounding box center [691, 420] width 17 height 17
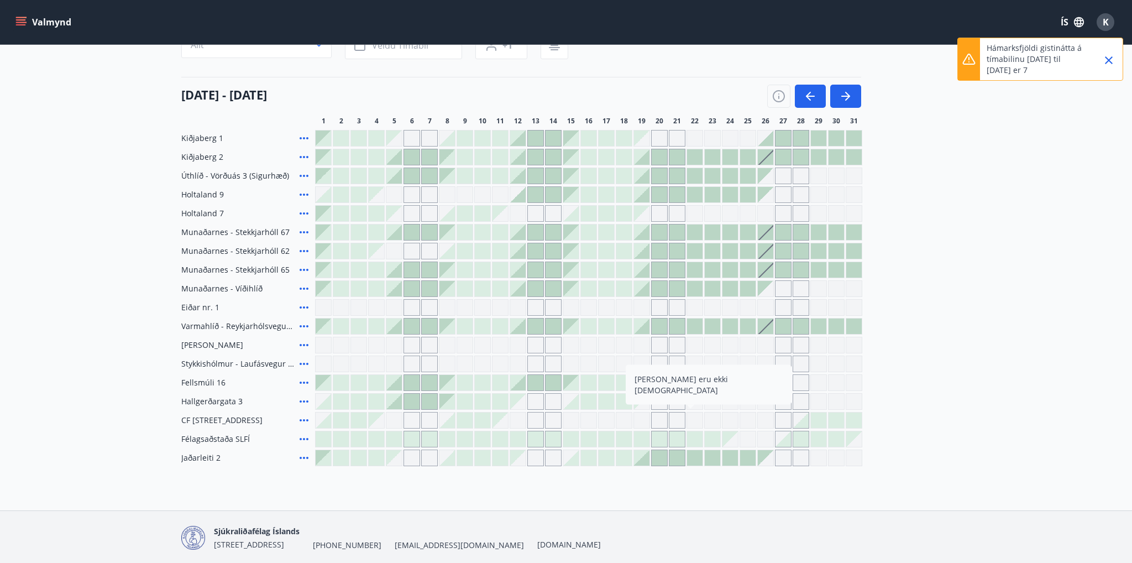
click at [687, 420] on div "Gráir dagar eru ekki bókanlegir" at bounding box center [695, 420] width 17 height 17
click at [924, 307] on div "Kiðjaberg 1 Kiðjaberg 2 Úthlíð - Vörðuás 3 (Sigurhæð) Holtaland 9 Holtaland 7 M…" at bounding box center [565, 298] width 769 height 336
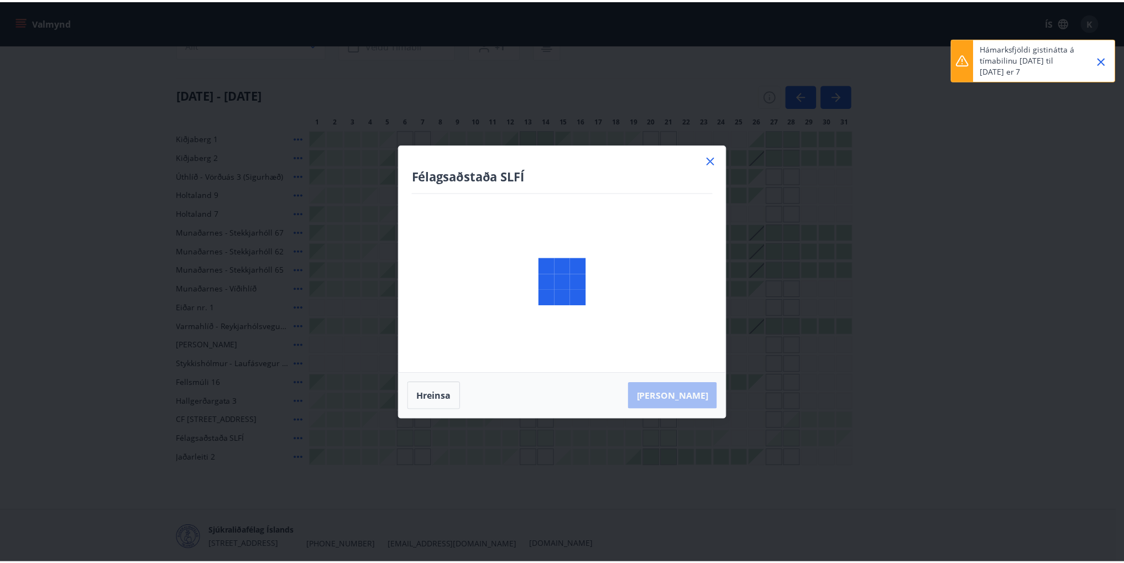
scroll to position [0, 0]
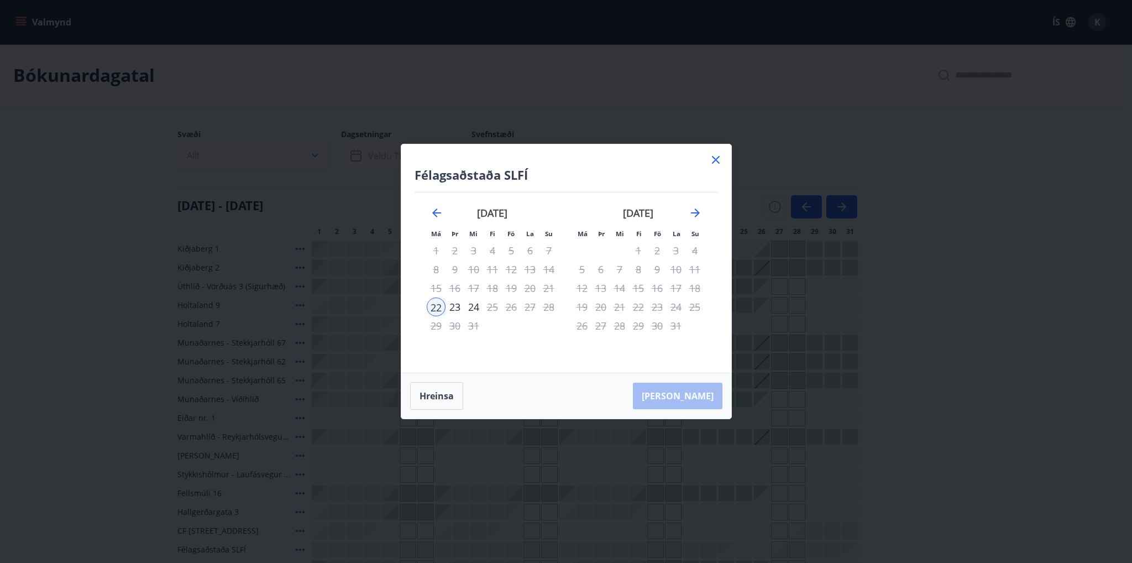
click at [718, 164] on icon at bounding box center [715, 159] width 13 height 13
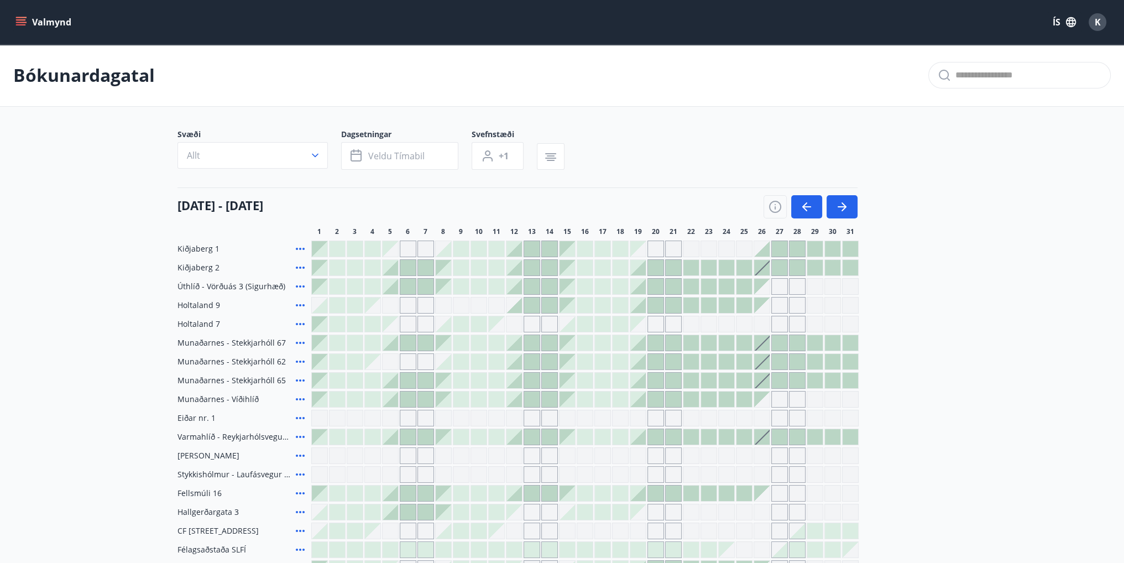
click at [718, 154] on div "Svæði Allt Dagsetningar Veldu tímabil Svefnstæði +1" at bounding box center [561, 151] width 769 height 45
click at [306, 266] on div "Kiðjaberg 2" at bounding box center [517, 267] width 681 height 17
click at [304, 266] on icon at bounding box center [300, 267] width 13 height 13
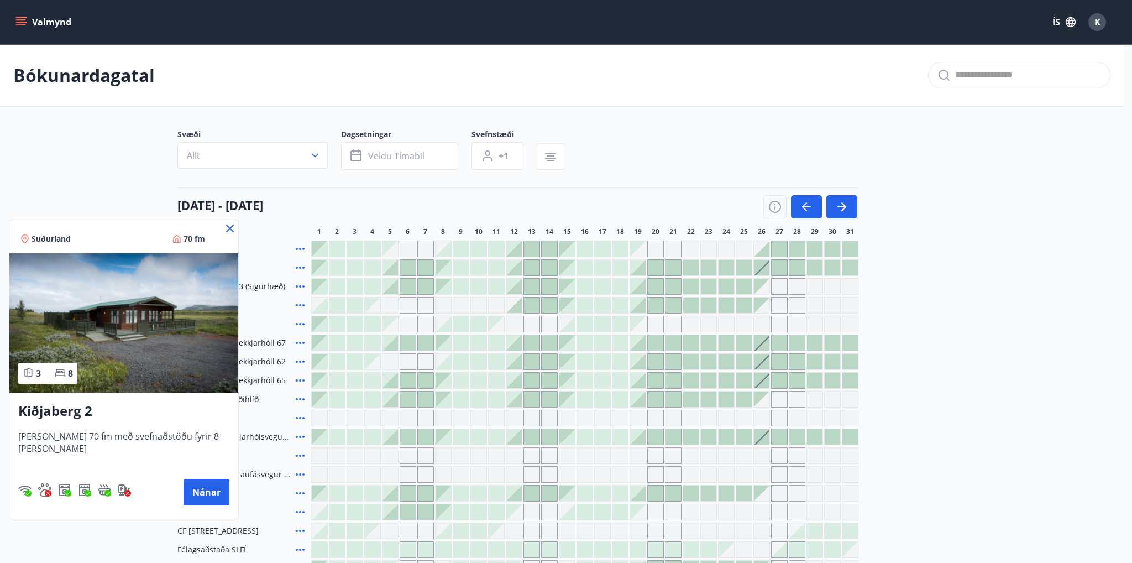
click at [951, 346] on div at bounding box center [566, 281] width 1132 height 563
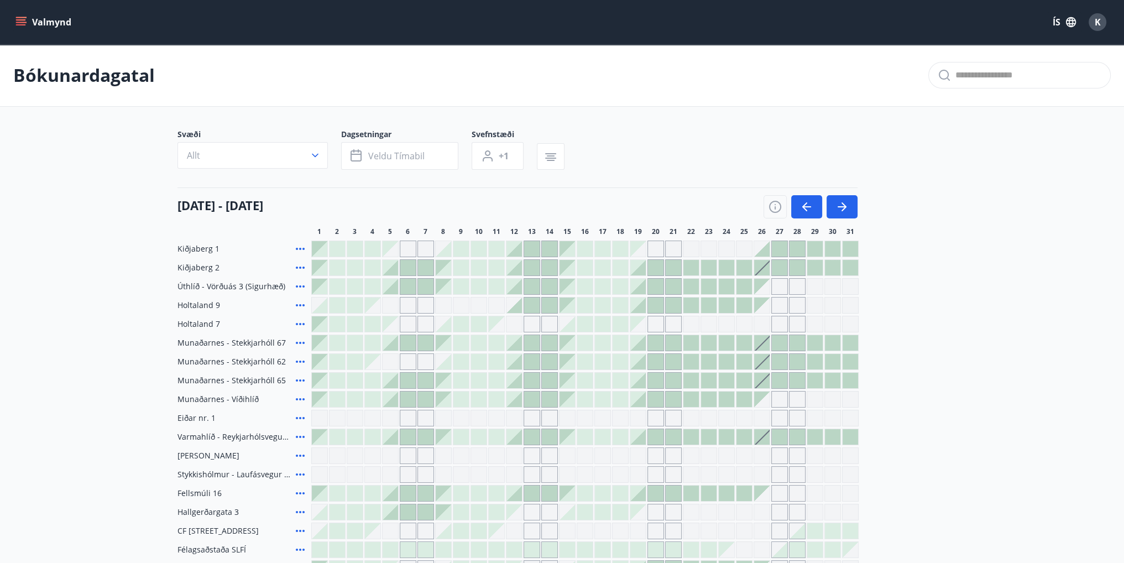
click at [765, 268] on div at bounding box center [761, 267] width 15 height 15
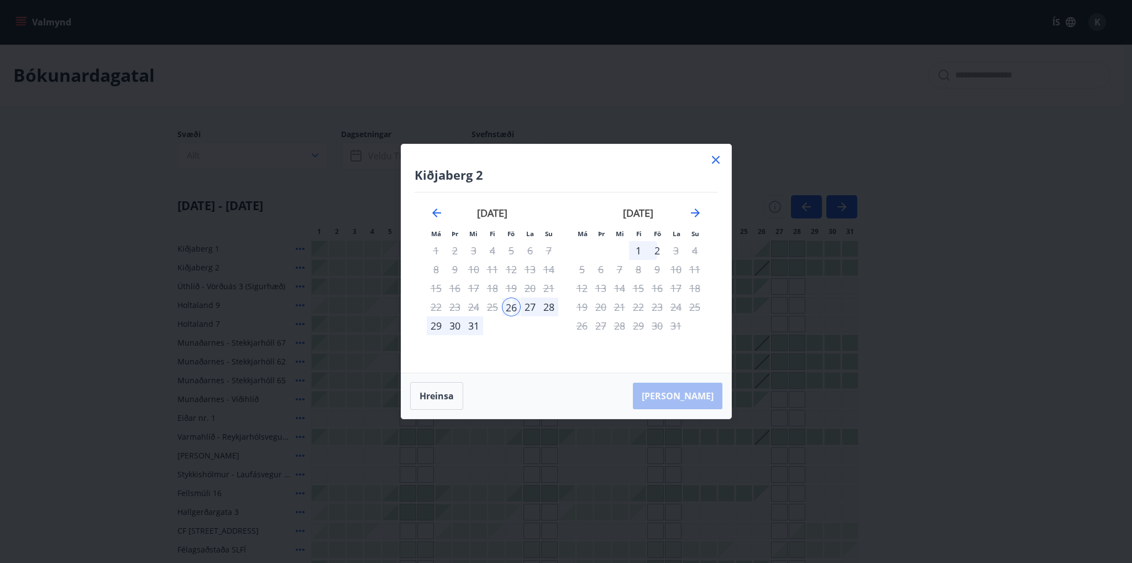
click at [475, 321] on div "31" at bounding box center [473, 325] width 19 height 19
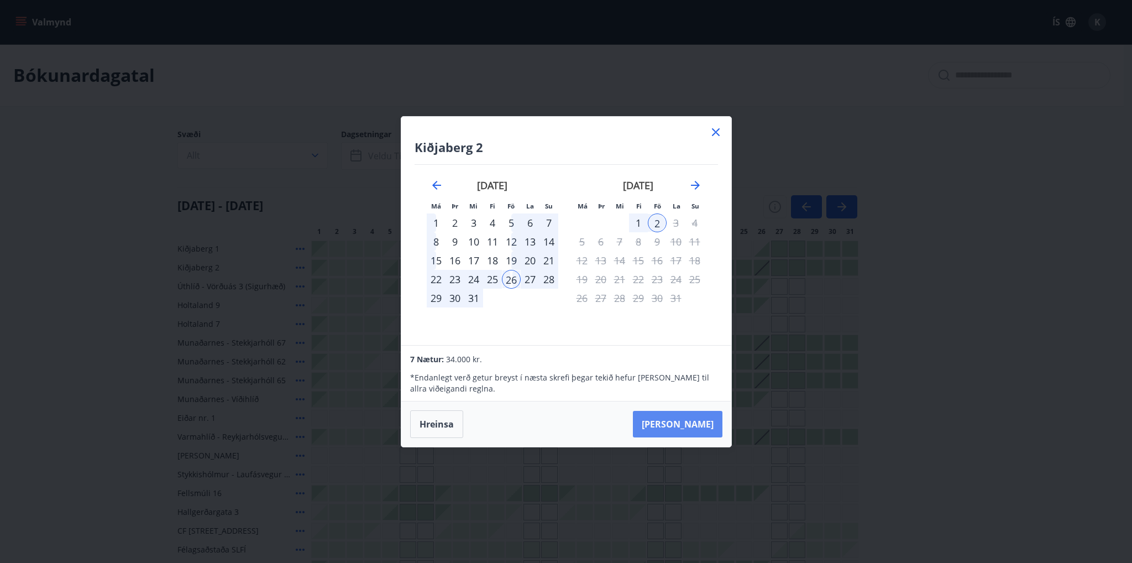
click at [702, 426] on button "Taka Frá" at bounding box center [678, 424] width 90 height 27
click at [433, 422] on button "Hreinsa" at bounding box center [436, 424] width 53 height 28
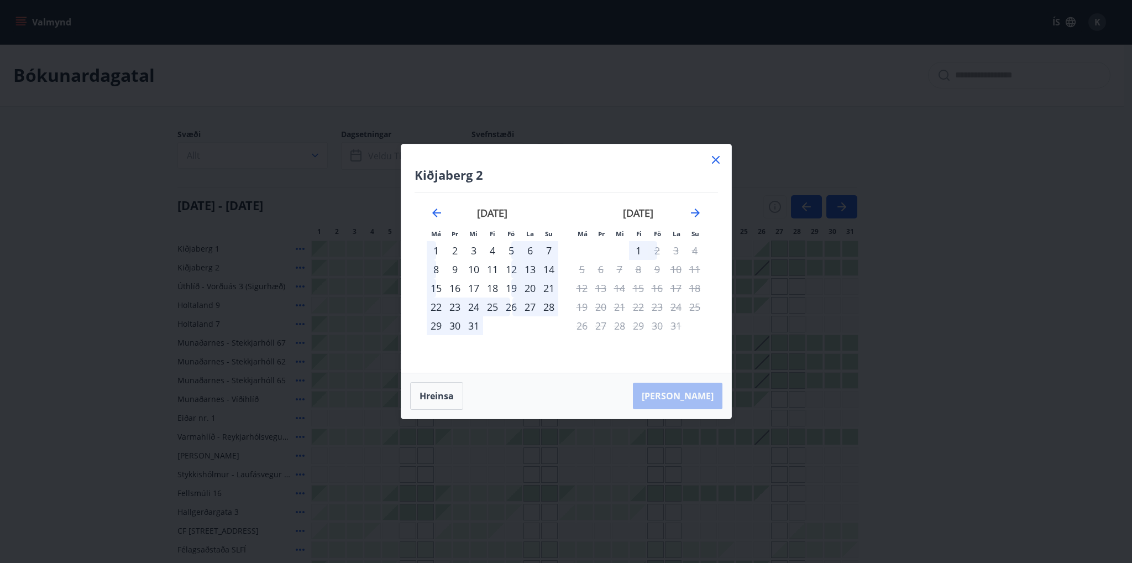
click at [515, 310] on div "26" at bounding box center [511, 306] width 19 height 19
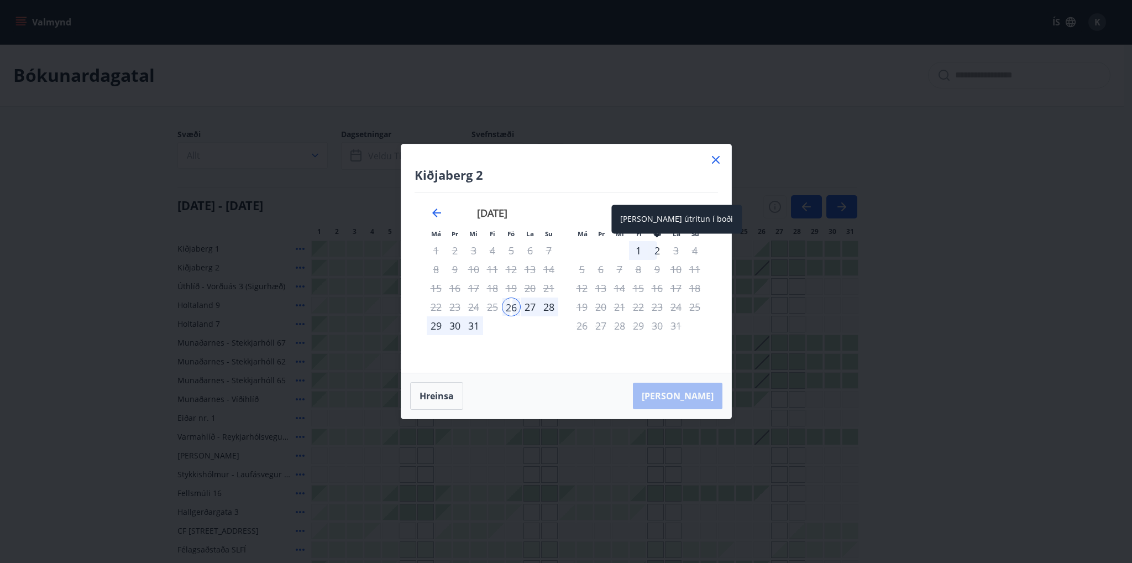
click at [651, 252] on div "2" at bounding box center [657, 250] width 19 height 19
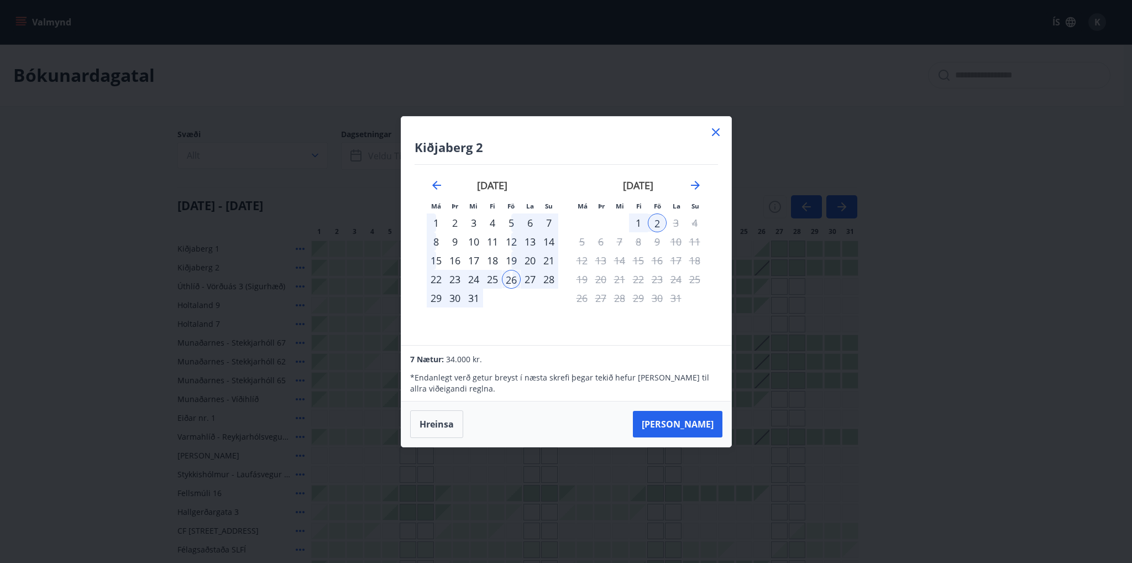
click at [640, 224] on div "1" at bounding box center [638, 222] width 19 height 19
click at [473, 290] on div "31" at bounding box center [473, 298] width 19 height 19
click at [464, 297] on div "31" at bounding box center [473, 298] width 19 height 19
click at [425, 417] on button "Hreinsa" at bounding box center [436, 424] width 53 height 28
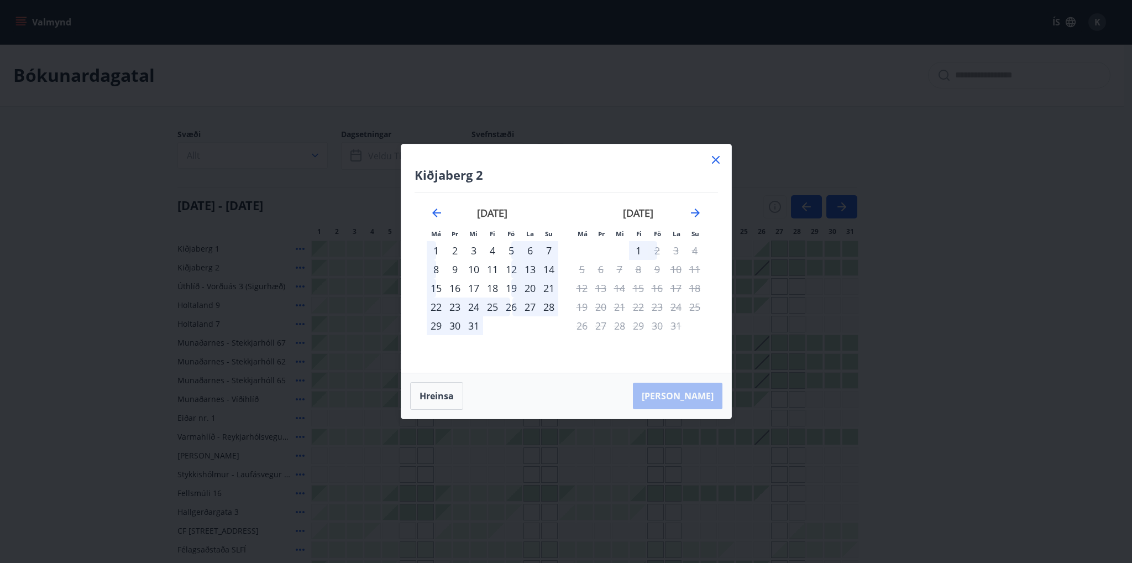
click at [510, 315] on div "26" at bounding box center [511, 306] width 19 height 19
click at [450, 327] on div "30" at bounding box center [455, 325] width 19 height 19
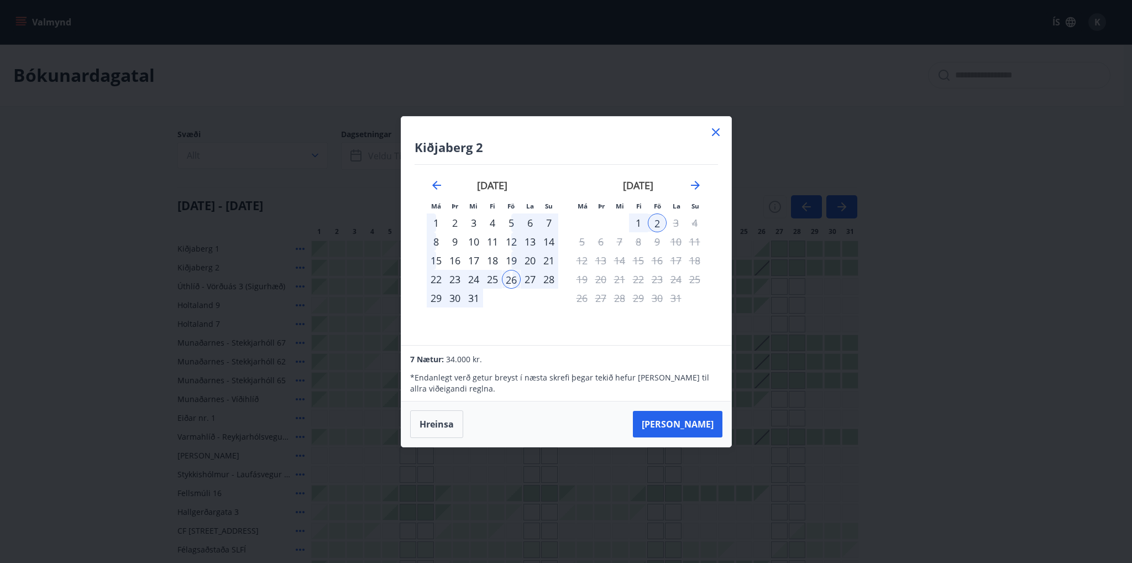
click at [697, 427] on button "Taka Frá" at bounding box center [678, 424] width 90 height 27
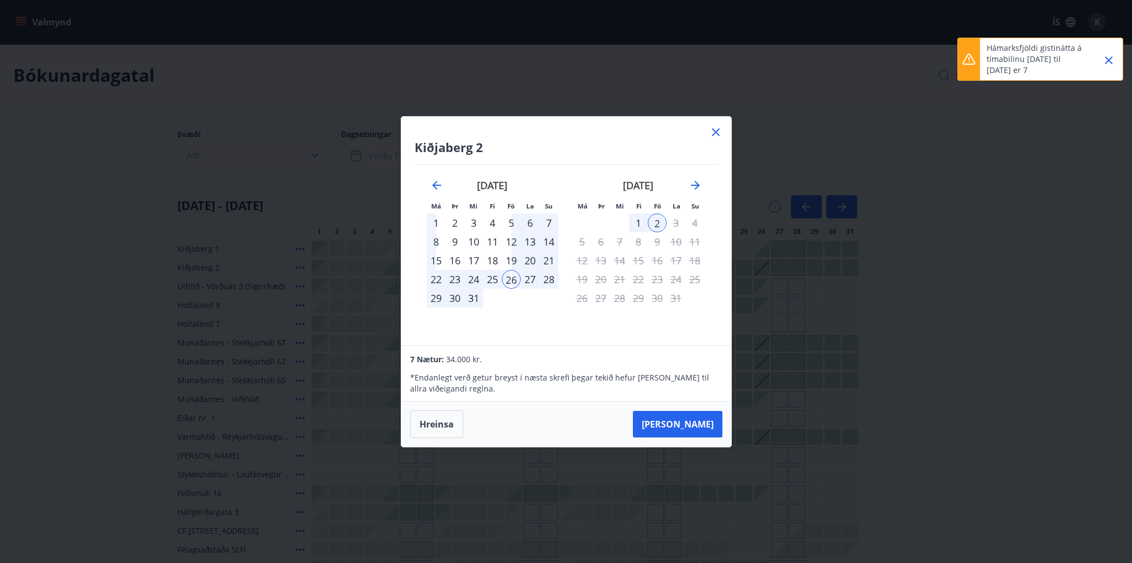
drag, startPoint x: 987, startPoint y: 45, endPoint x: 1068, endPoint y: 53, distance: 81.0
click at [1068, 53] on p "Hámarksfjöldi gistinátta á tímabilinu 2025-09-12 til 2026-01-02 er 7" at bounding box center [1035, 59] width 97 height 33
drag, startPoint x: 418, startPoint y: 364, endPoint x: 481, endPoint y: 357, distance: 64.0
click at [481, 357] on div "7 Nætur: 34.000 kr." at bounding box center [566, 358] width 312 height 13
click at [708, 430] on button "Taka Frá" at bounding box center [678, 424] width 90 height 27
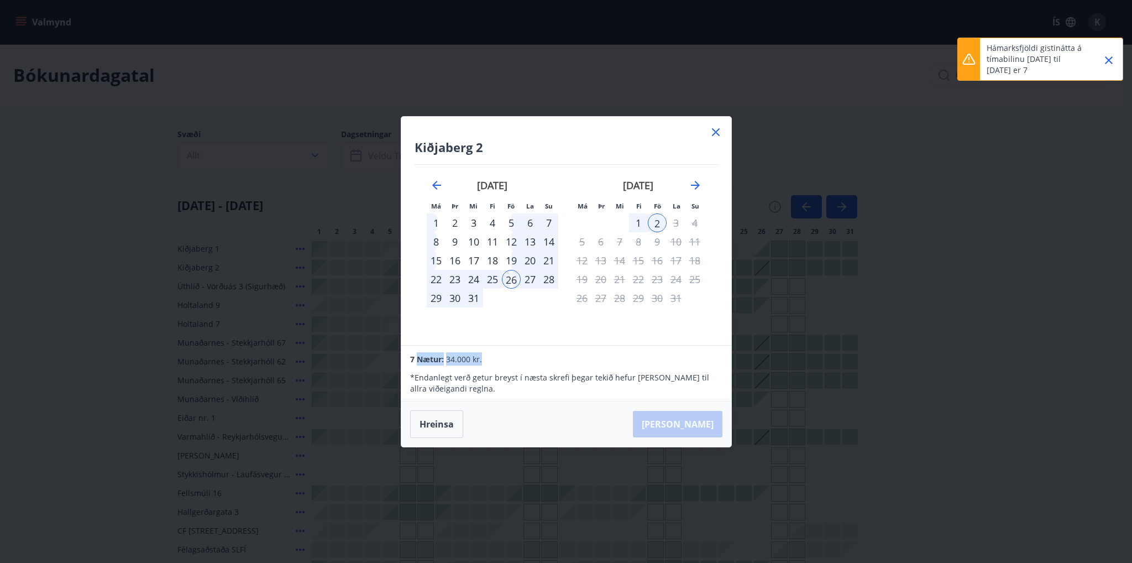
click at [708, 430] on div "Hreinsa Taka Frá" at bounding box center [566, 423] width 330 height 45
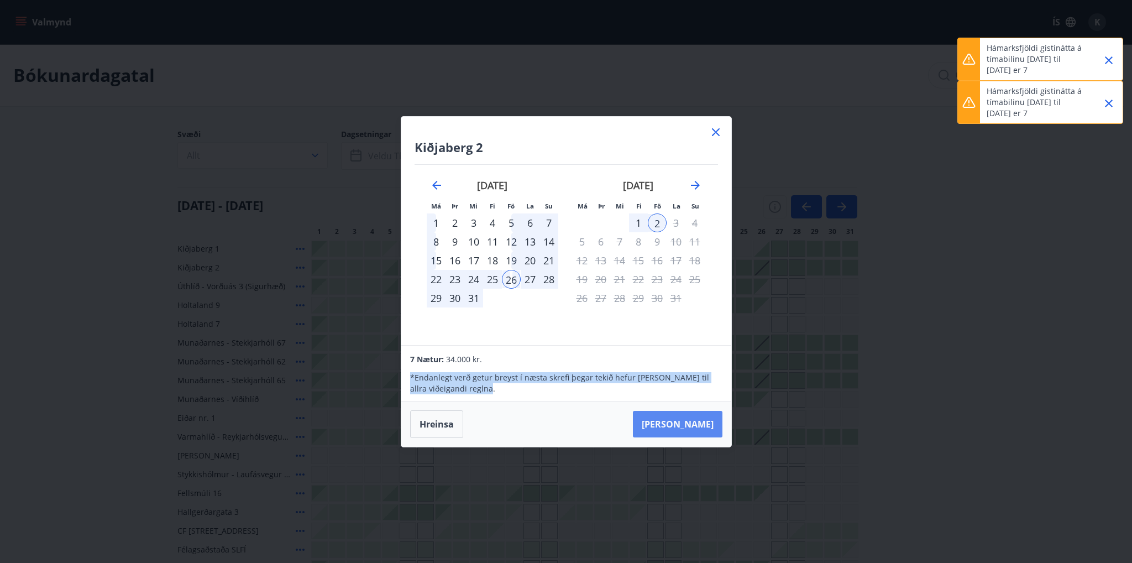
click at [708, 430] on button "Taka Frá" at bounding box center [678, 424] width 90 height 27
click at [669, 392] on p "* Endanlegt verð getur breyst í næsta skrefi þegar tekið hefur verið tillit til…" at bounding box center [566, 383] width 312 height 22
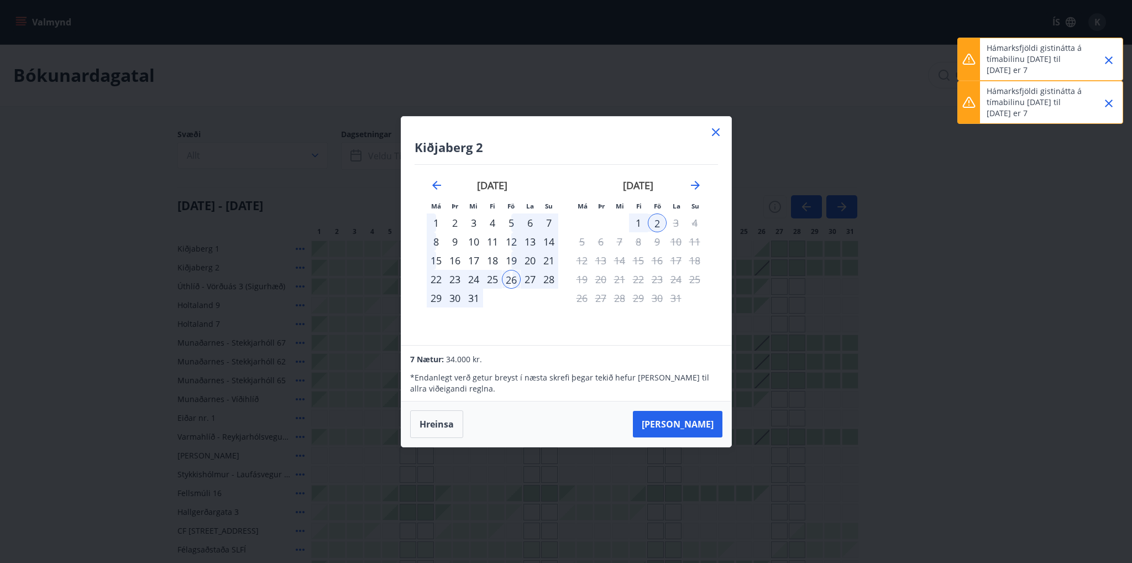
click at [645, 352] on div "7 Nætur: 34.000 kr." at bounding box center [566, 358] width 312 height 13
click at [686, 413] on button "Taka Frá" at bounding box center [678, 424] width 90 height 27
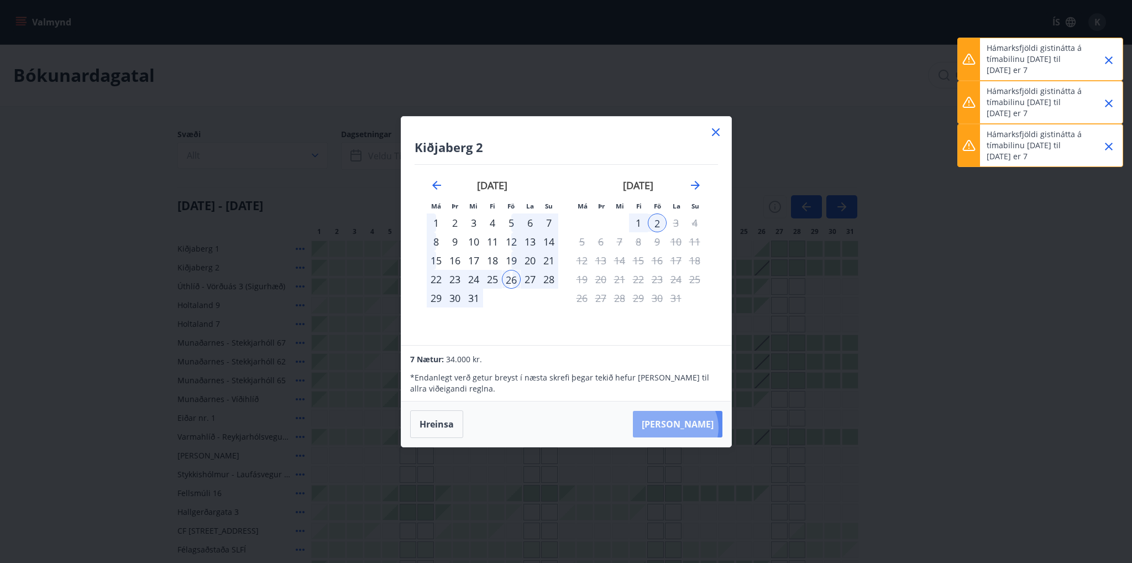
click at [709, 427] on button "Taka Frá" at bounding box center [678, 424] width 90 height 27
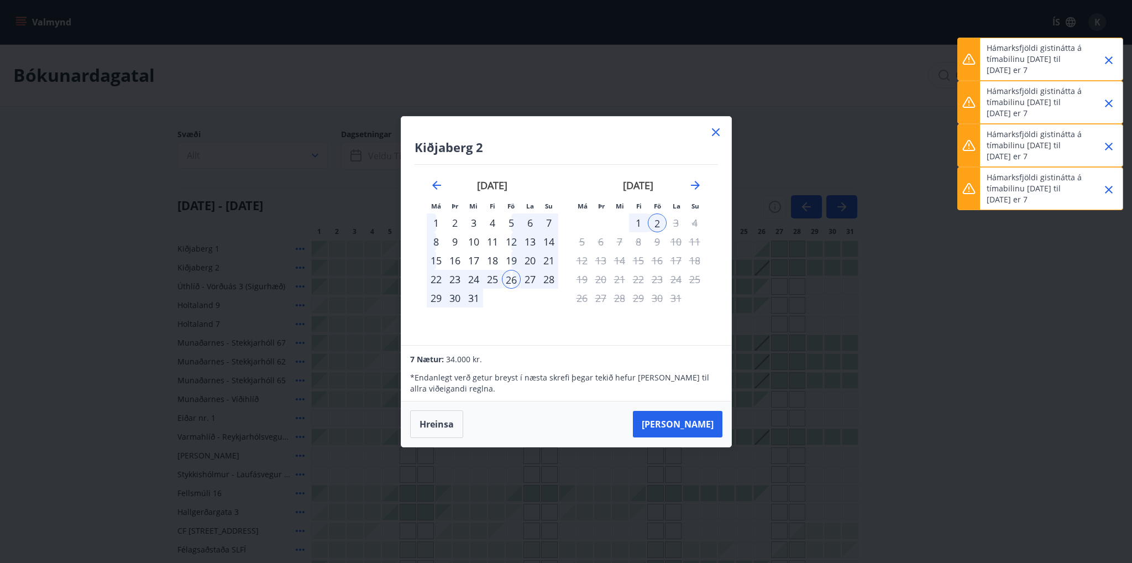
drag, startPoint x: 1047, startPoint y: 186, endPoint x: 1073, endPoint y: 187, distance: 26.0
click at [1073, 187] on p "Hámarksfjöldi gistinátta á tímabilinu 2025-09-12 til 2026-01-02 er 7" at bounding box center [1035, 188] width 97 height 33
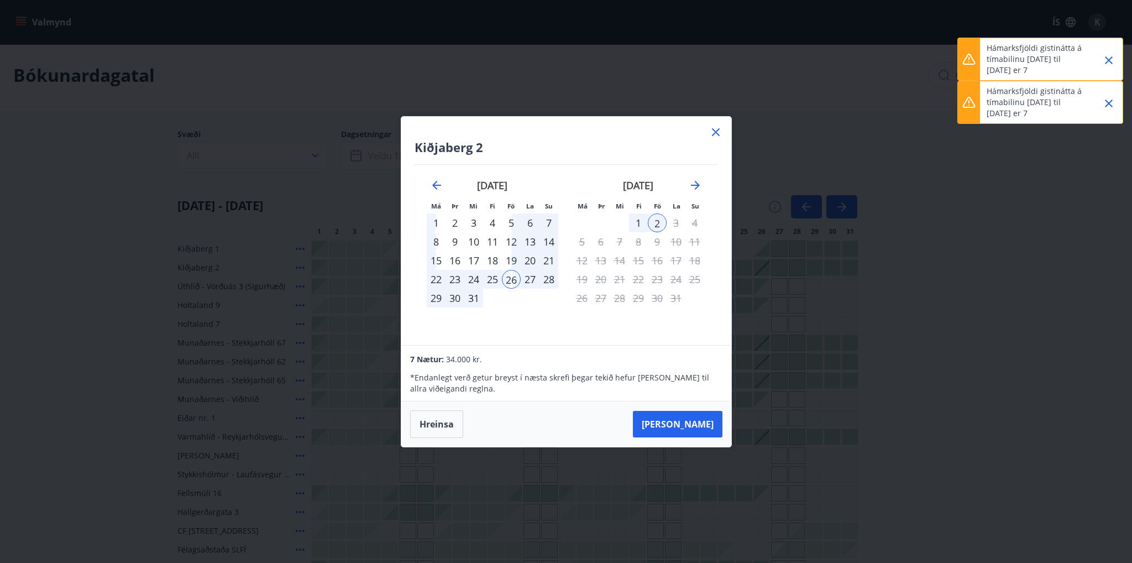
click at [514, 288] on div "26" at bounding box center [511, 279] width 19 height 19
click at [439, 418] on button "Hreinsa" at bounding box center [436, 424] width 53 height 28
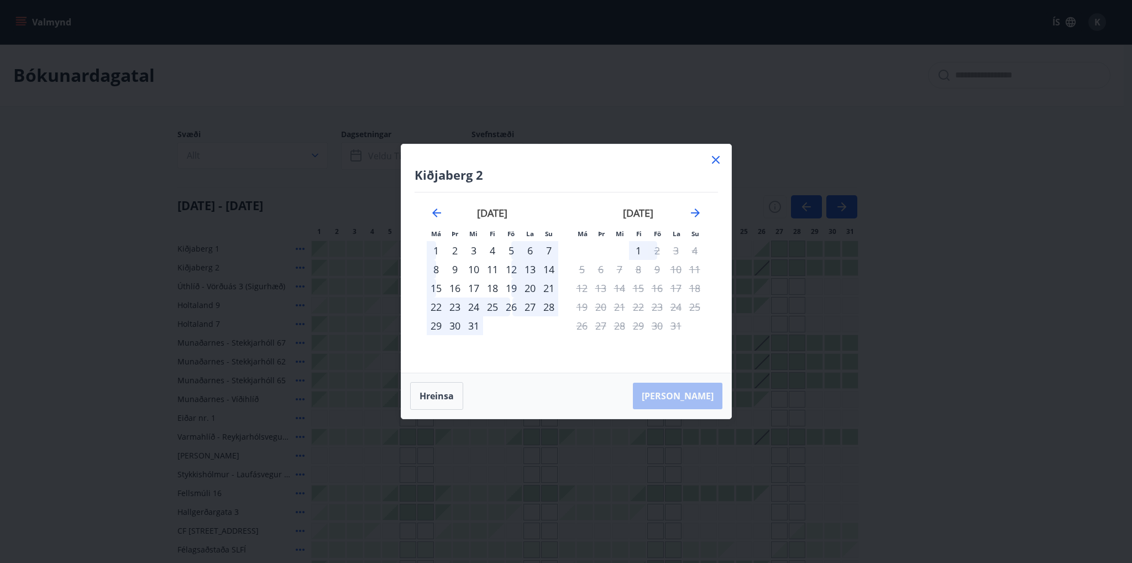
click at [716, 164] on icon at bounding box center [715, 159] width 13 height 13
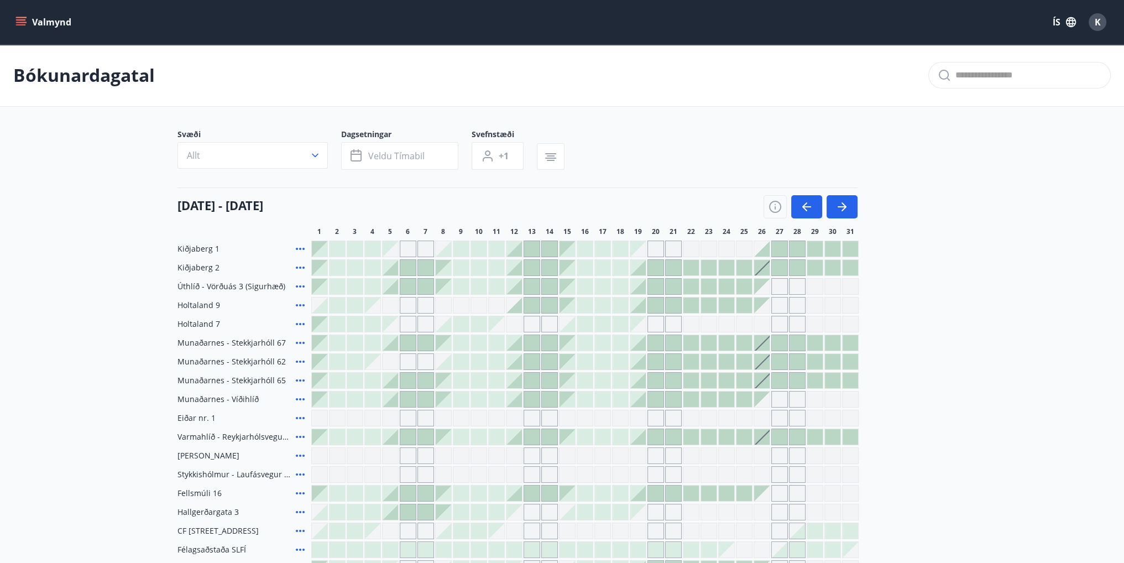
click at [722, 164] on div "Svæði Allt Dagsetningar Veldu tímabil Svefnstæði +1" at bounding box center [561, 151] width 769 height 45
click at [773, 266] on div at bounding box center [779, 267] width 15 height 15
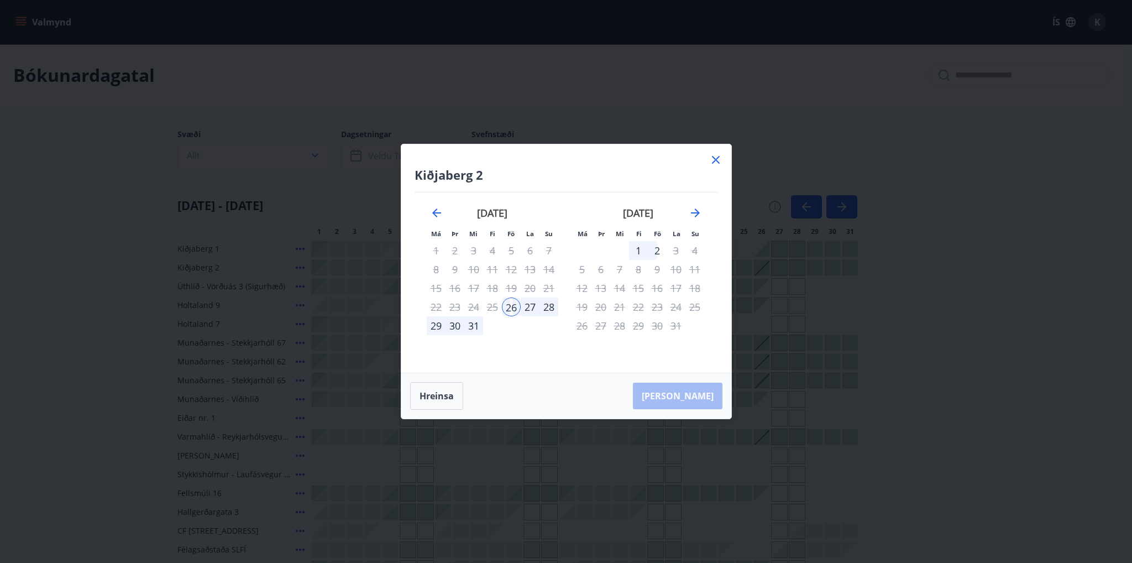
click at [645, 249] on div "1" at bounding box center [638, 250] width 19 height 19
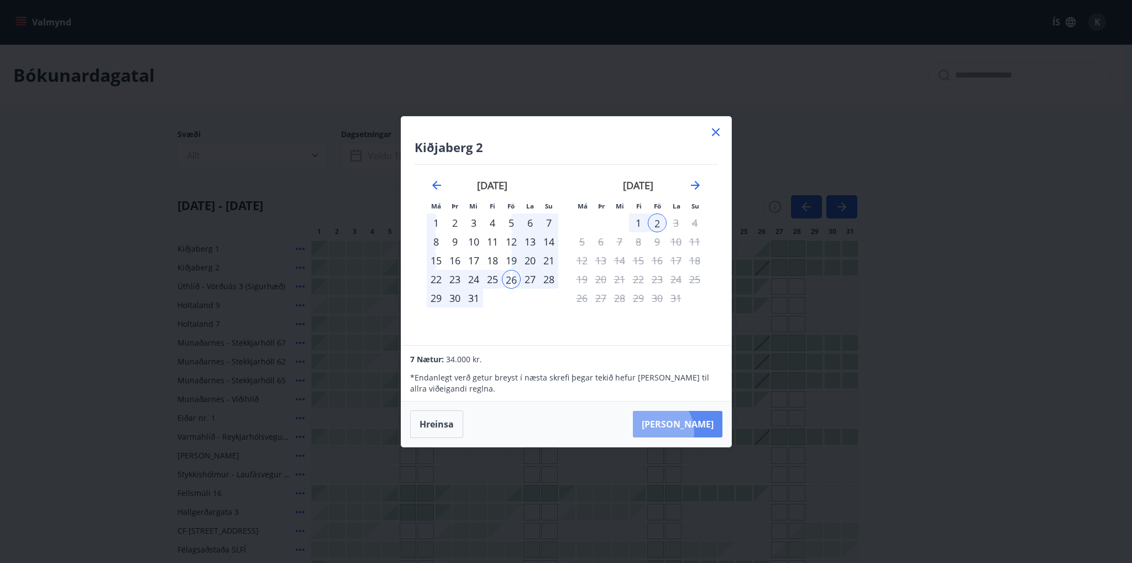
click at [687, 432] on button "Taka Frá" at bounding box center [678, 424] width 90 height 27
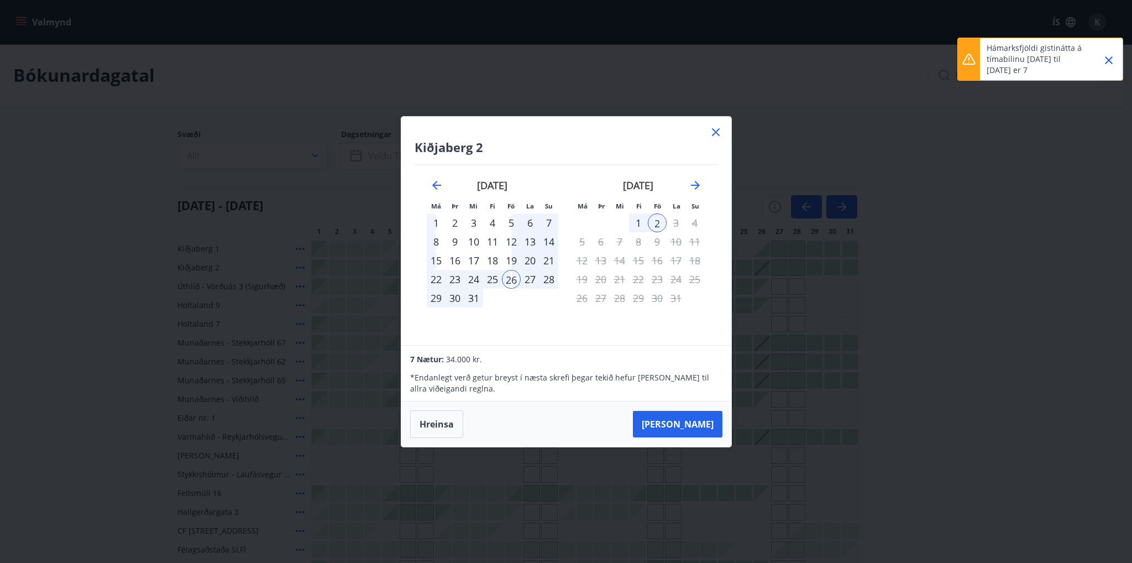
drag, startPoint x: 987, startPoint y: 49, endPoint x: 1061, endPoint y: 50, distance: 74.1
click at [1061, 50] on p "Hámarksfjöldi gistinátta á tímabilinu 2025-09-12 til 2026-01-02 er 7" at bounding box center [1035, 59] width 97 height 33
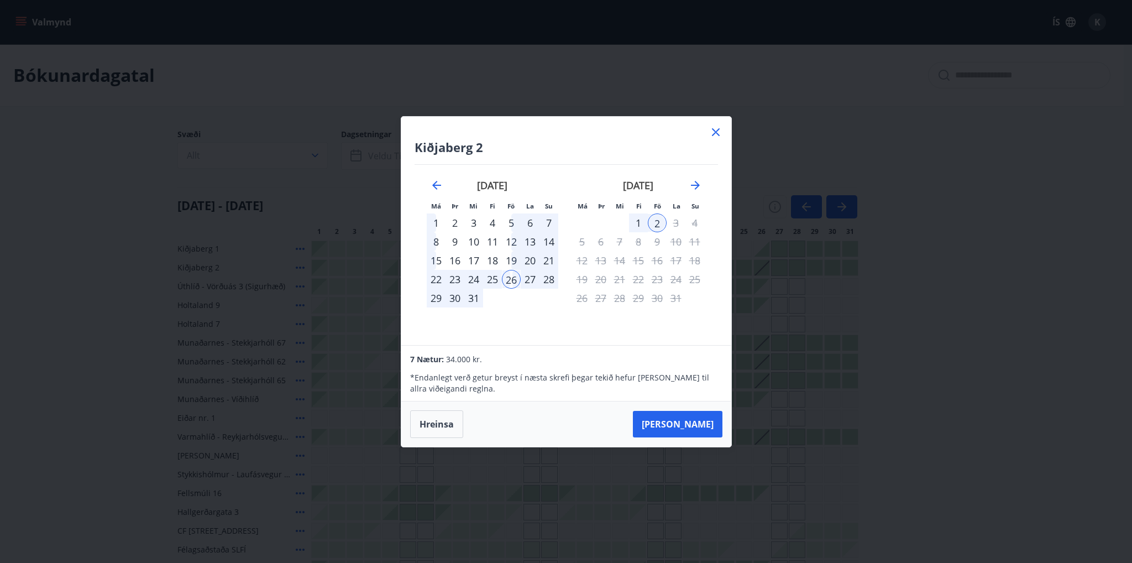
click at [720, 129] on icon at bounding box center [715, 131] width 13 height 13
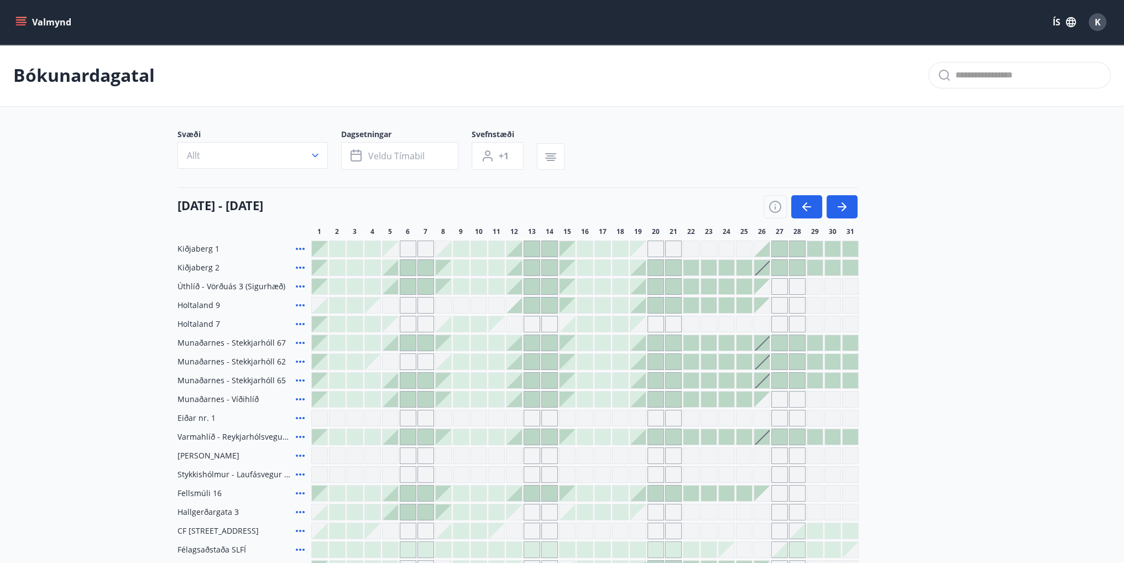
click at [766, 265] on div at bounding box center [761, 267] width 15 height 15
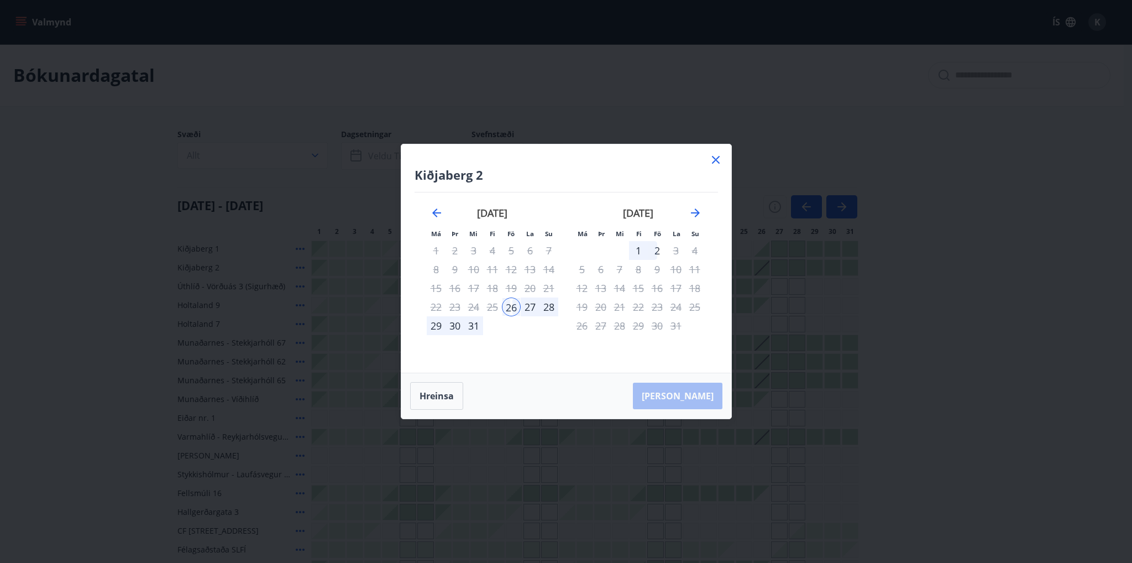
click at [433, 327] on div "29" at bounding box center [436, 325] width 19 height 19
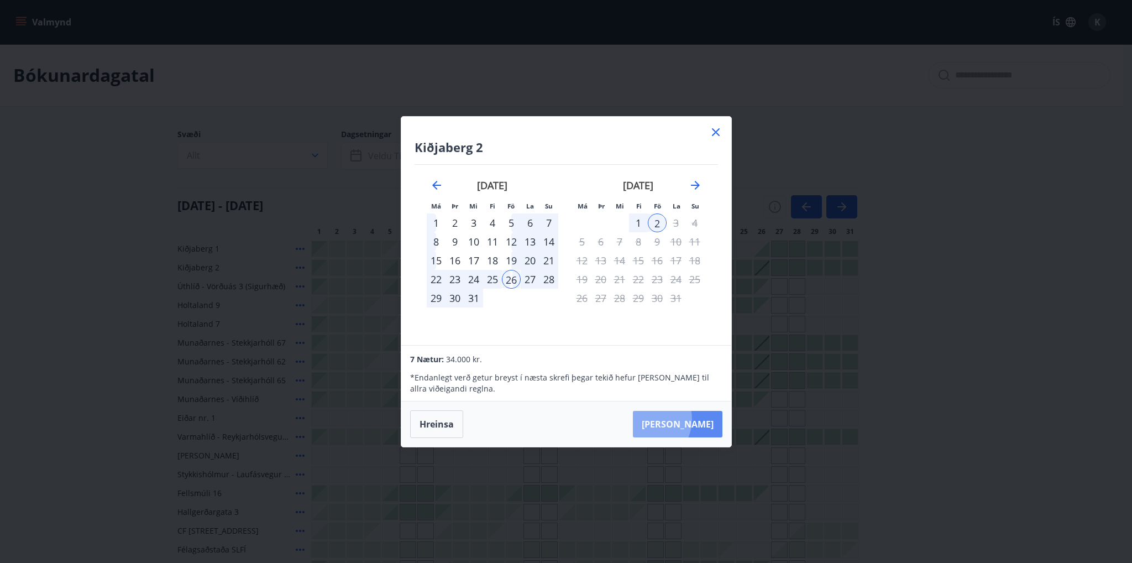
click at [679, 418] on button "Taka Frá" at bounding box center [678, 424] width 90 height 27
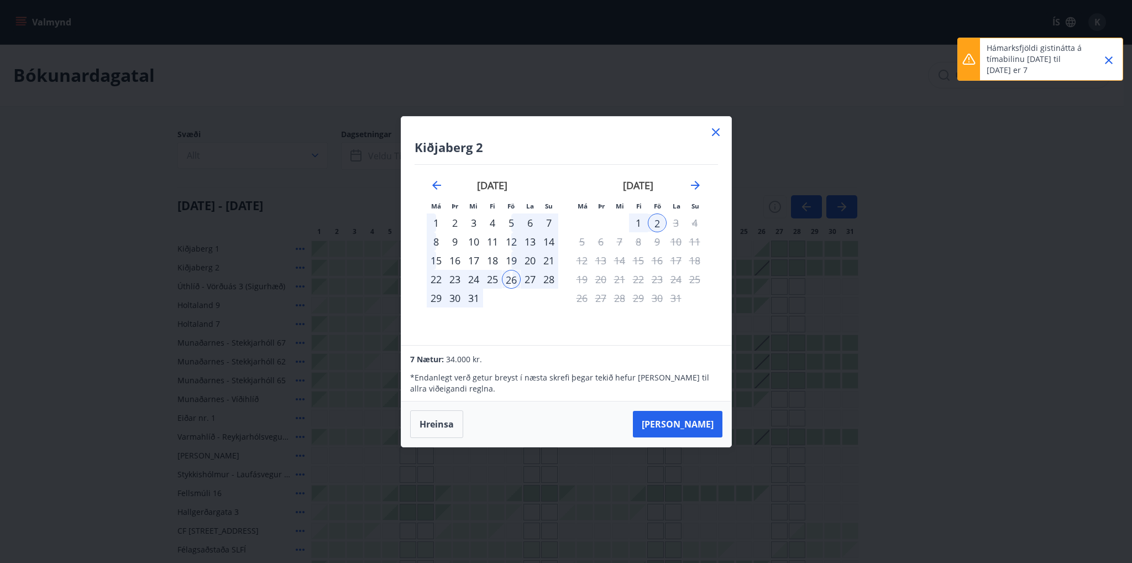
drag, startPoint x: 986, startPoint y: 45, endPoint x: 1052, endPoint y: 61, distance: 68.8
click at [1052, 61] on div "Hámarksfjöldi gistinátta á tímabilinu 2025-09-12 til 2026-01-02 er 7" at bounding box center [1040, 59] width 166 height 43
drag, startPoint x: 987, startPoint y: 50, endPoint x: 1079, endPoint y: 79, distance: 96.7
click at [1079, 79] on div "Hámarksfjöldi gistinátta á tímabilinu 2025-09-12 til 2026-01-02 er 7" at bounding box center [1035, 59] width 97 height 42
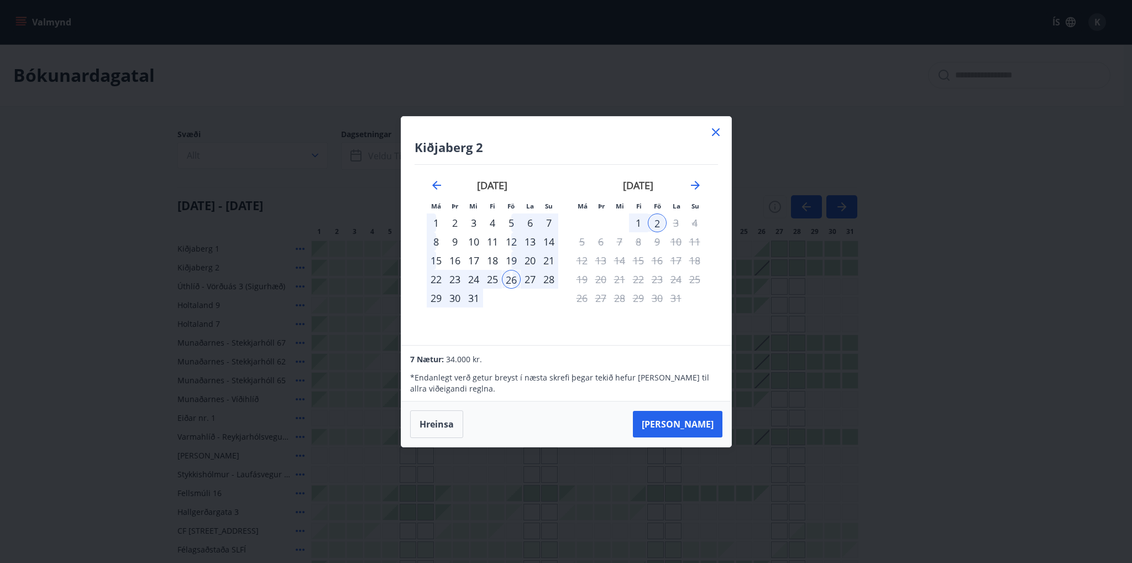
click at [714, 131] on icon at bounding box center [716, 132] width 8 height 8
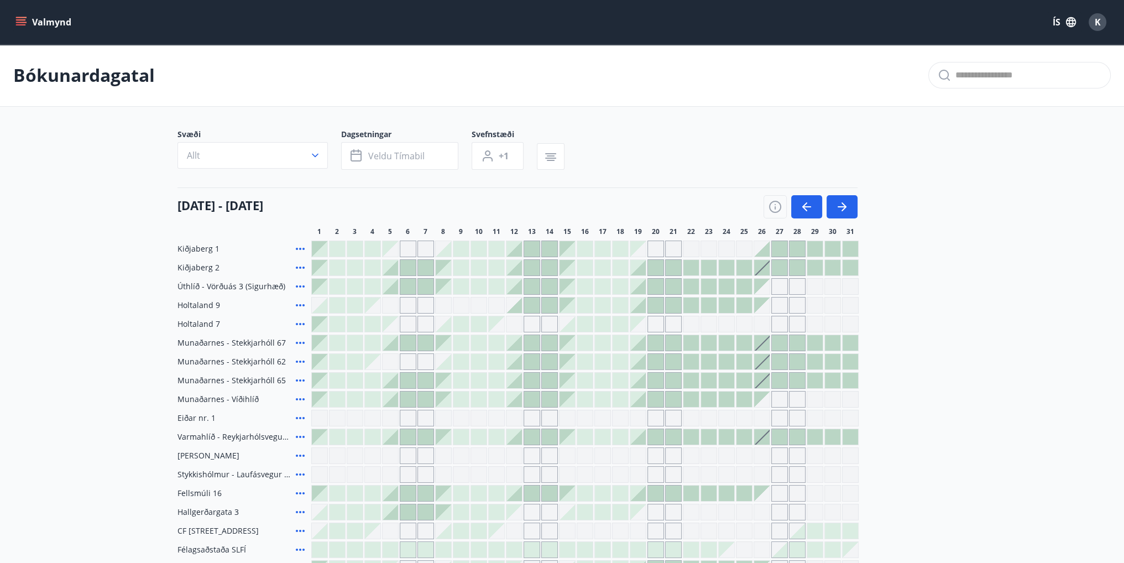
click at [719, 130] on div "Svæði Allt Dagsetningar Veldu tímabil Svefnstæði +1" at bounding box center [561, 151] width 769 height 45
drag, startPoint x: 177, startPoint y: 269, endPoint x: 653, endPoint y: 276, distance: 476.0
click at [645, 276] on div "Kiðjaberg 1 Kiðjaberg 2 Úthlíð - Vörðuás 3 (Sigurhæð) Holtaland 9 Holtaland 7 M…" at bounding box center [561, 408] width 769 height 336
drag, startPoint x: 960, startPoint y: 303, endPoint x: 938, endPoint y: 299, distance: 22.7
click at [961, 303] on main "Bókunardagatal Svæði Allt Dagsetningar Veldu tímabil Svefnstæði +1 01 desember …" at bounding box center [562, 310] width 1124 height 532
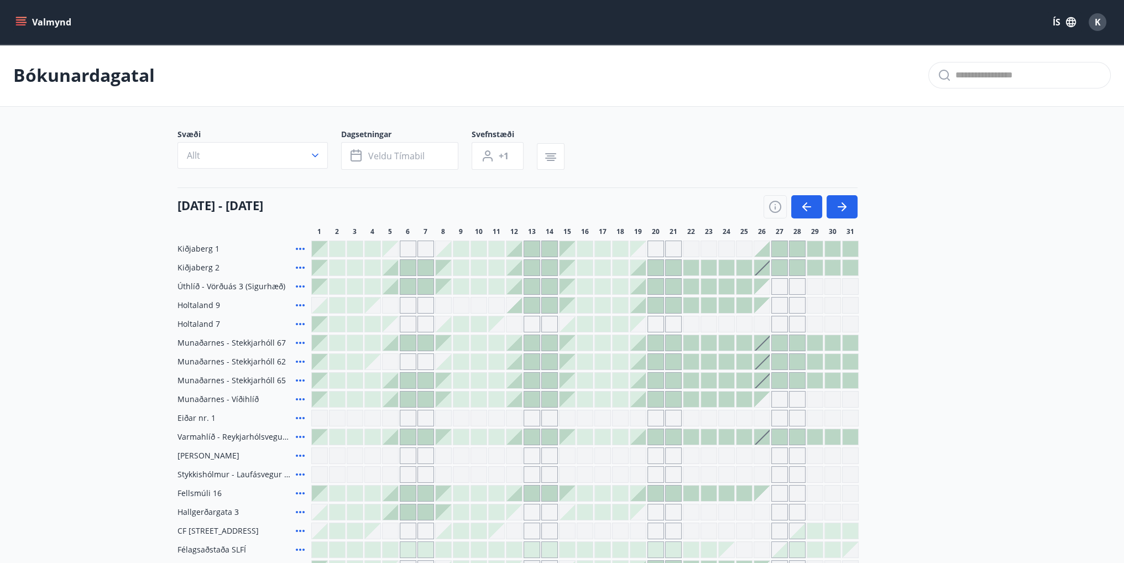
click at [762, 270] on div at bounding box center [761, 267] width 15 height 15
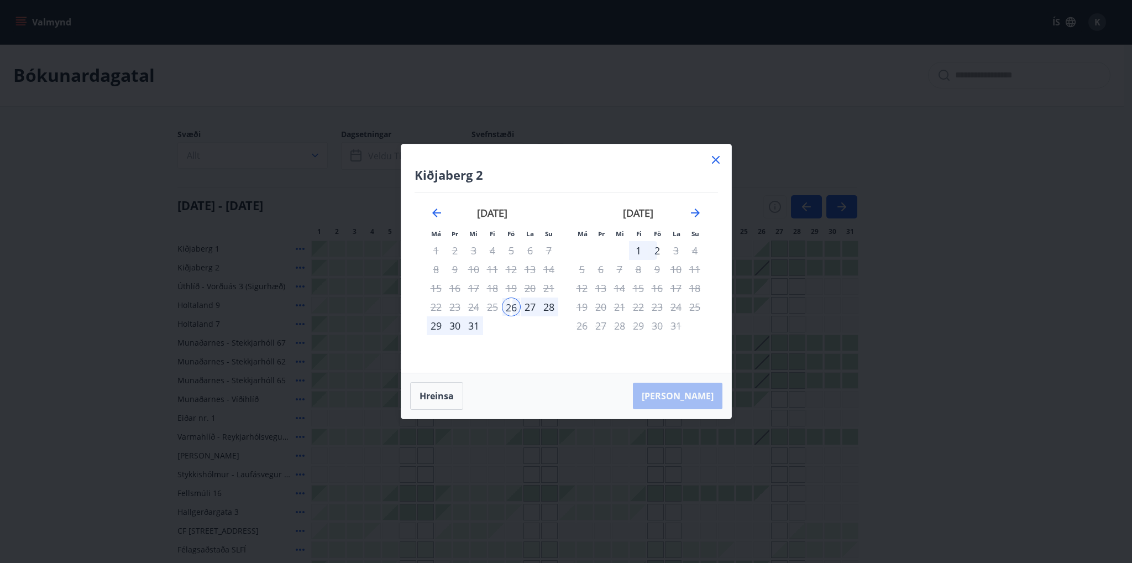
click at [714, 159] on icon at bounding box center [716, 160] width 8 height 8
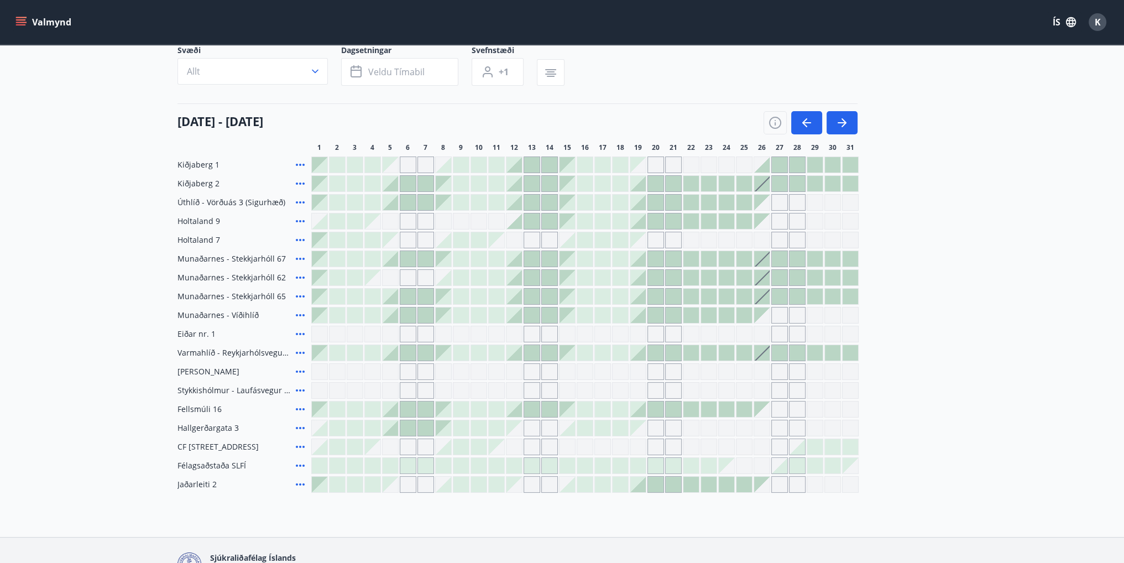
scroll to position [111, 0]
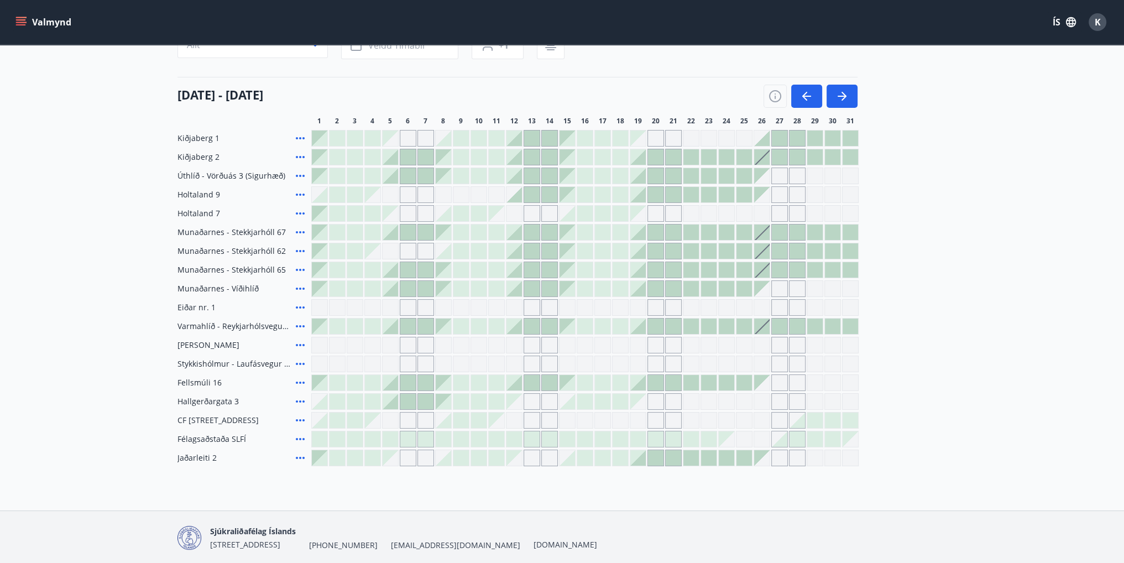
click at [766, 159] on div at bounding box center [761, 156] width 15 height 15
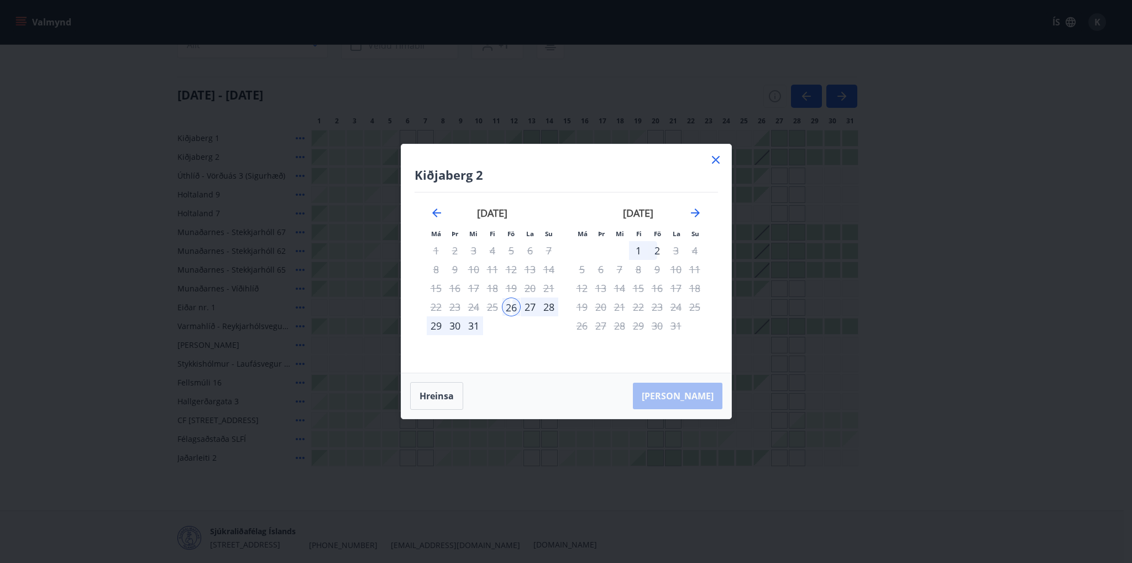
click at [641, 253] on div "1" at bounding box center [638, 250] width 19 height 19
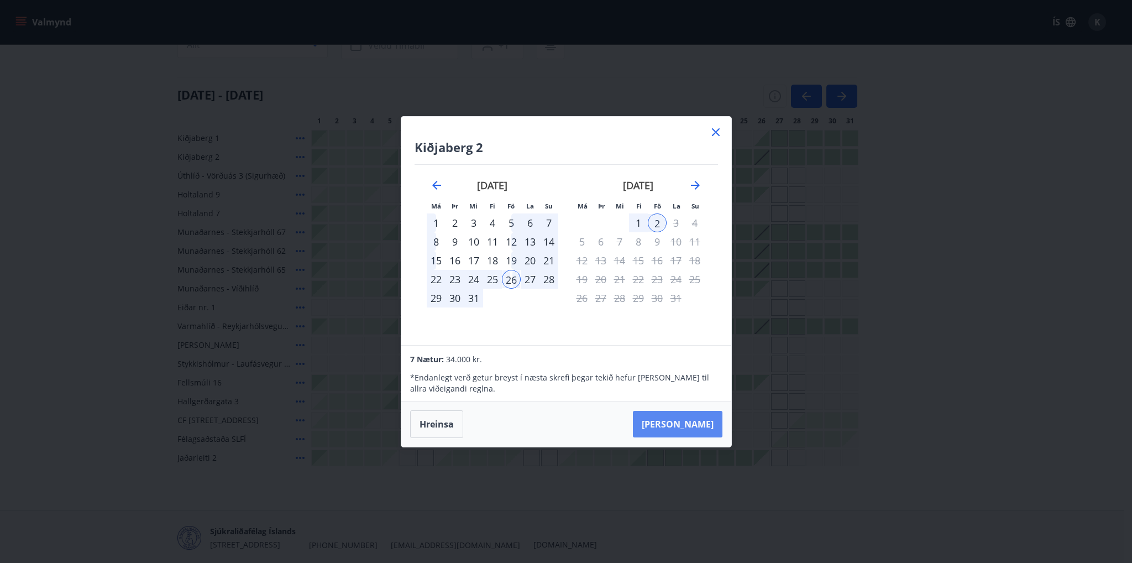
click at [694, 421] on button "Taka Frá" at bounding box center [678, 424] width 90 height 27
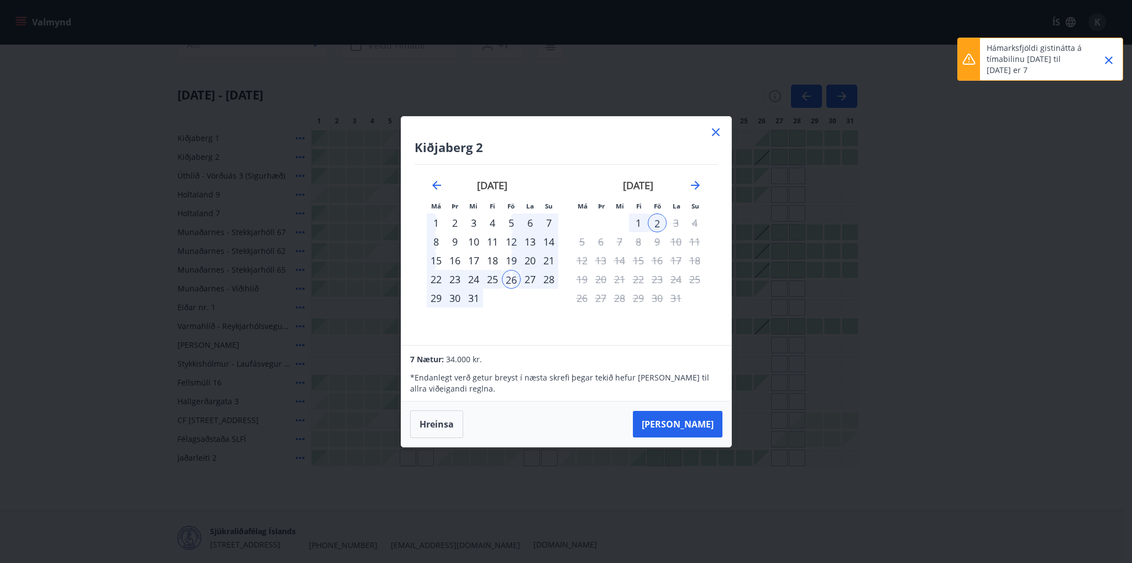
drag, startPoint x: 987, startPoint y: 47, endPoint x: 1055, endPoint y: 67, distance: 70.3
click at [1055, 67] on p "Hámarksfjöldi gistinátta á tímabilinu 2025-09-12 til 2026-01-02 er 7" at bounding box center [1035, 59] width 97 height 33
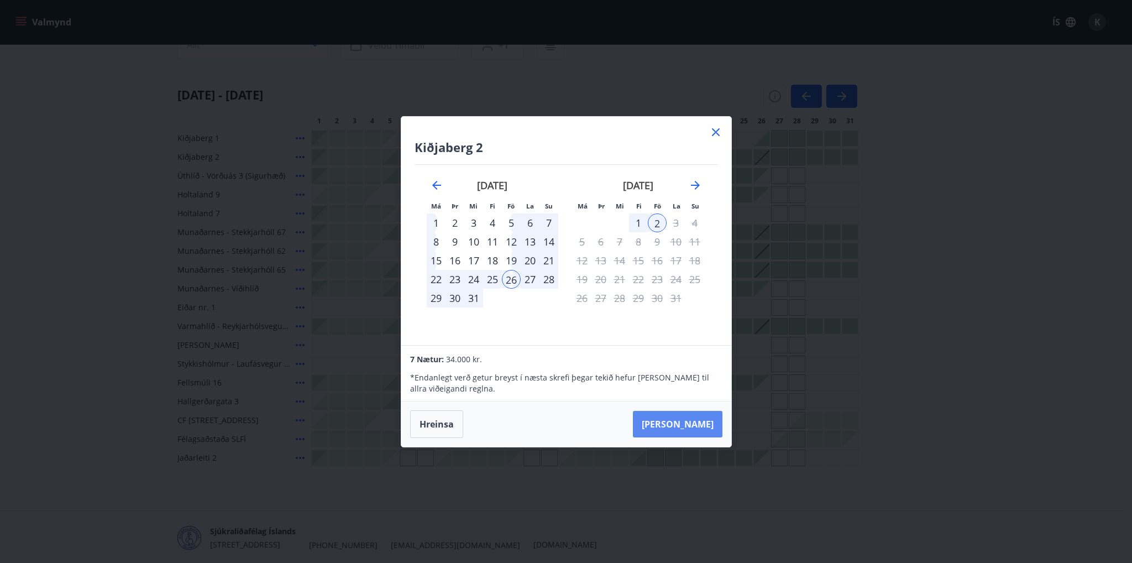
click at [693, 428] on button "Taka Frá" at bounding box center [678, 424] width 90 height 27
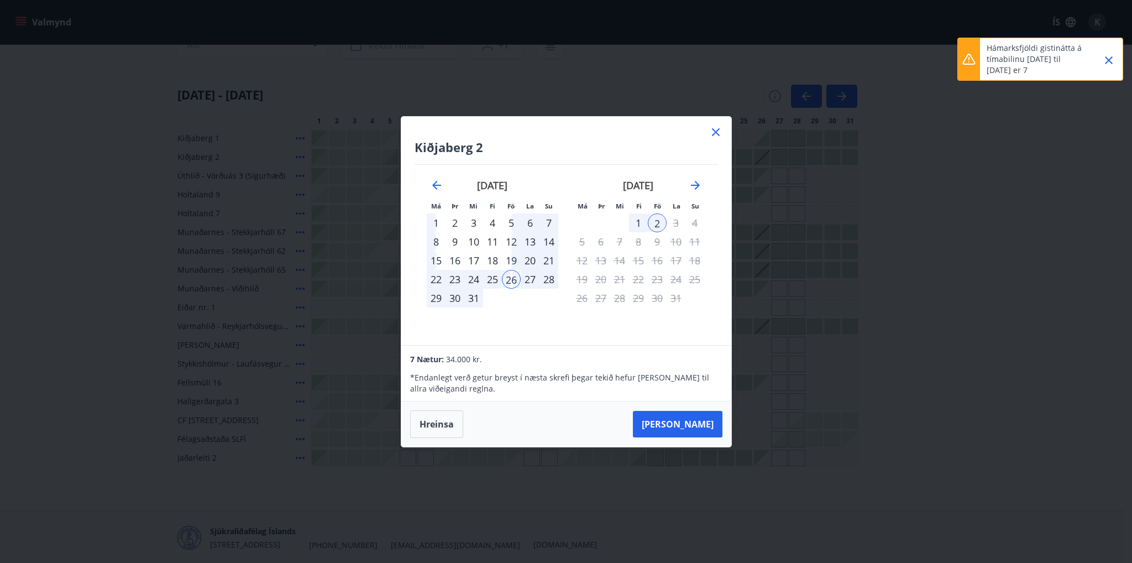
click at [509, 279] on div "26" at bounding box center [511, 279] width 19 height 19
click at [538, 284] on div "27" at bounding box center [530, 279] width 19 height 19
click at [553, 284] on div "28" at bounding box center [549, 279] width 19 height 19
click at [651, 217] on div "2" at bounding box center [657, 222] width 19 height 19
click at [633, 218] on div "1" at bounding box center [638, 222] width 19 height 19
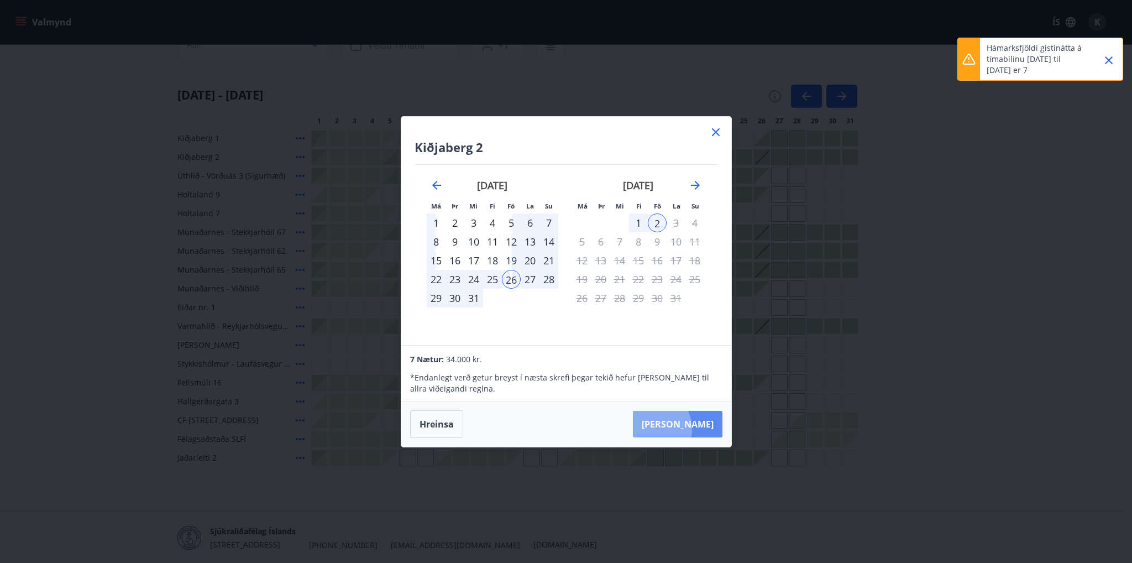
click at [678, 430] on button "Taka Frá" at bounding box center [678, 424] width 90 height 27
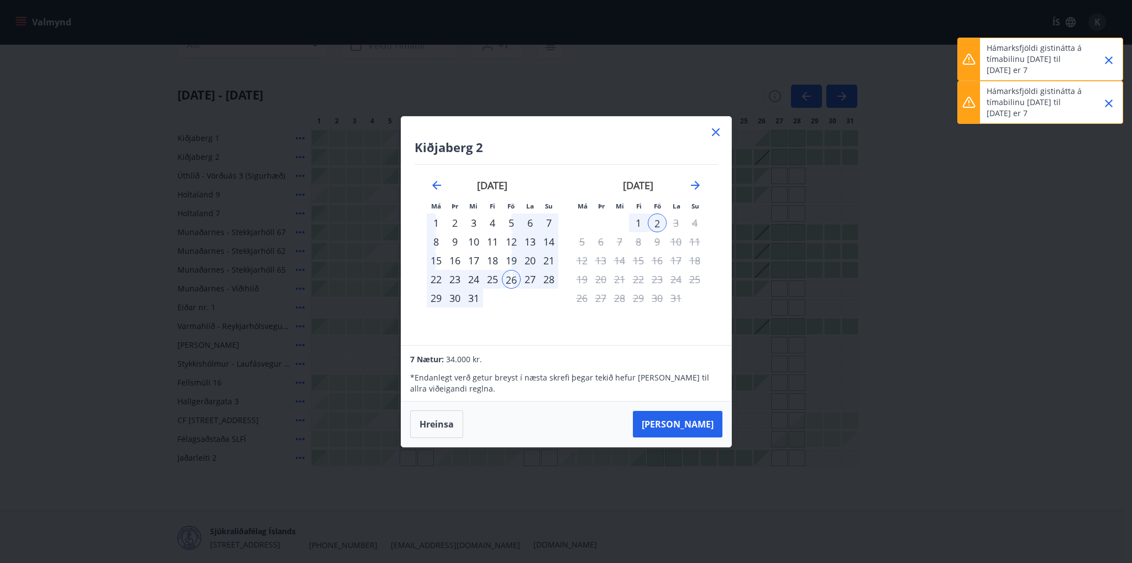
click at [711, 132] on icon at bounding box center [715, 131] width 13 height 13
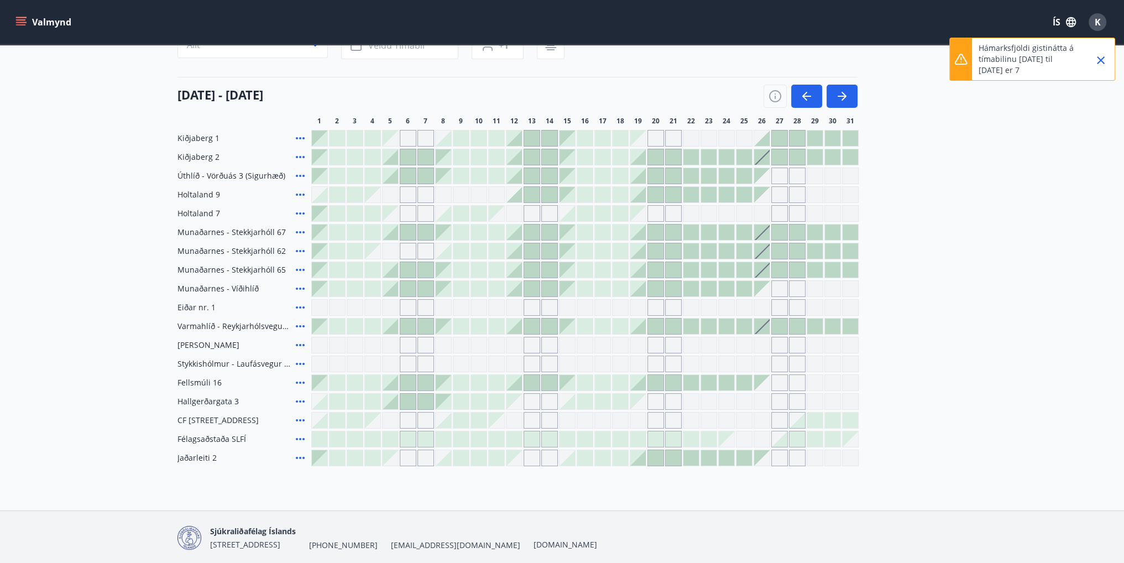
click at [716, 127] on div "Svæði Allt Dagsetningar Veldu tímabil Svefnstæði +1 01 desember - 31 desember 1…" at bounding box center [561, 242] width 769 height 448
click at [764, 158] on div at bounding box center [761, 156] width 15 height 15
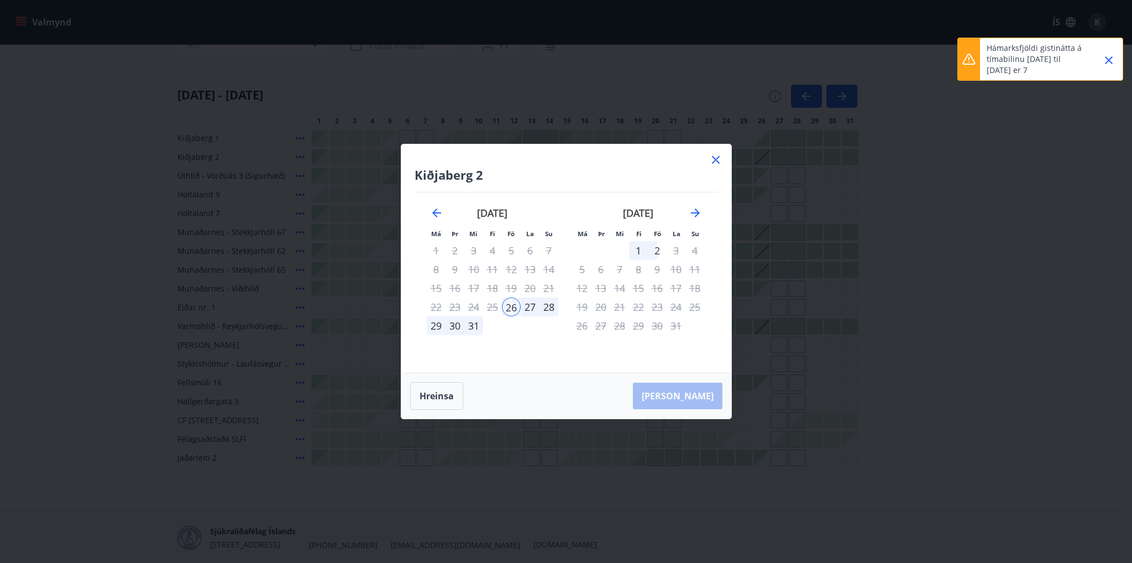
click at [547, 308] on div "28" at bounding box center [549, 306] width 19 height 19
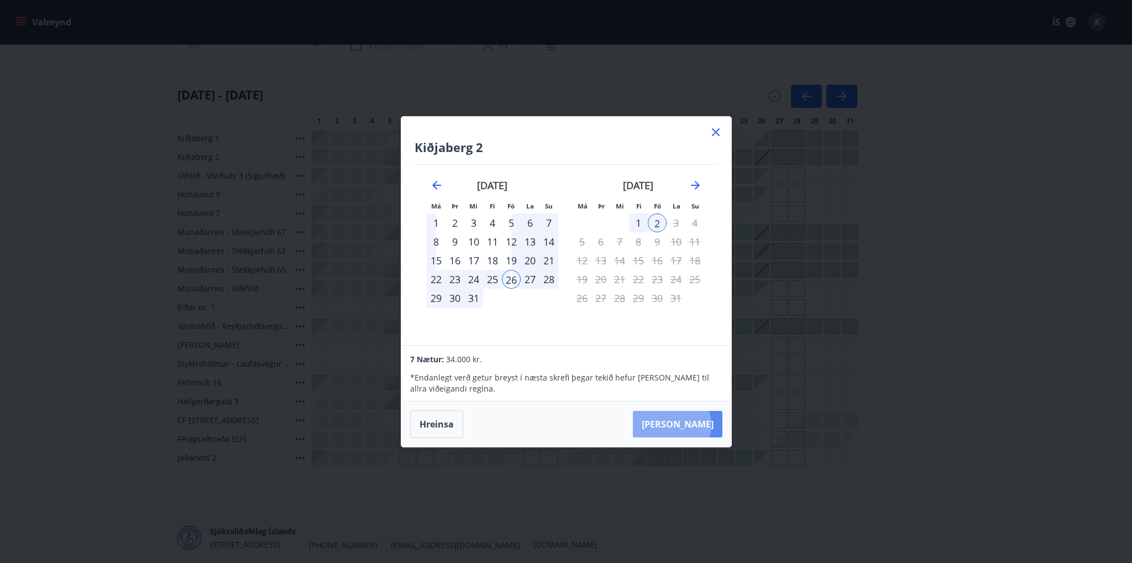
click at [705, 425] on button "Taka Frá" at bounding box center [678, 424] width 90 height 27
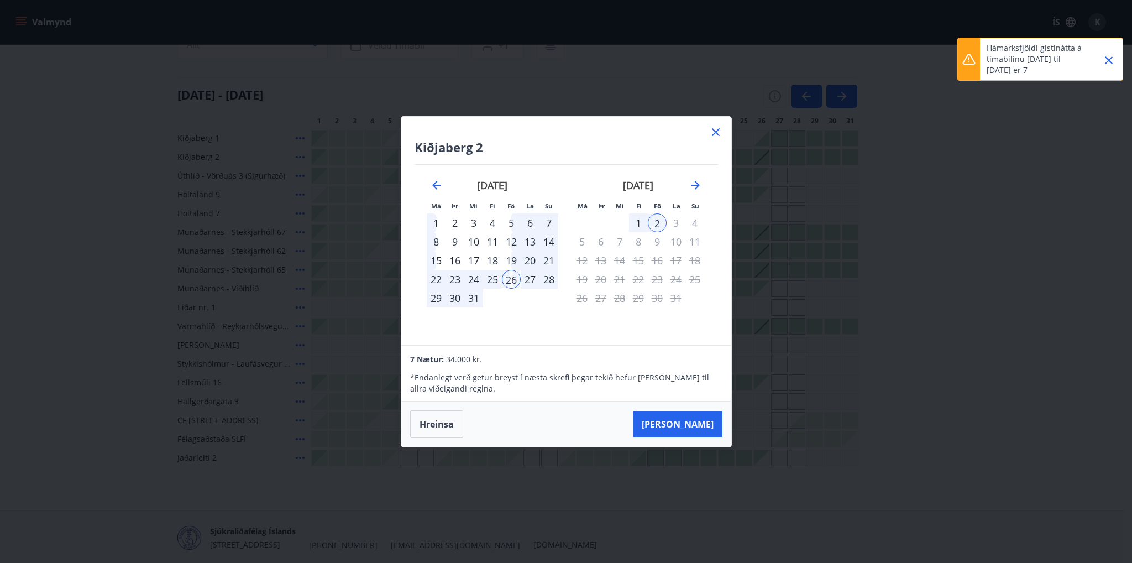
drag, startPoint x: 714, startPoint y: 127, endPoint x: 720, endPoint y: 127, distance: 5.6
click at [714, 127] on icon at bounding box center [715, 131] width 13 height 13
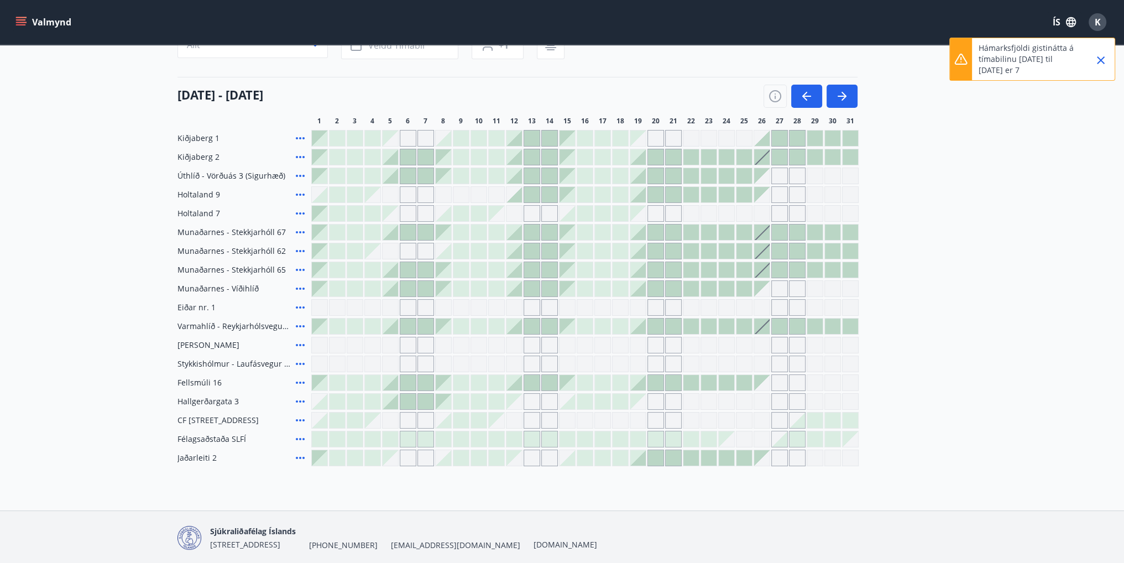
click at [721, 127] on div "Svæði Allt Dagsetningar Veldu tímabil Svefnstæði +1 01 desember - 31 desember 1…" at bounding box center [561, 242] width 769 height 448
click at [774, 99] on icon "button" at bounding box center [774, 96] width 13 height 13
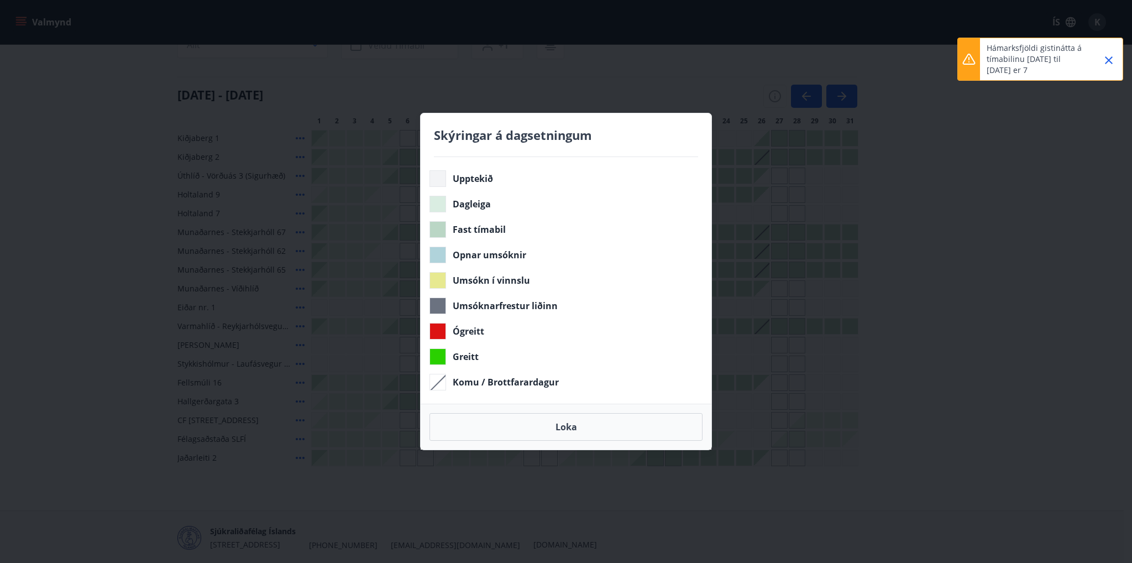
drag, startPoint x: 573, startPoint y: 429, endPoint x: 506, endPoint y: 355, distance: 99.8
click at [506, 355] on div "Greitt" at bounding box center [564, 356] width 269 height 17
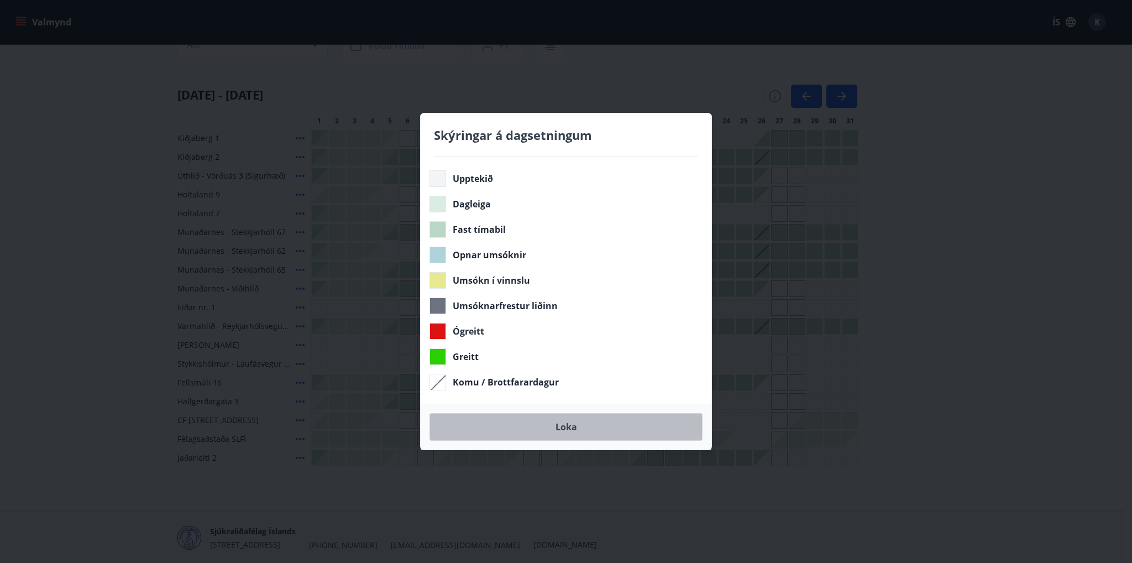
click at [522, 427] on button "Loka" at bounding box center [566, 427] width 273 height 28
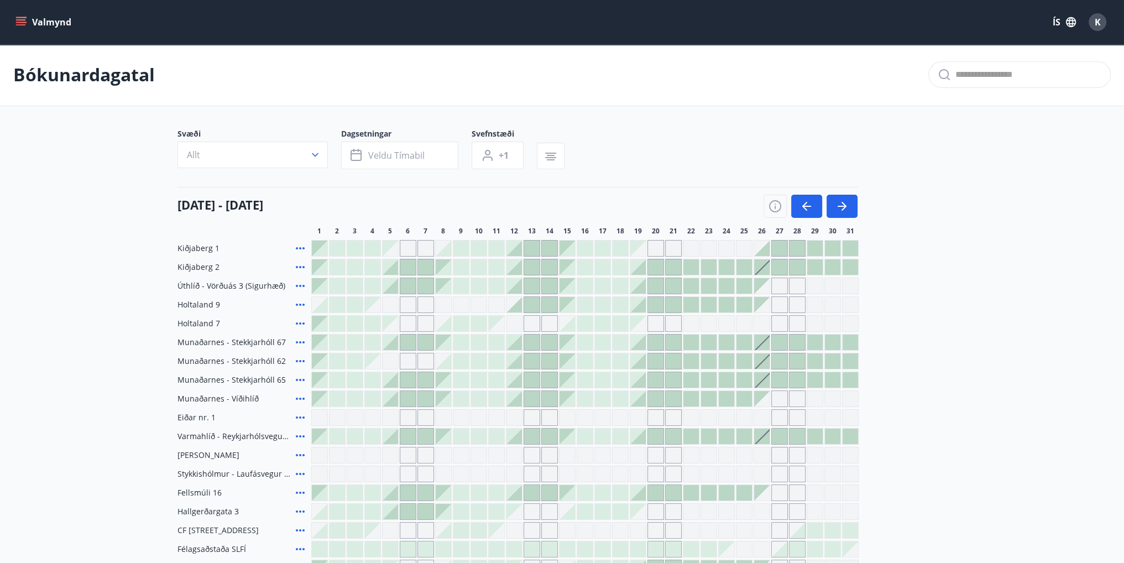
scroll to position [0, 0]
click at [23, 25] on icon "menu" at bounding box center [20, 22] width 11 height 11
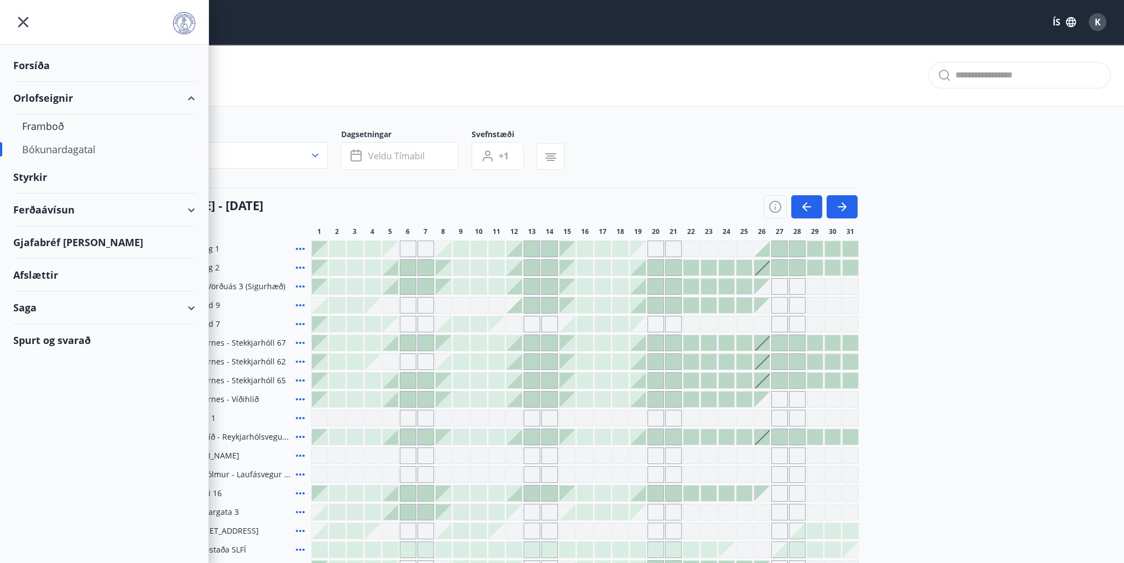
click at [648, 170] on div "Svæði Allt Dagsetningar Veldu tímabil Svefnstæði +1" at bounding box center [561, 151] width 769 height 45
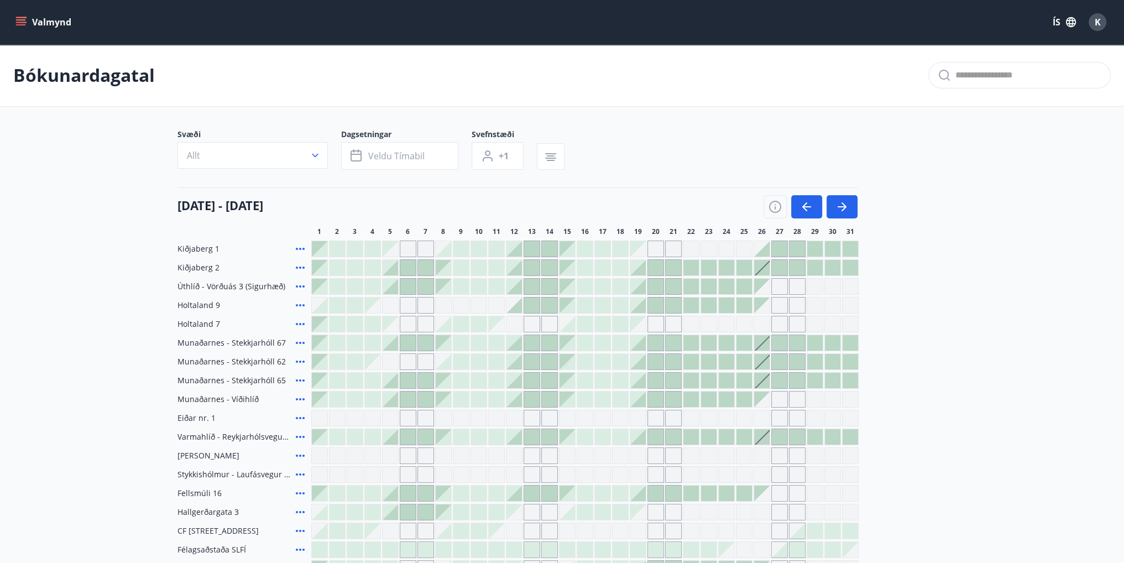
click at [761, 249] on div at bounding box center [761, 248] width 15 height 15
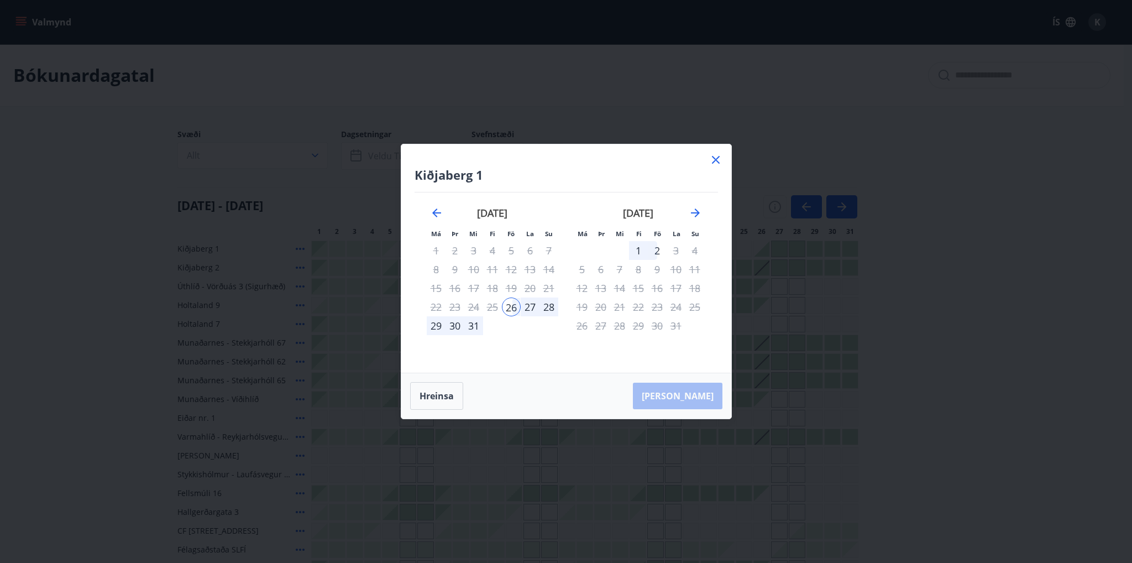
click at [650, 251] on div "2" at bounding box center [657, 250] width 19 height 19
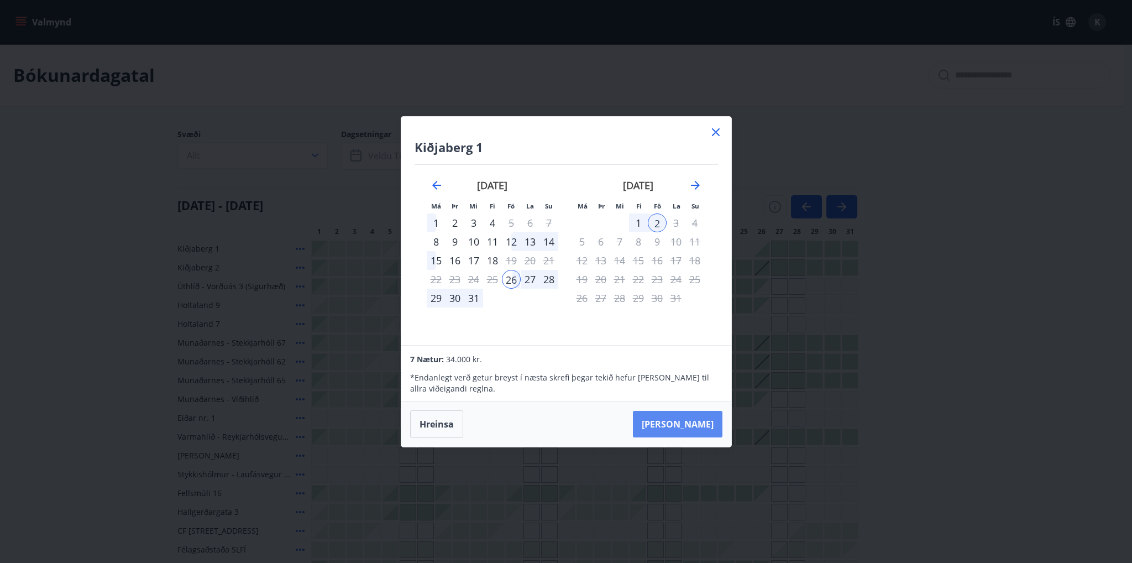
click at [690, 423] on button "Taka Frá" at bounding box center [678, 424] width 90 height 27
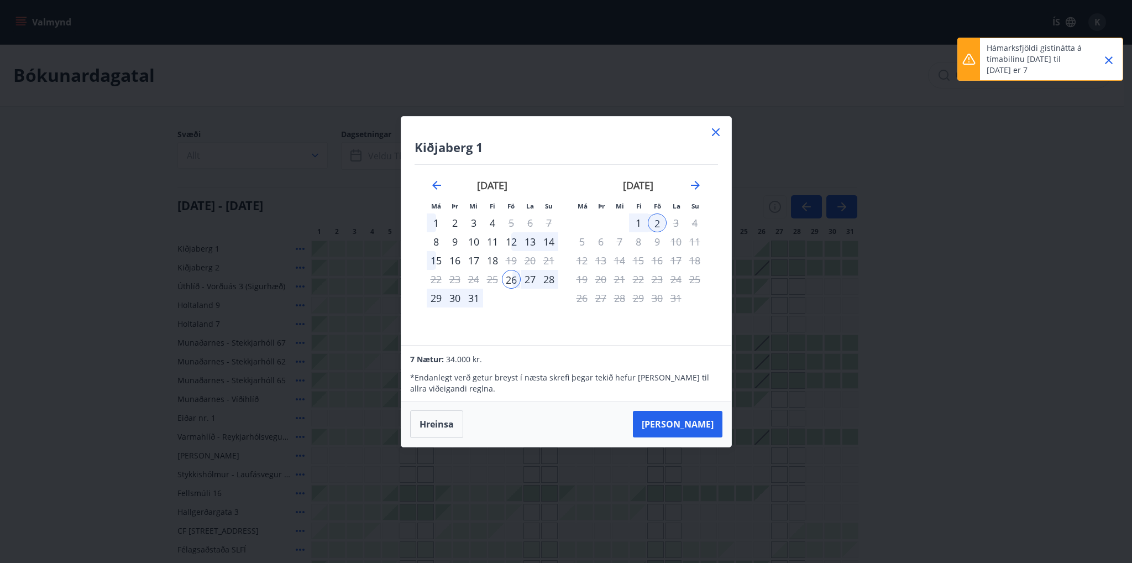
click at [711, 137] on icon at bounding box center [715, 131] width 13 height 13
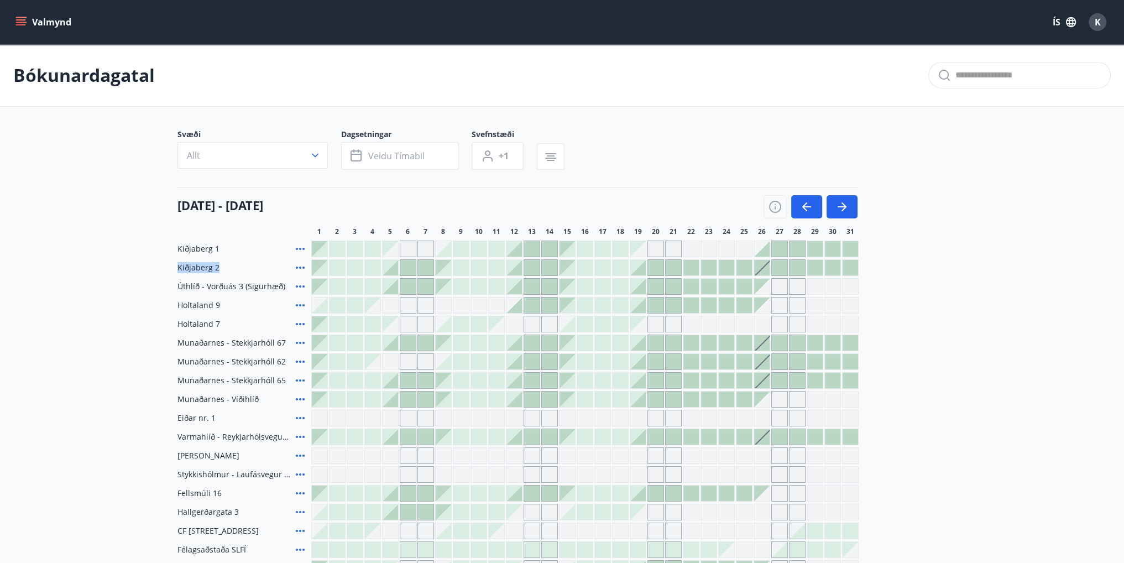
drag, startPoint x: 187, startPoint y: 267, endPoint x: 239, endPoint y: 265, distance: 52.0
click at [239, 265] on div "Kiðjaberg 2" at bounding box center [241, 267] width 129 height 17
drag, startPoint x: 202, startPoint y: 268, endPoint x: 229, endPoint y: 267, distance: 26.5
click at [229, 267] on div "Kiðjaberg 2" at bounding box center [241, 267] width 129 height 17
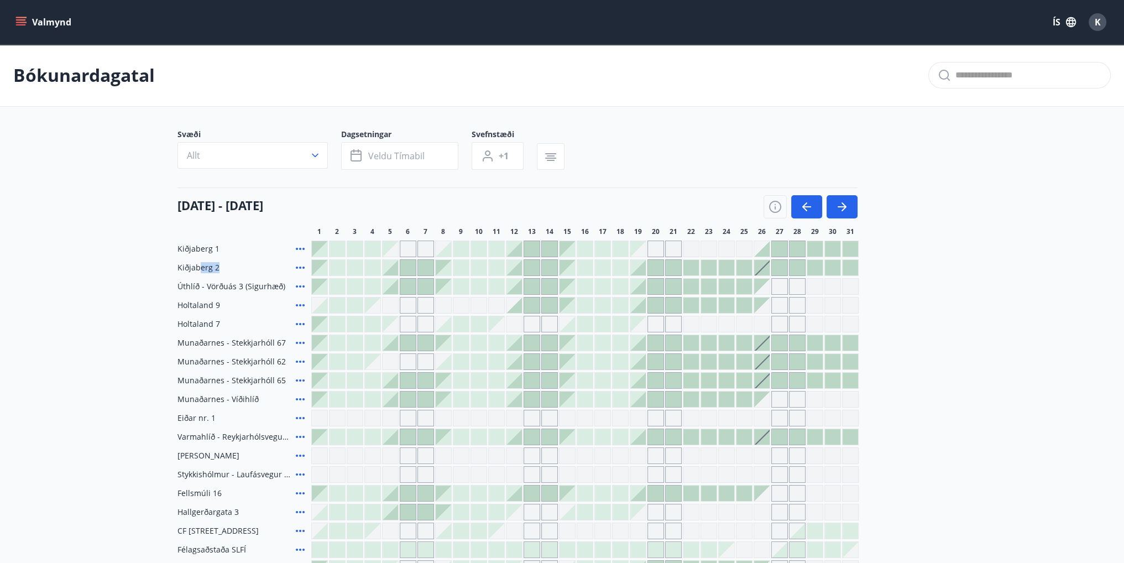
click at [229, 267] on div "Kiðjaberg 2" at bounding box center [241, 267] width 129 height 17
drag, startPoint x: 186, startPoint y: 266, endPoint x: 237, endPoint y: 264, distance: 50.9
click at [237, 264] on div "Kiðjaberg 2" at bounding box center [241, 267] width 129 height 17
click at [761, 270] on div at bounding box center [761, 267] width 15 height 15
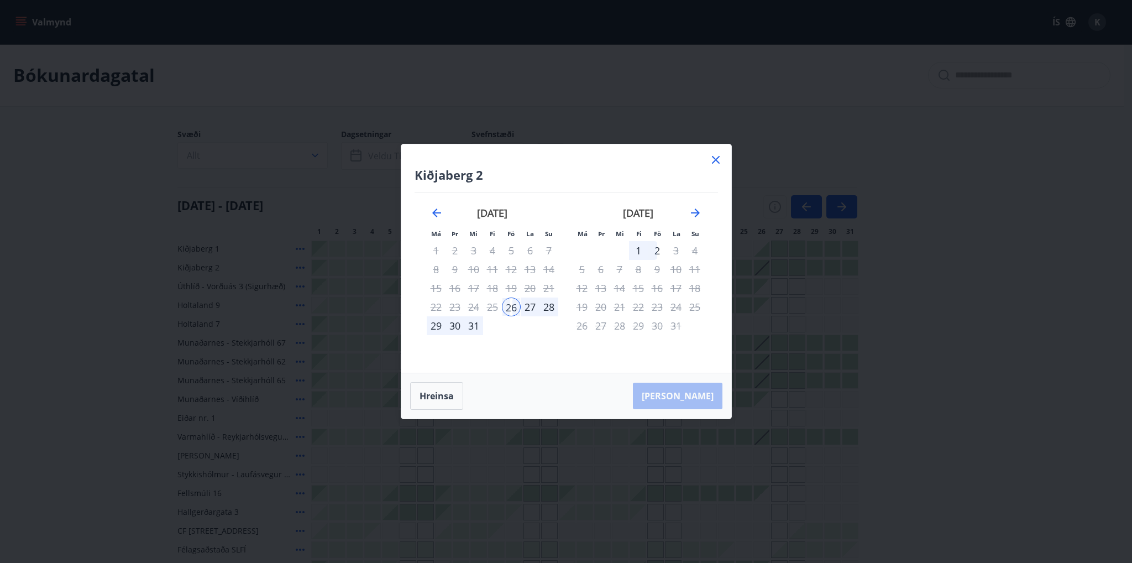
click at [718, 163] on icon at bounding box center [716, 160] width 8 height 8
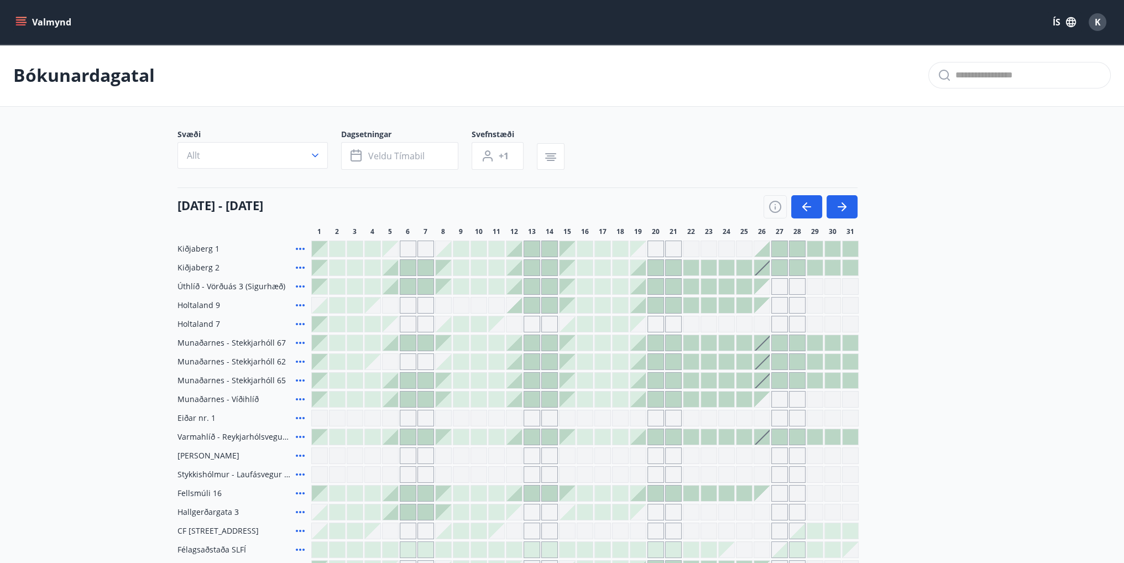
click at [769, 441] on div at bounding box center [584, 436] width 547 height 17
click at [765, 439] on div at bounding box center [761, 436] width 15 height 15
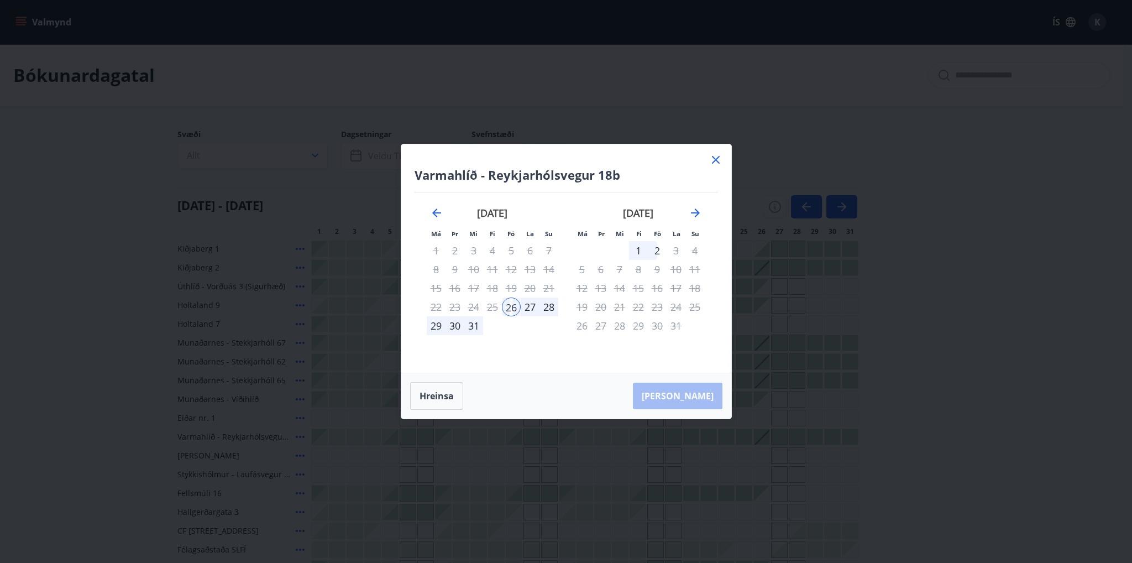
click at [652, 250] on div "2" at bounding box center [657, 250] width 19 height 19
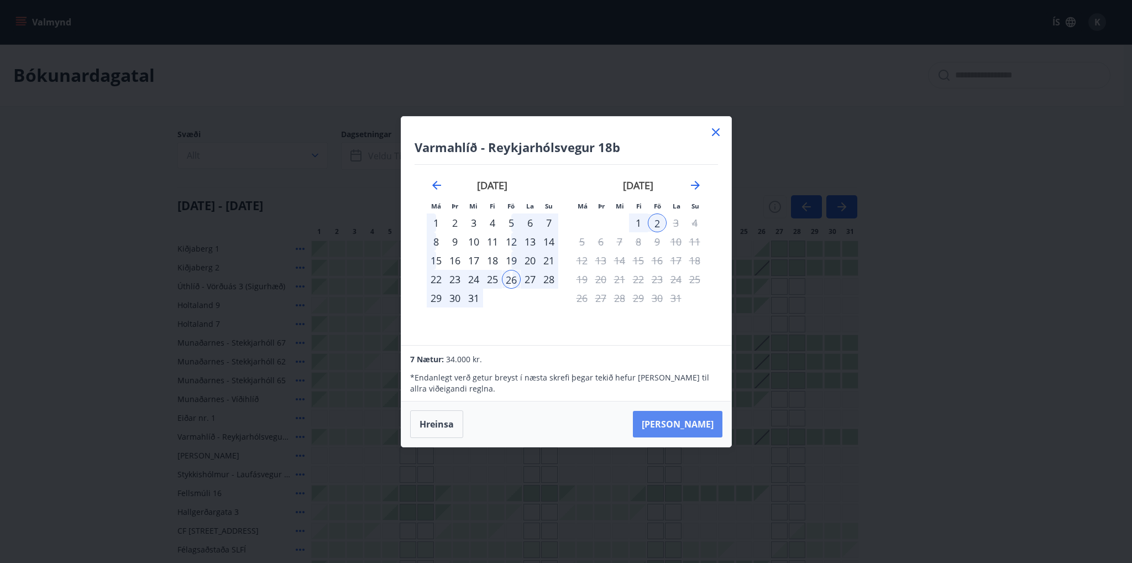
click at [675, 426] on button "Taka Frá" at bounding box center [678, 424] width 90 height 27
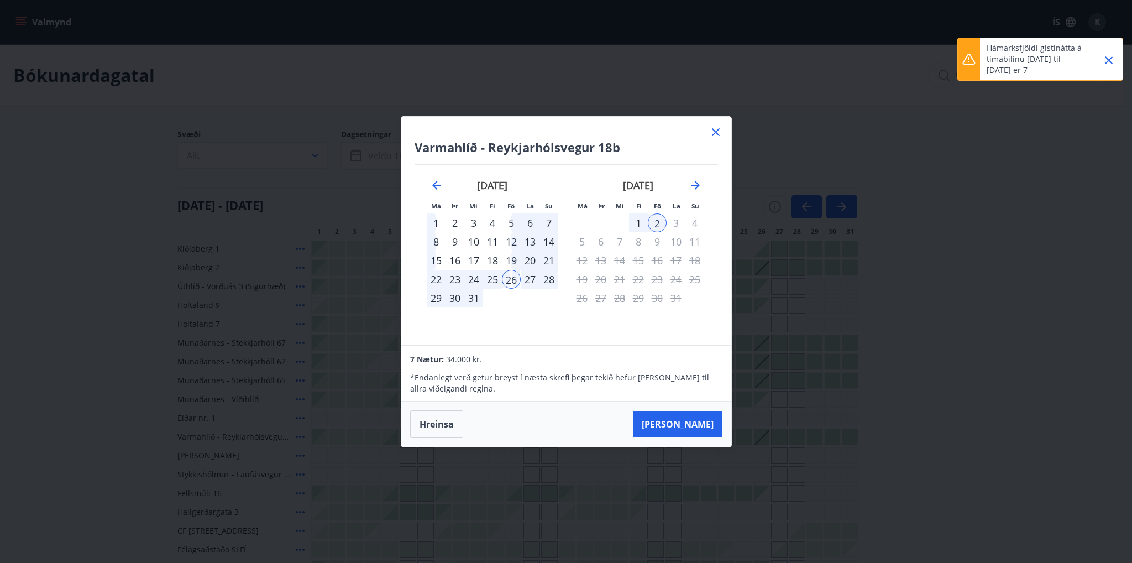
click at [711, 129] on icon at bounding box center [715, 131] width 13 height 13
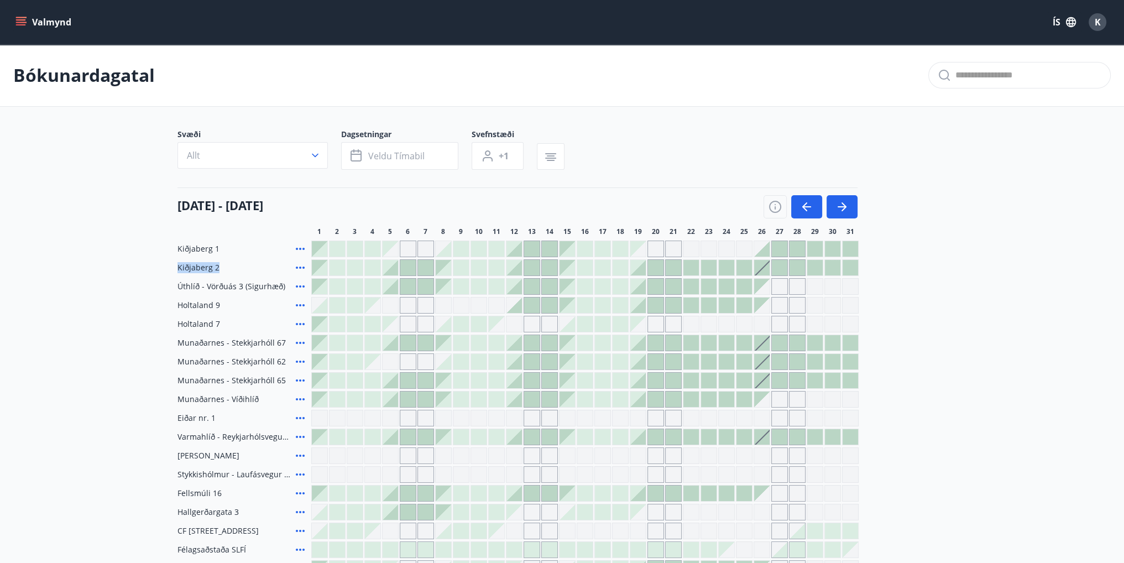
drag, startPoint x: 172, startPoint y: 268, endPoint x: 229, endPoint y: 269, distance: 57.5
click at [229, 269] on div "Svæði Allt Dagsetningar Veldu tímabil Svefnstæði +1 01 desember - 31 desember 1…" at bounding box center [562, 353] width 796 height 448
click at [80, 161] on main "Bókunardagatal Svæði Allt Dagsetningar Veldu tímabil Svefnstæði +1 01 desember …" at bounding box center [562, 310] width 1124 height 532
click at [24, 19] on icon "menu" at bounding box center [21, 19] width 10 height 1
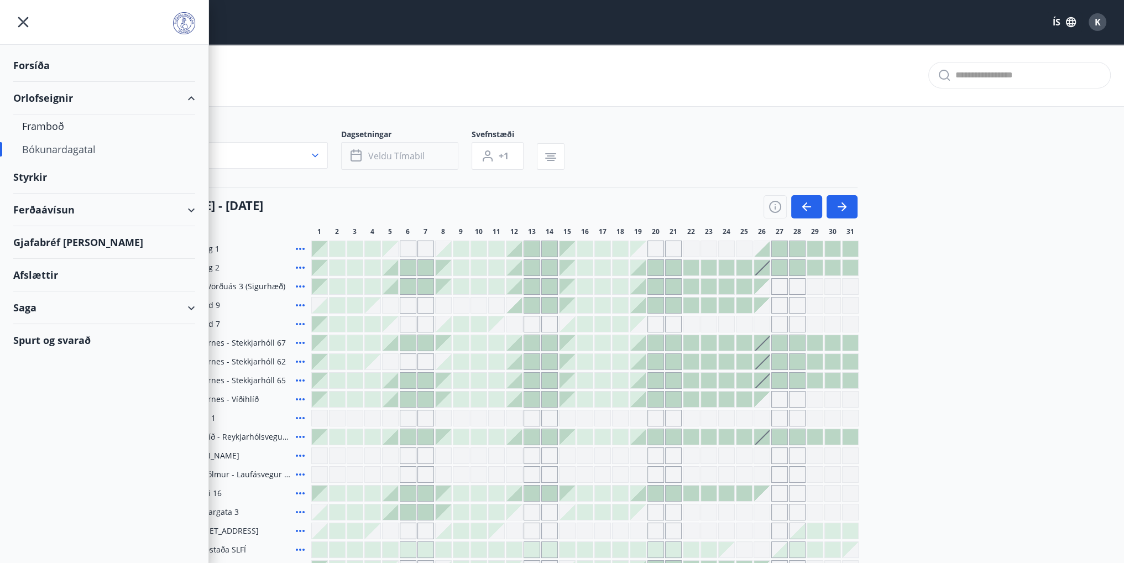
click at [372, 164] on button "Veldu tímabil" at bounding box center [399, 156] width 117 height 28
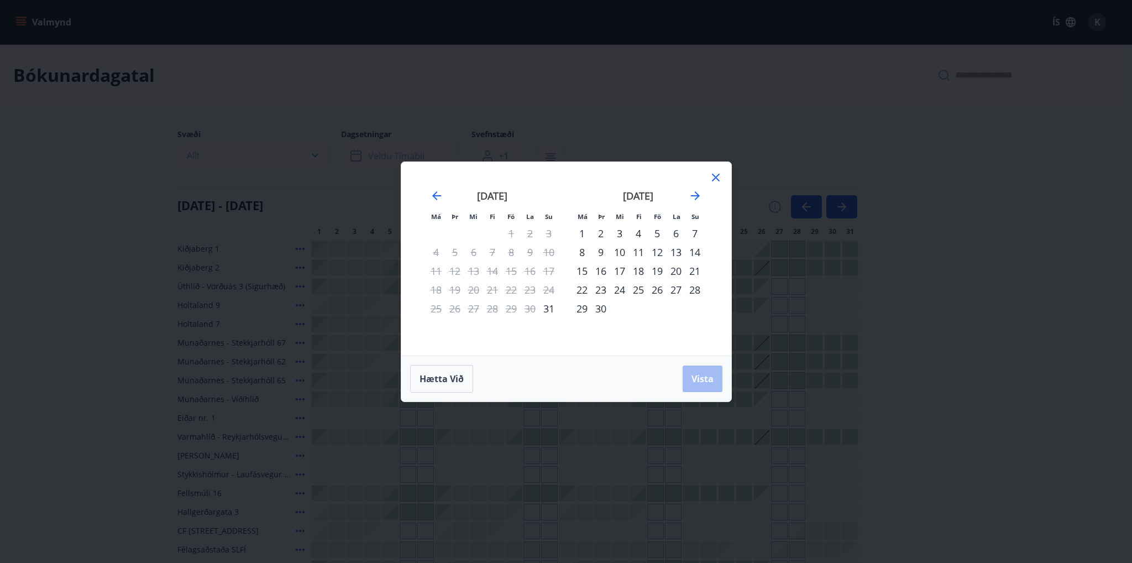
drag, startPoint x: 714, startPoint y: 177, endPoint x: 705, endPoint y: 179, distance: 9.0
click at [715, 177] on icon at bounding box center [715, 177] width 13 height 13
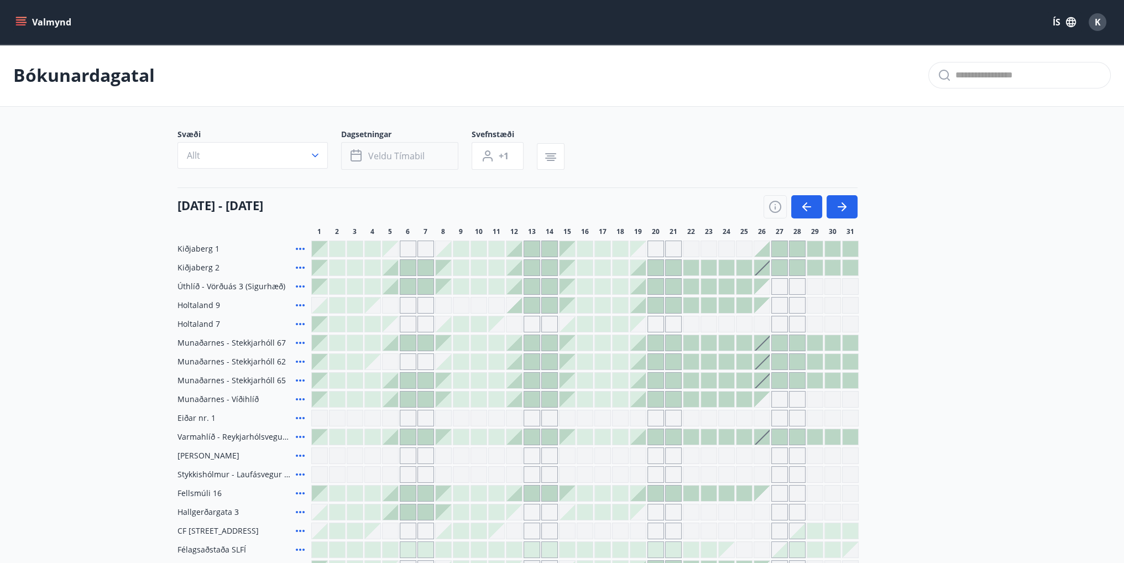
click at [383, 160] on span "Veldu tímabil" at bounding box center [396, 156] width 56 height 12
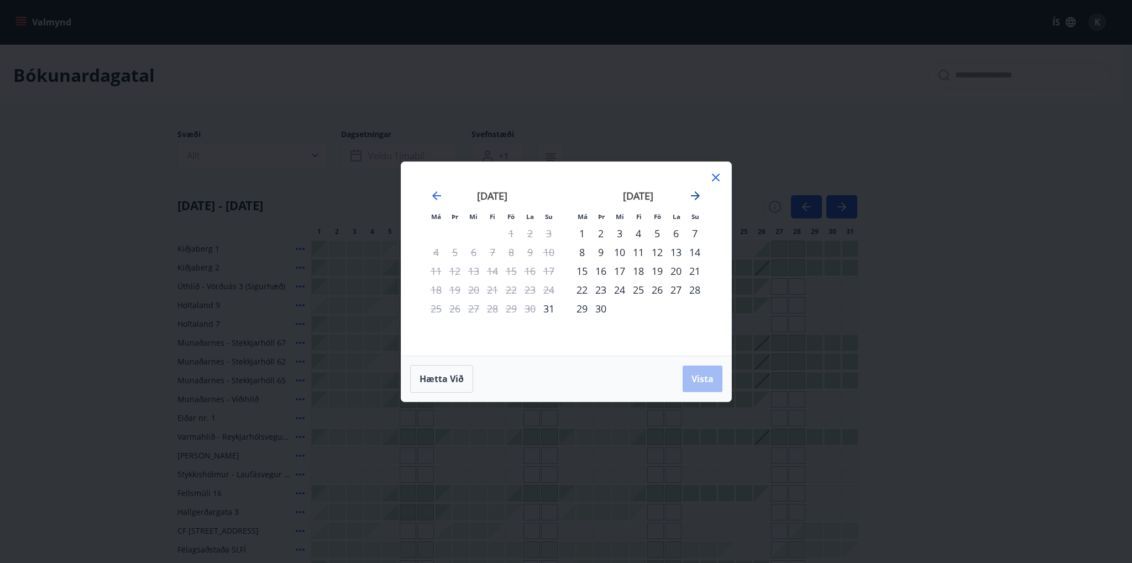
click at [701, 197] on icon "Move forward to switch to the next month." at bounding box center [695, 195] width 13 height 13
click at [657, 290] on div "26" at bounding box center [657, 289] width 19 height 19
click at [694, 195] on icon "Move forward to switch to the next month." at bounding box center [695, 195] width 13 height 13
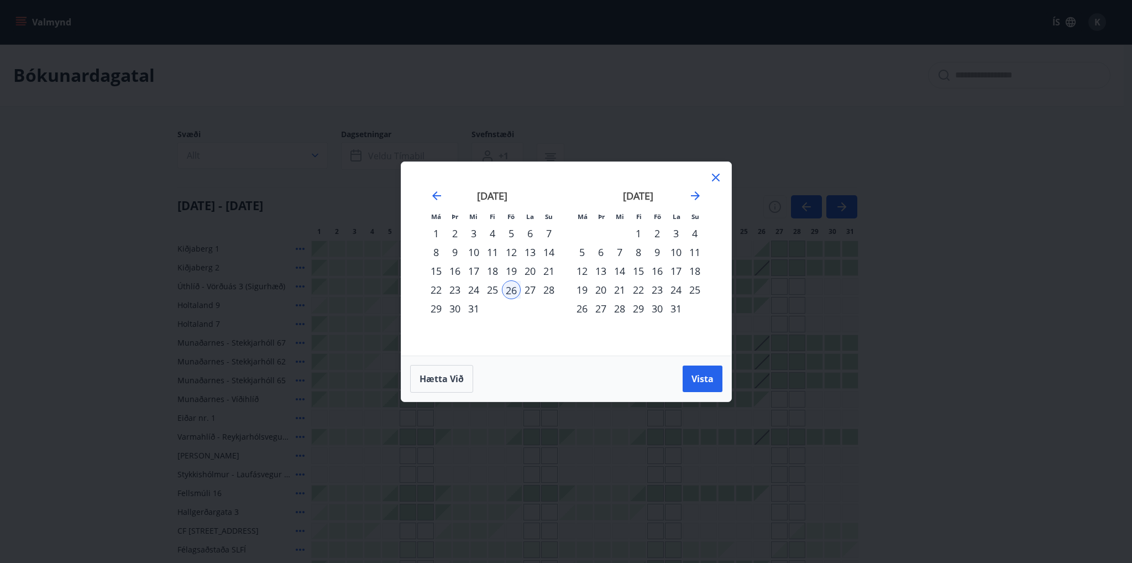
click at [657, 232] on div "2" at bounding box center [657, 233] width 19 height 19
click at [699, 383] on span "Vista" at bounding box center [703, 379] width 22 height 12
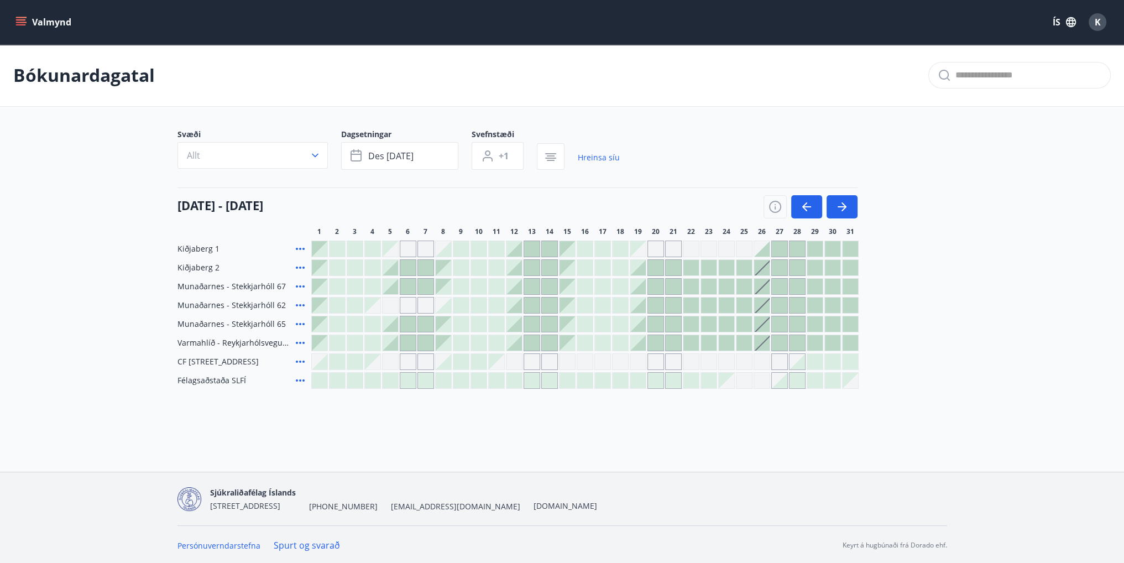
click at [763, 268] on div at bounding box center [761, 267] width 15 height 15
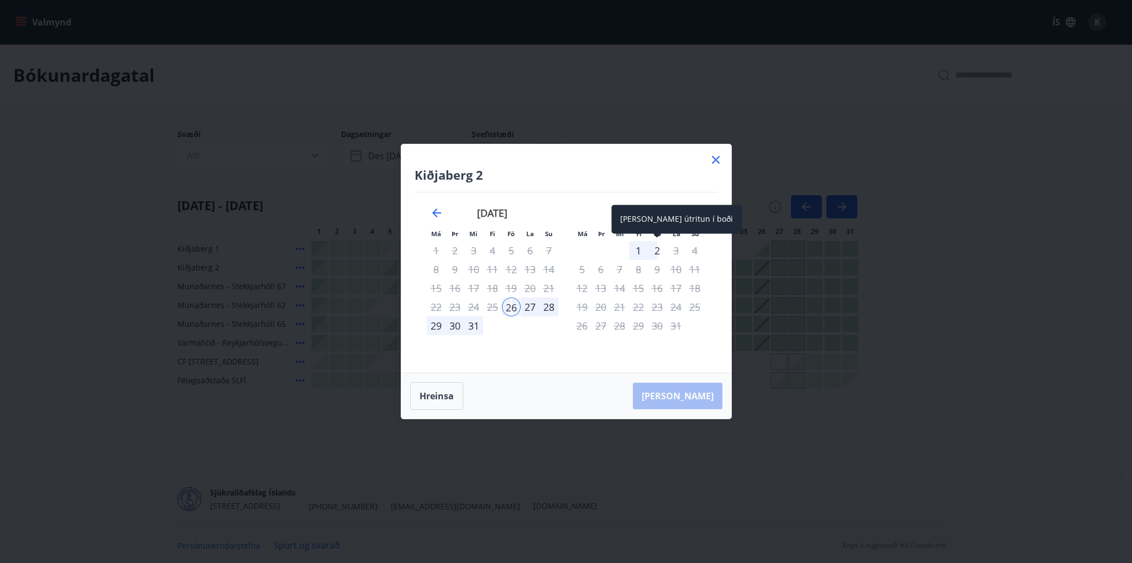
click at [659, 250] on div "2" at bounding box center [657, 250] width 19 height 19
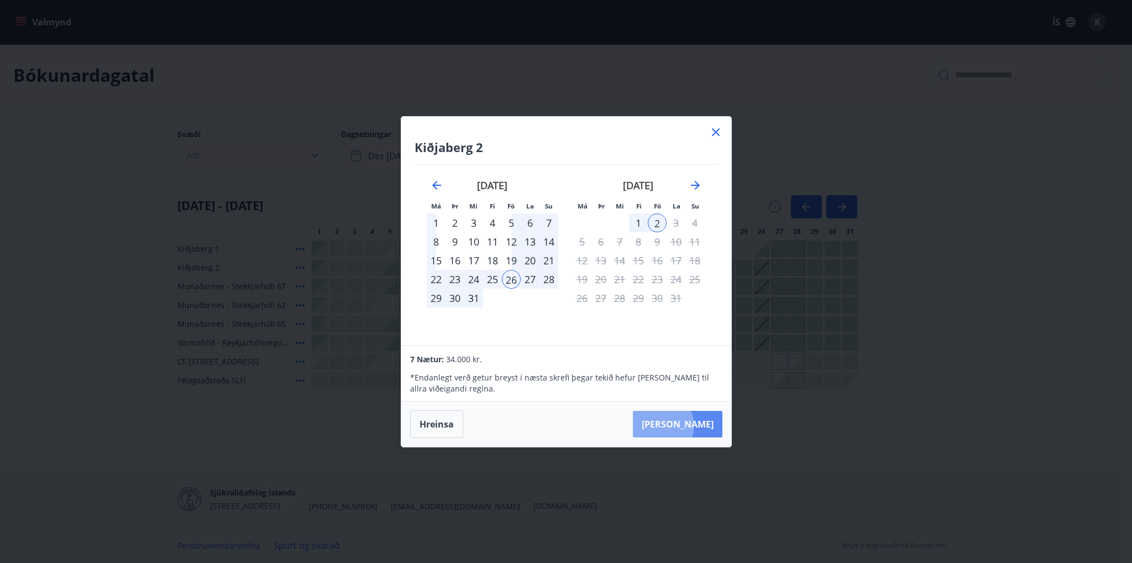
click at [697, 425] on button "Taka Frá" at bounding box center [678, 424] width 90 height 27
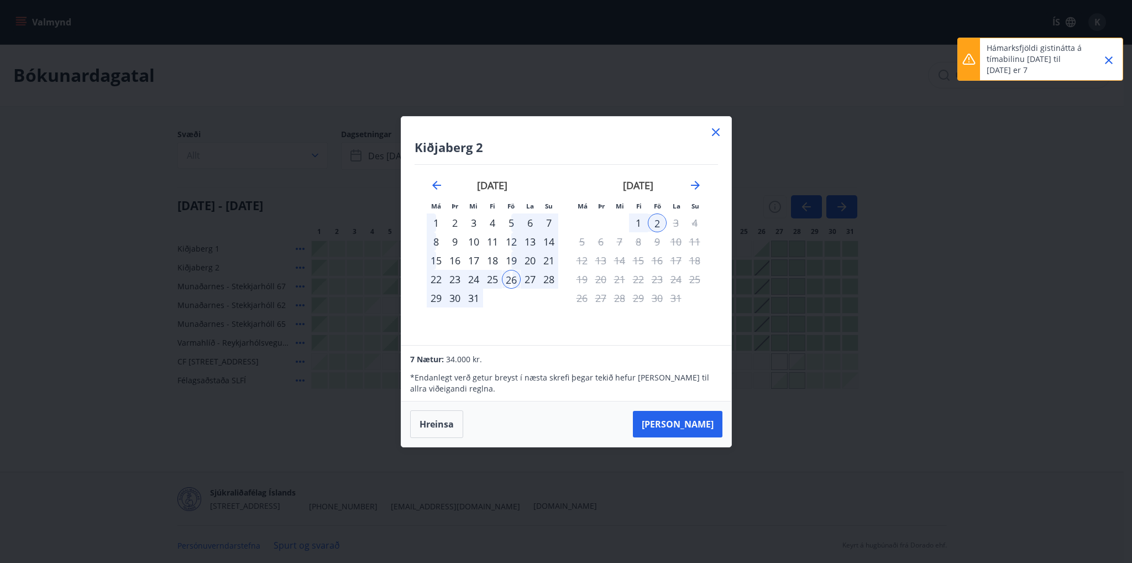
click at [1112, 55] on icon "Close" at bounding box center [1108, 60] width 13 height 13
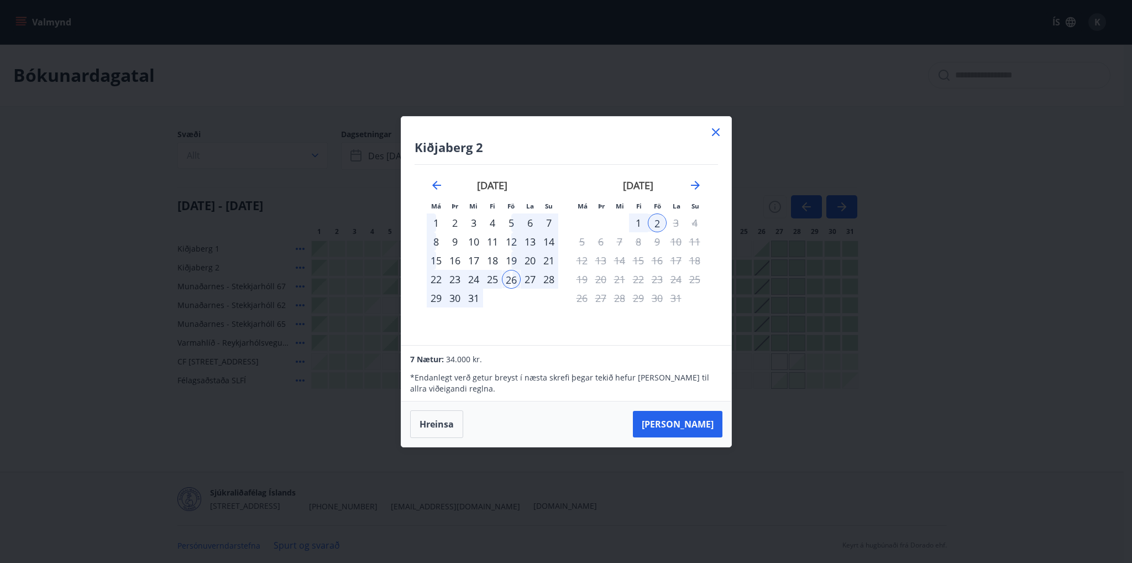
click at [714, 131] on icon at bounding box center [715, 131] width 13 height 13
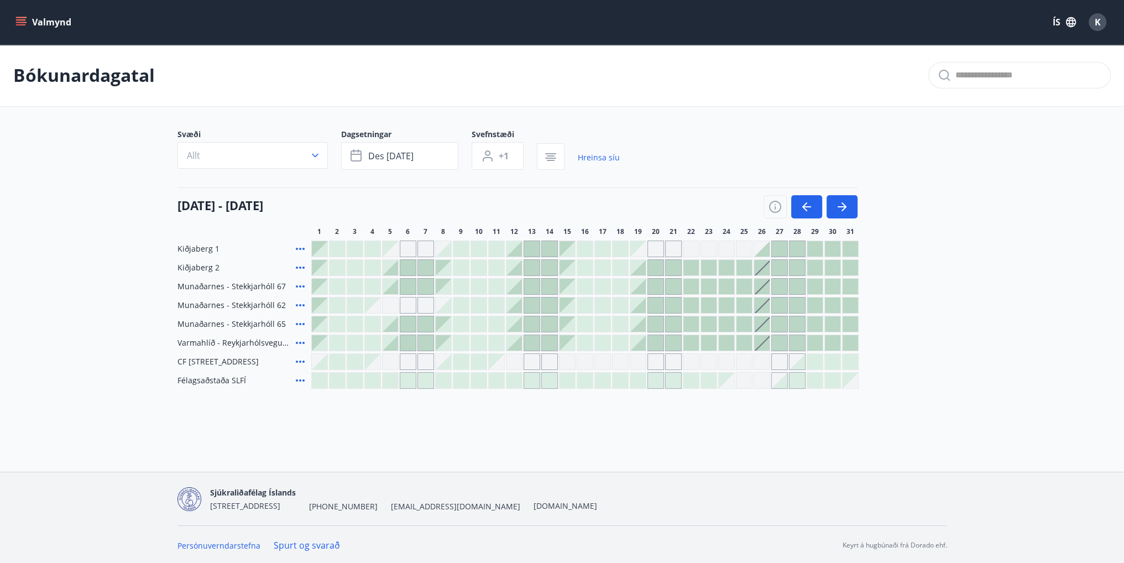
click at [690, 125] on main "Bókunardagatal Svæði Allt Dagsetningar des 26 - jan 02 Svefnstæði +1 Hreinsa sí…" at bounding box center [562, 216] width 1124 height 344
click at [595, 160] on link "Hreinsa síu" at bounding box center [599, 157] width 42 height 24
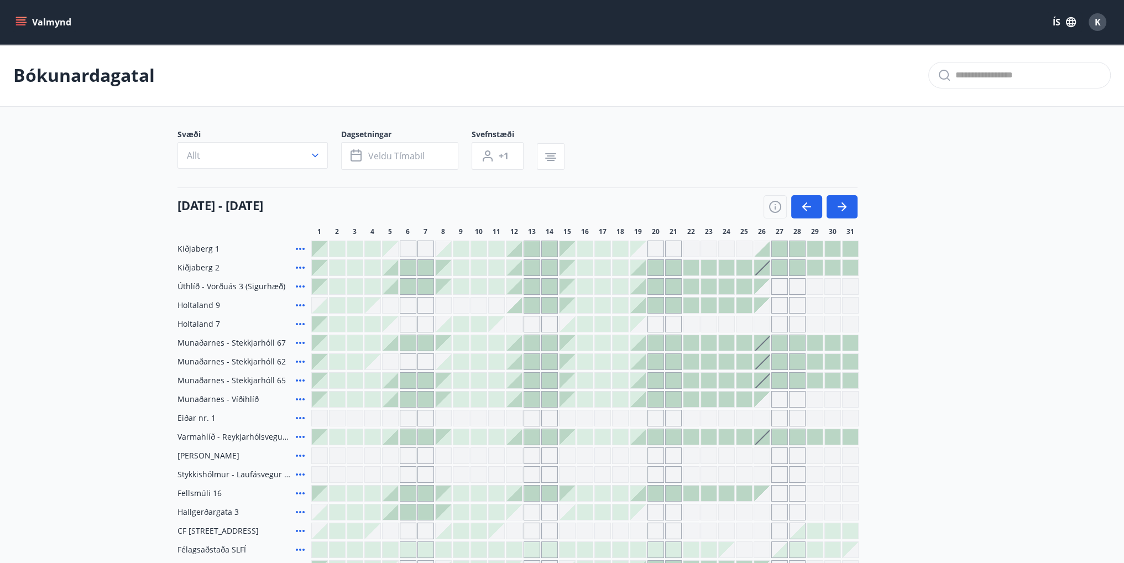
click at [445, 558] on div "Kiðjaberg 1 Kiðjaberg 2 Úthlíð - Vörðuás 3 (Sigurhæð) Holtaland 9 Holtaland 7 M…" at bounding box center [561, 408] width 769 height 336
click at [299, 285] on icon at bounding box center [300, 286] width 13 height 13
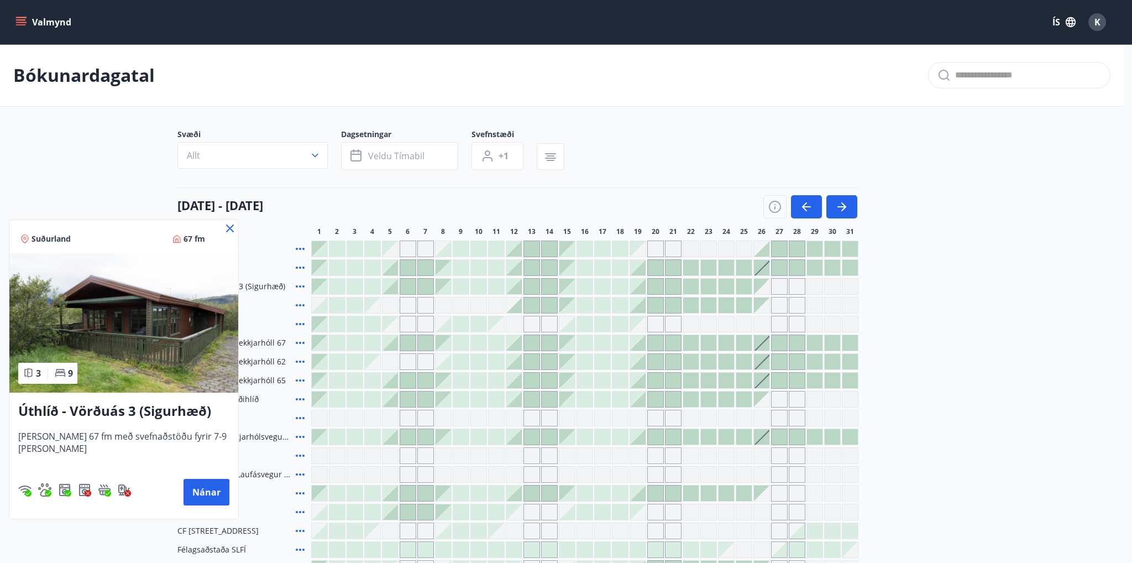
click at [226, 229] on icon at bounding box center [230, 228] width 8 height 8
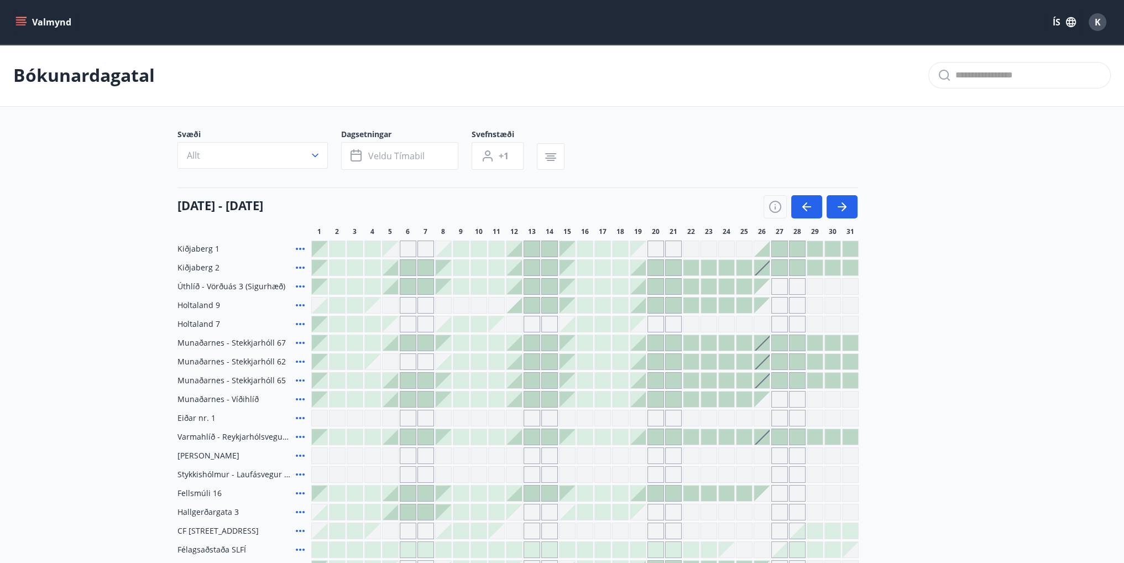
drag, startPoint x: 604, startPoint y: 149, endPoint x: 528, endPoint y: 100, distance: 90.3
click at [604, 150] on div "Svæði Allt Dagsetningar Veldu tímabil Svefnstæði +1" at bounding box center [561, 151] width 769 height 45
